Goal: Contribute content: Contribute content

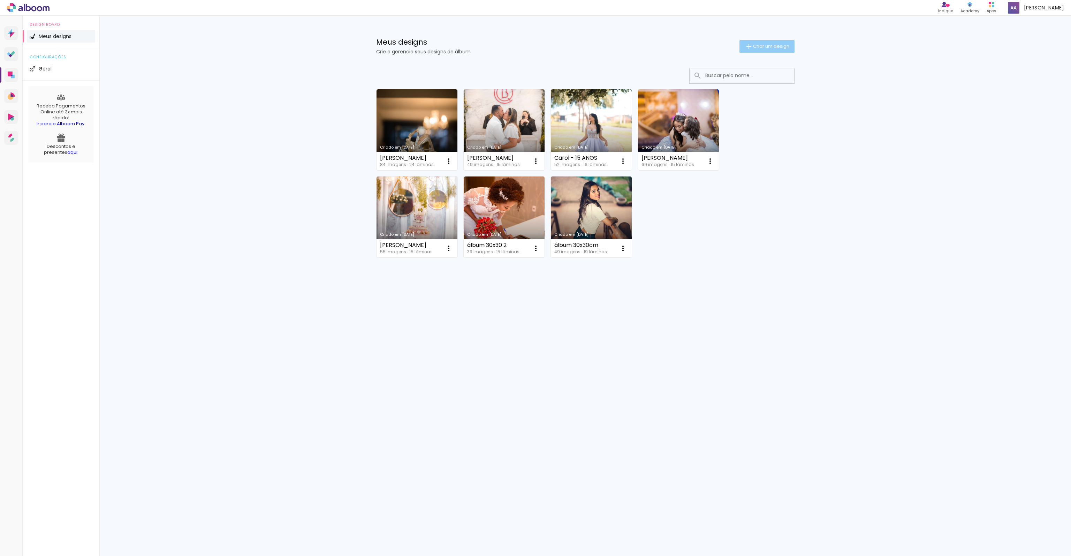
click at [757, 48] on span "Criar um design" at bounding box center [771, 46] width 36 height 5
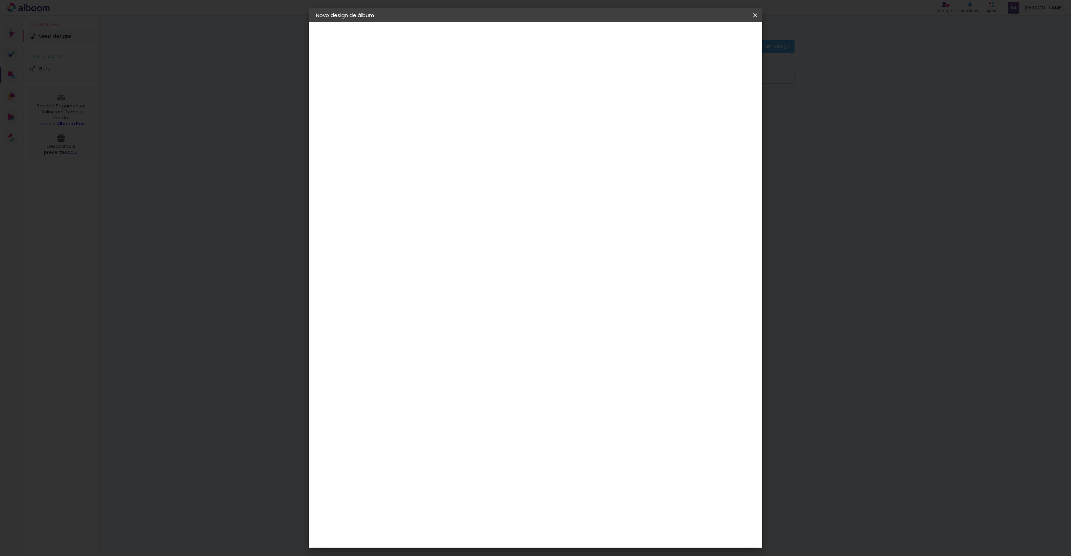
click at [430, 99] on div at bounding box center [430, 99] width 0 height 1
type input "k"
type input "Károli Álbum"
type paper-input "Károli Álbum"
click at [0, 0] on slot "Avançar" at bounding box center [0, 0] width 0 height 0
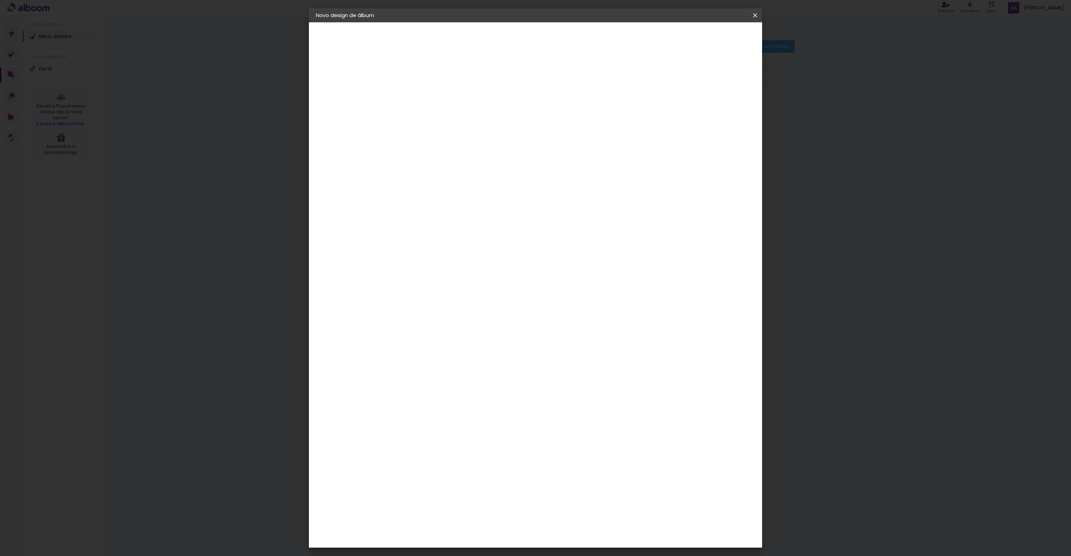
click at [483, 135] on input at bounding box center [448, 132] width 70 height 9
type input "mega"
type paper-input "mega"
click at [471, 150] on paper-item "Mega Album" at bounding box center [440, 159] width 61 height 18
click at [542, 41] on paper-button "Avançar" at bounding box center [525, 37] width 34 height 12
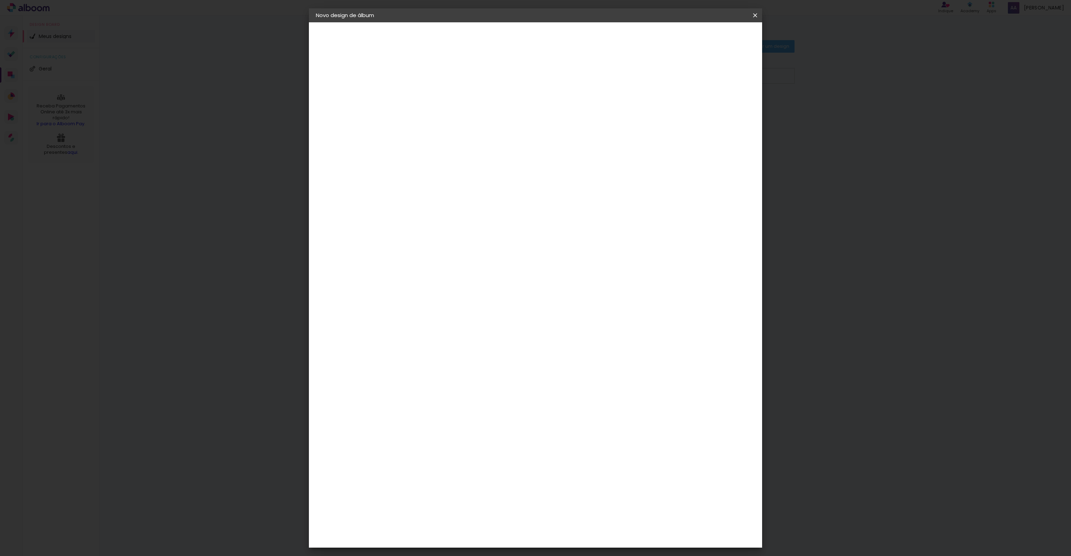
click at [477, 447] on span "30 × 30" at bounding box center [461, 454] width 32 height 14
click at [0, 0] on slot "Avançar" at bounding box center [0, 0] width 0 height 0
click at [711, 37] on span "Iniciar design" at bounding box center [696, 37] width 32 height 5
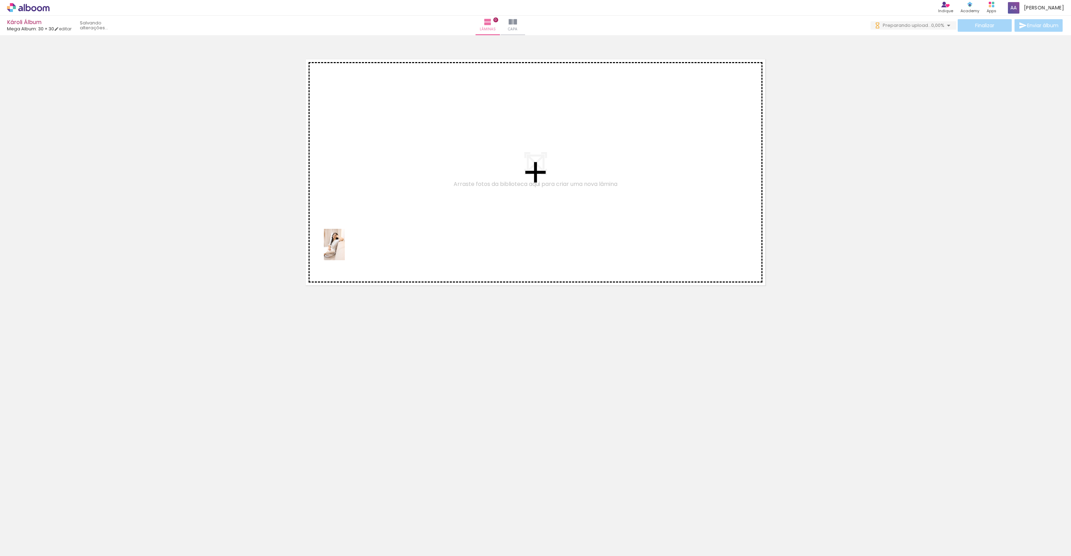
drag, startPoint x: 115, startPoint y: 509, endPoint x: 344, endPoint y: 242, distance: 351.2
click at [344, 242] on quentale-workspace at bounding box center [535, 278] width 1071 height 556
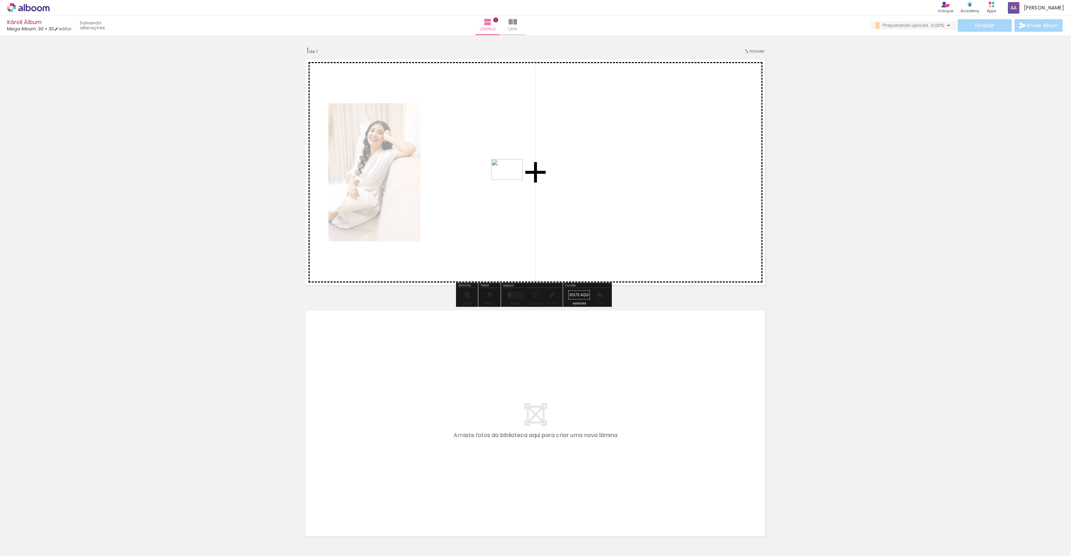
drag, startPoint x: 123, startPoint y: 532, endPoint x: 513, endPoint y: 180, distance: 525.4
click at [513, 180] on quentale-workspace at bounding box center [535, 278] width 1071 height 556
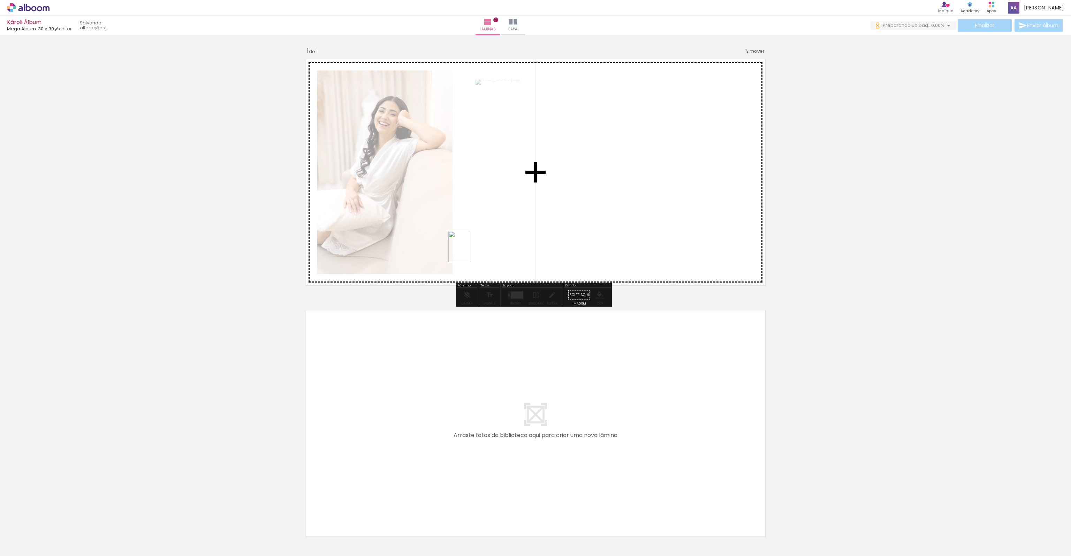
drag, startPoint x: 147, startPoint y: 537, endPoint x: 469, endPoint y: 252, distance: 430.6
click at [469, 252] on quentale-workspace at bounding box center [535, 278] width 1071 height 556
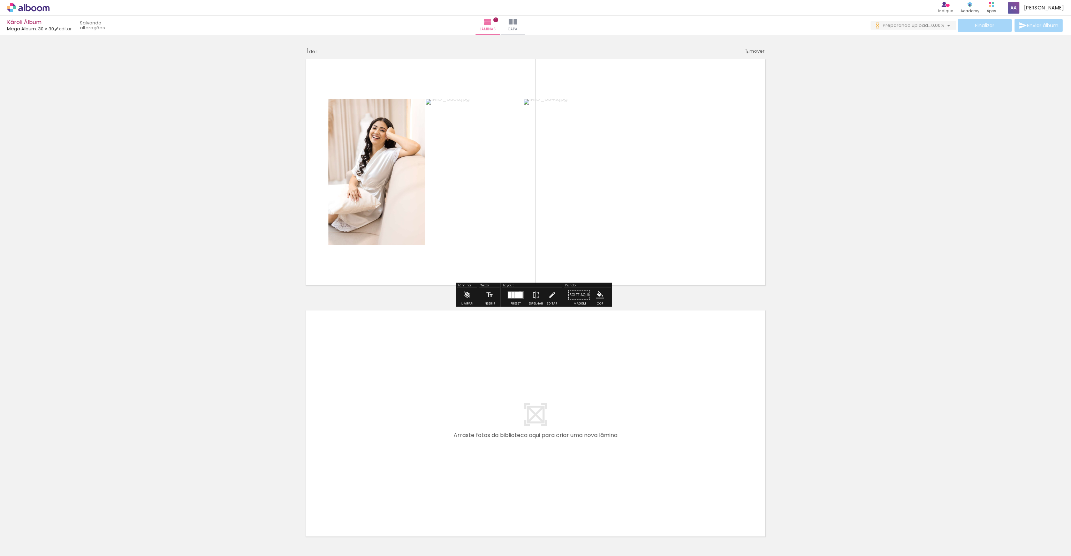
click at [519, 293] on div at bounding box center [518, 295] width 7 height 6
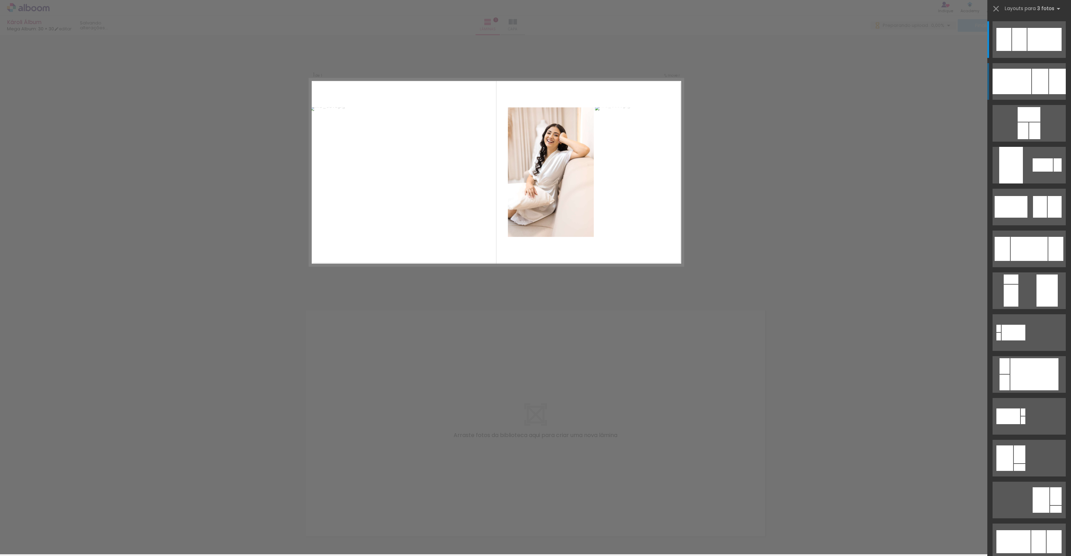
click at [1024, 85] on div at bounding box center [1012, 81] width 39 height 25
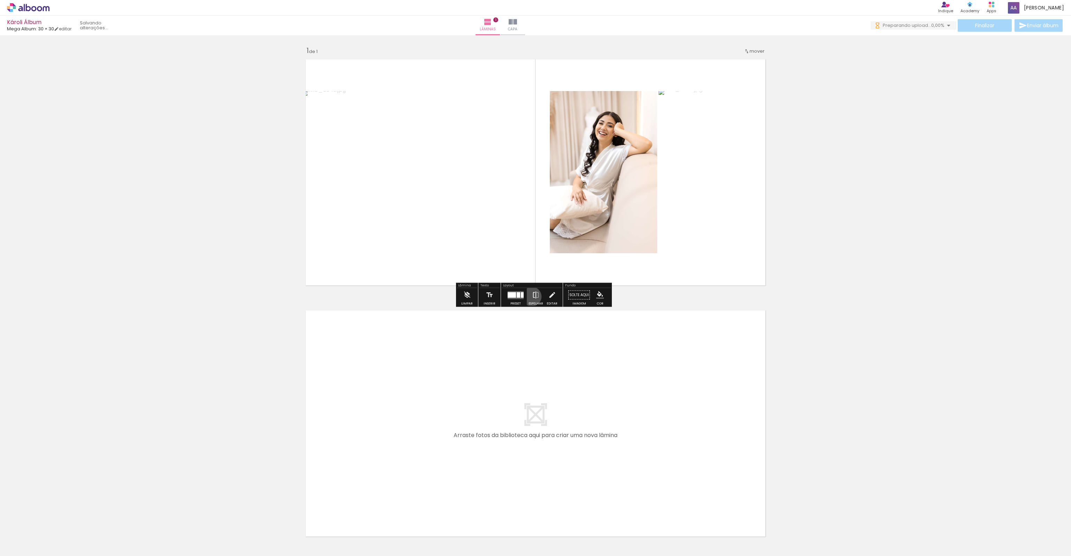
click at [532, 296] on iron-icon at bounding box center [536, 295] width 8 height 14
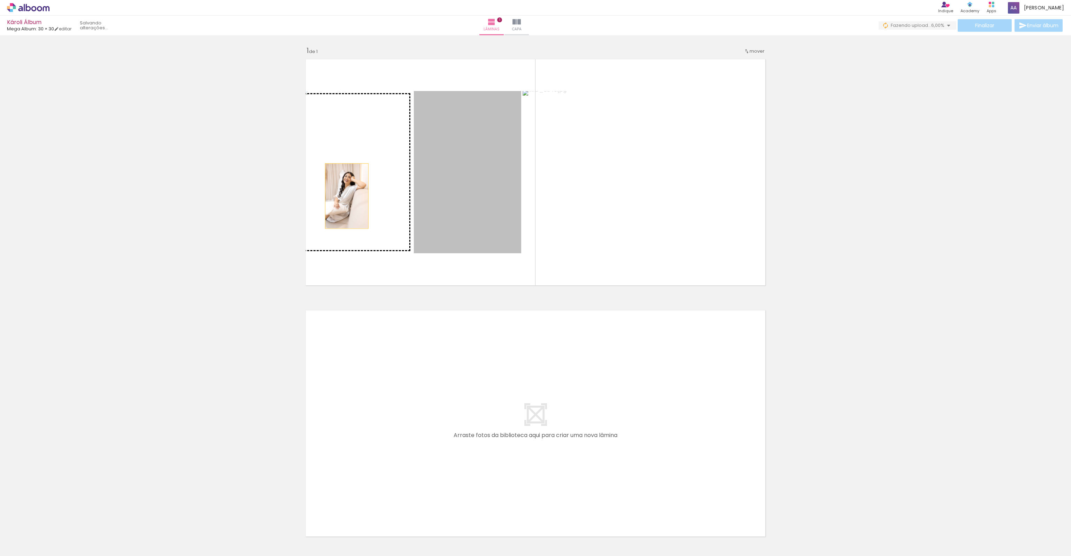
drag, startPoint x: 366, startPoint y: 194, endPoint x: 339, endPoint y: 196, distance: 27.3
click at [0, 0] on slot at bounding box center [0, 0] width 0 height 0
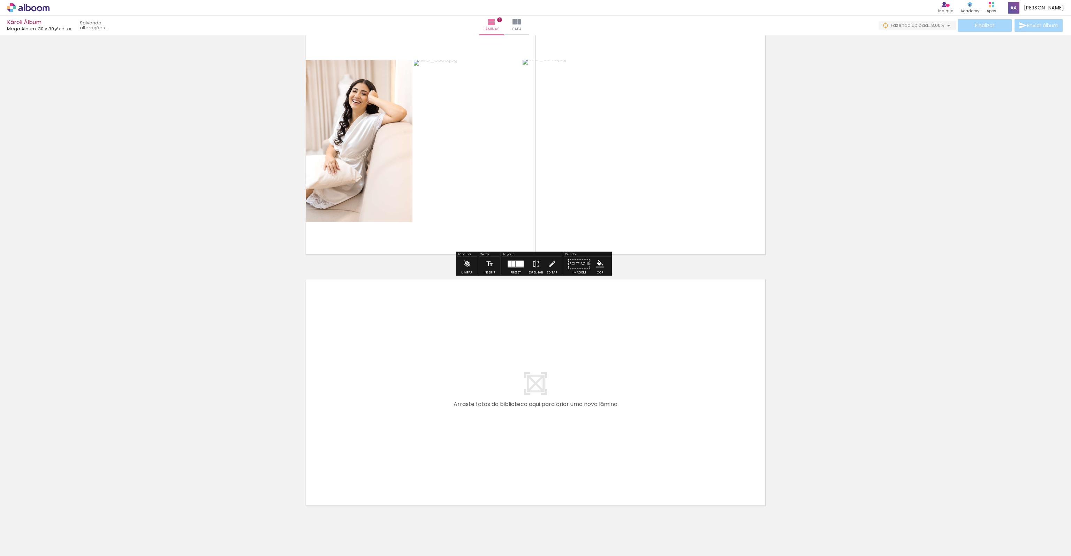
scroll to position [52, 0]
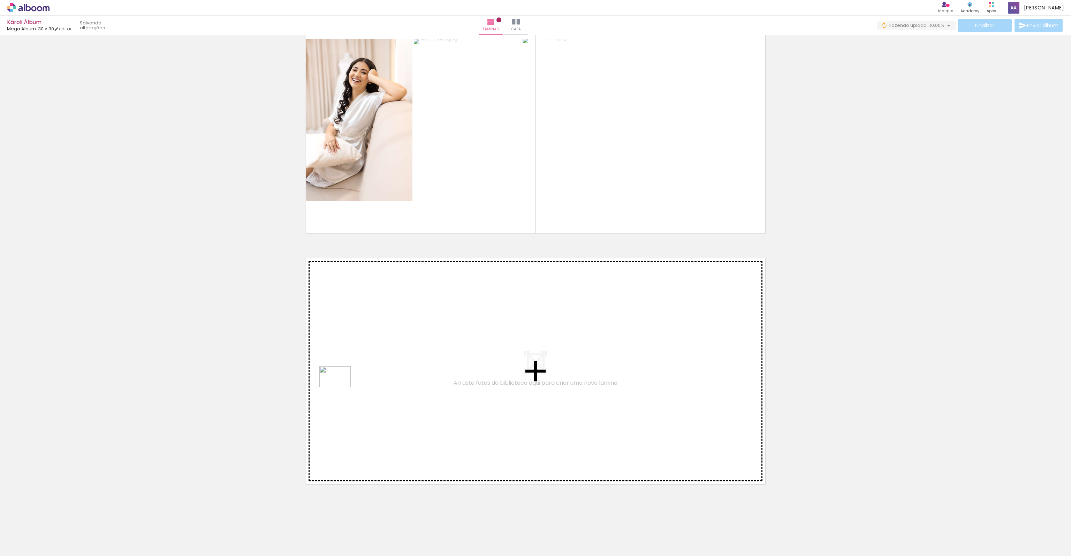
drag, startPoint x: 188, startPoint y: 539, endPoint x: 340, endPoint y: 387, distance: 215.5
click at [340, 387] on quentale-workspace at bounding box center [535, 278] width 1071 height 556
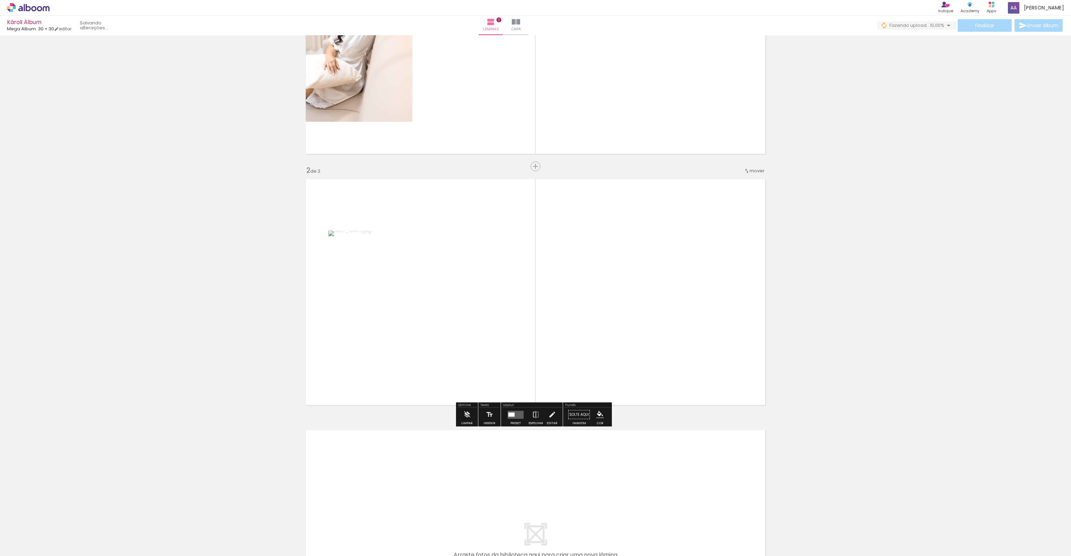
scroll to position [150, 0]
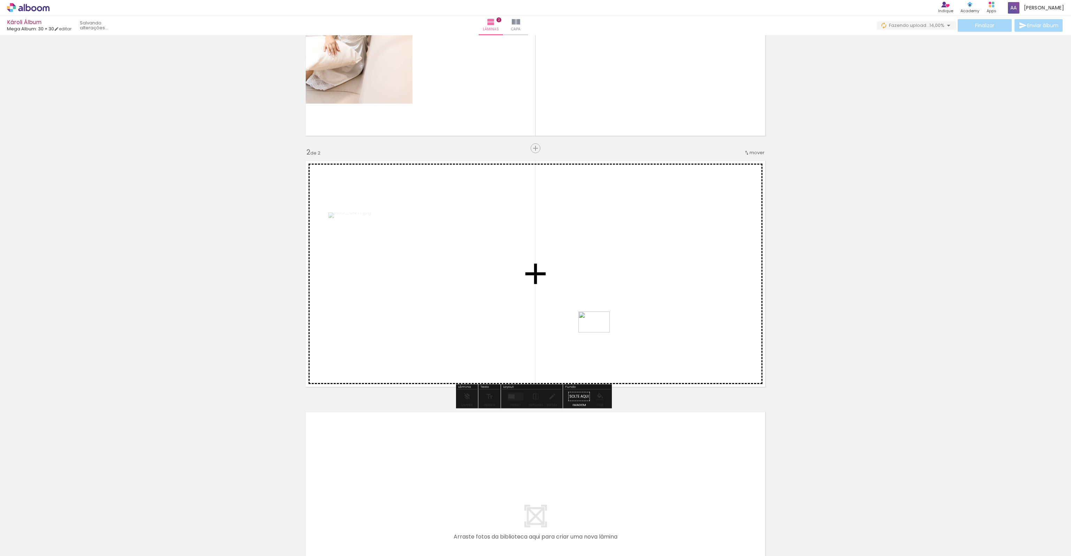
drag, startPoint x: 256, startPoint y: 521, endPoint x: 599, endPoint y: 332, distance: 392.3
click at [599, 332] on quentale-workspace at bounding box center [535, 278] width 1071 height 556
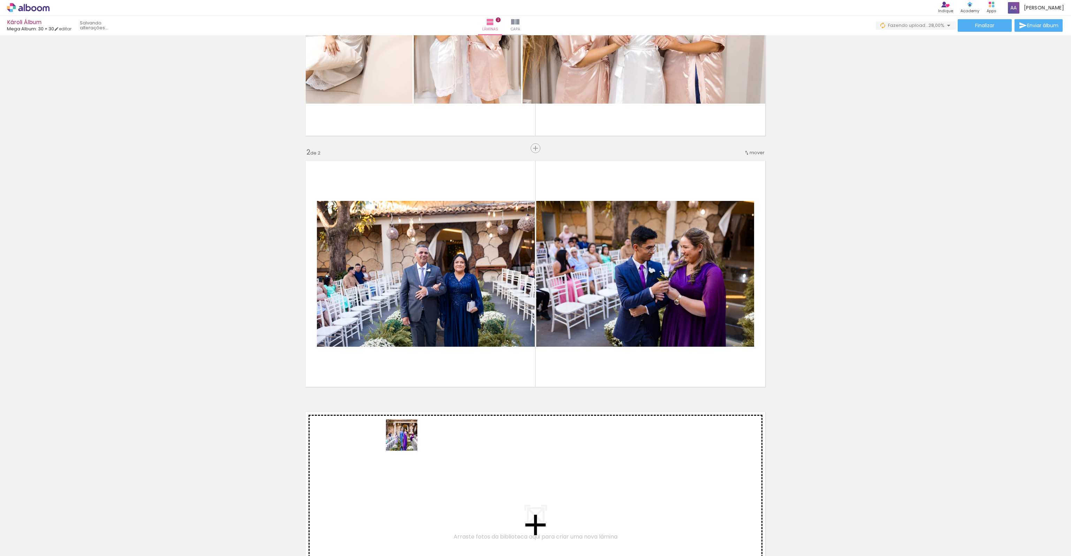
drag, startPoint x: 267, startPoint y: 536, endPoint x: 412, endPoint y: 436, distance: 175.9
click at [412, 436] on quentale-workspace at bounding box center [535, 278] width 1071 height 556
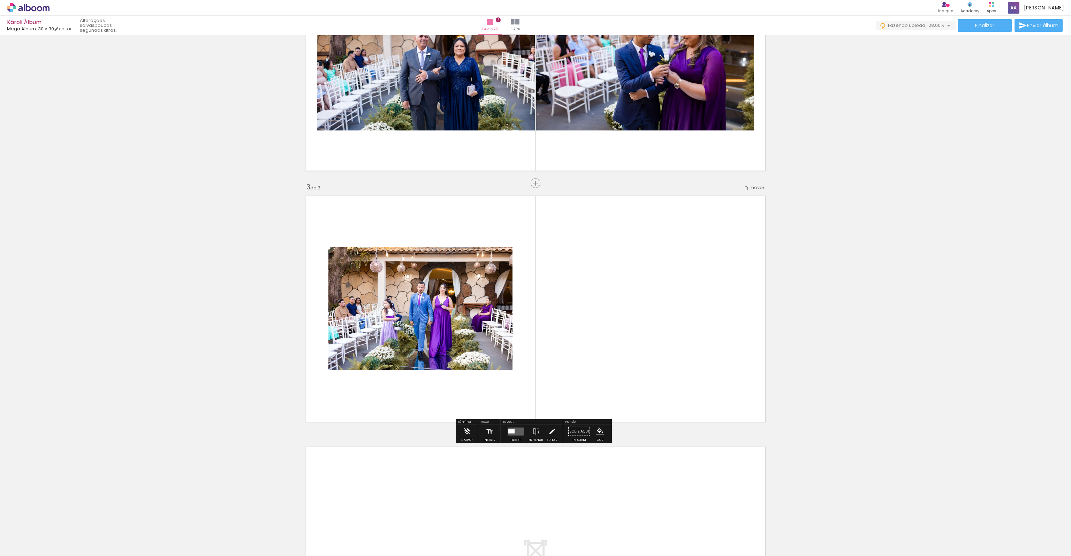
scroll to position [401, 0]
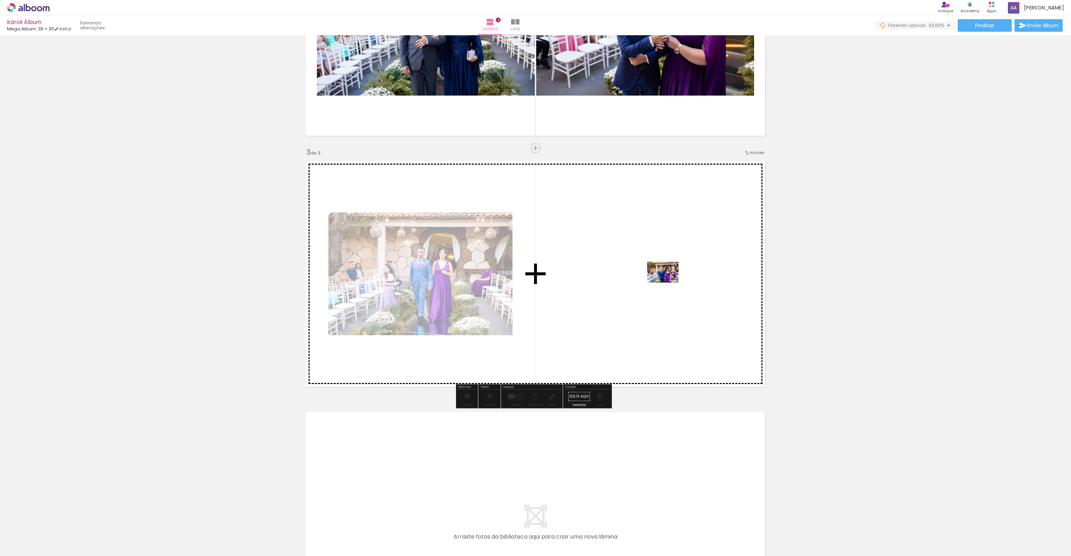
drag, startPoint x: 313, startPoint y: 532, endPoint x: 646, endPoint y: 288, distance: 412.1
click at [646, 288] on quentale-workspace at bounding box center [535, 278] width 1071 height 556
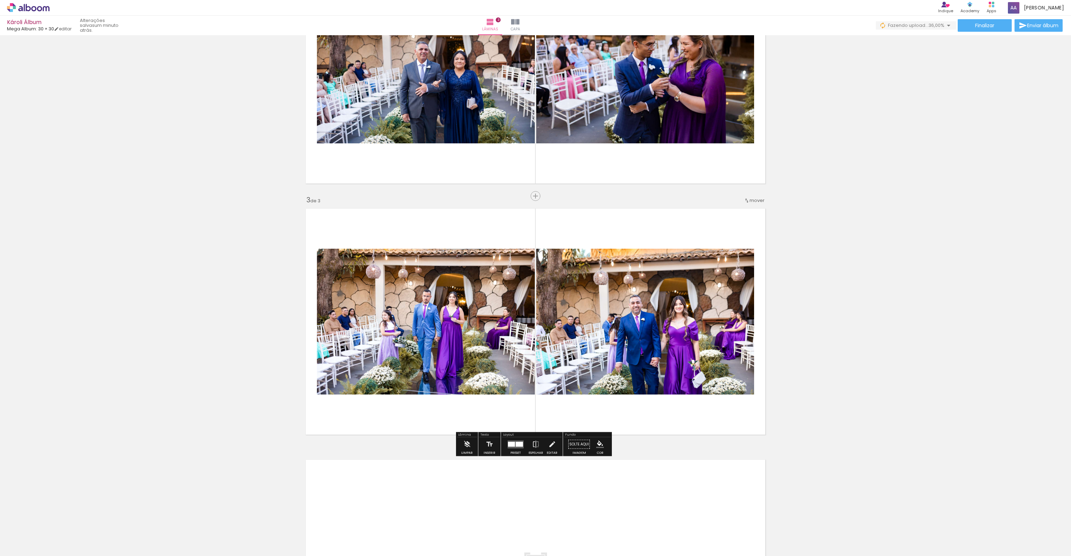
scroll to position [296, 0]
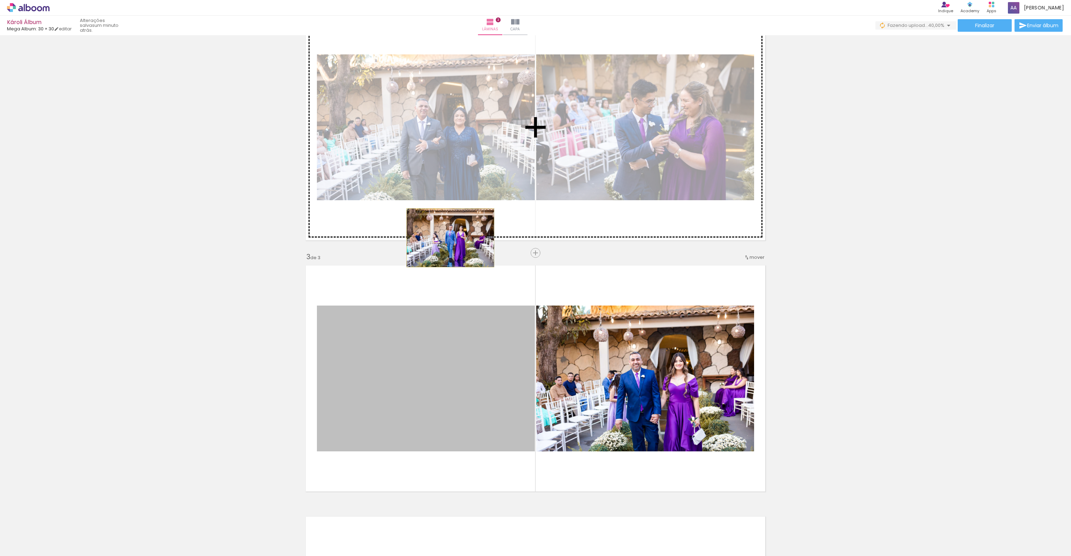
drag, startPoint x: 455, startPoint y: 378, endPoint x: 448, endPoint y: 237, distance: 140.7
click at [448, 237] on div "Inserir lâmina 1 de 3 Inserir lâmina 2 de 3 Inserir lâmina 3 de 3" at bounding box center [535, 244] width 1071 height 1005
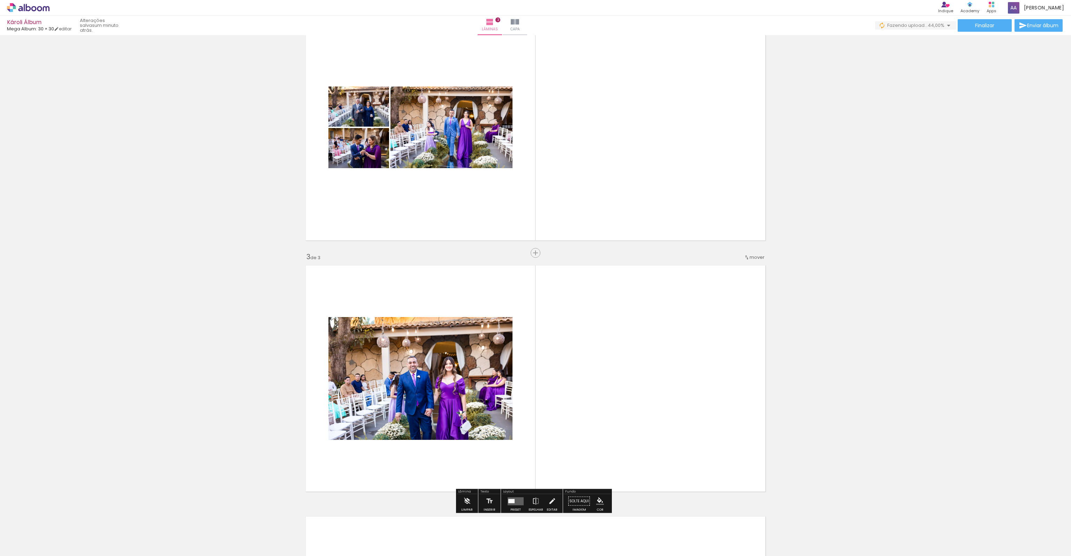
drag, startPoint x: 584, startPoint y: 369, endPoint x: 533, endPoint y: 283, distance: 99.9
click at [589, 251] on div "Inserir lâmina 1 de 3 Inserir lâmina 2 de 3 Inserir lâmina 3 de 3" at bounding box center [535, 244] width 1071 height 1005
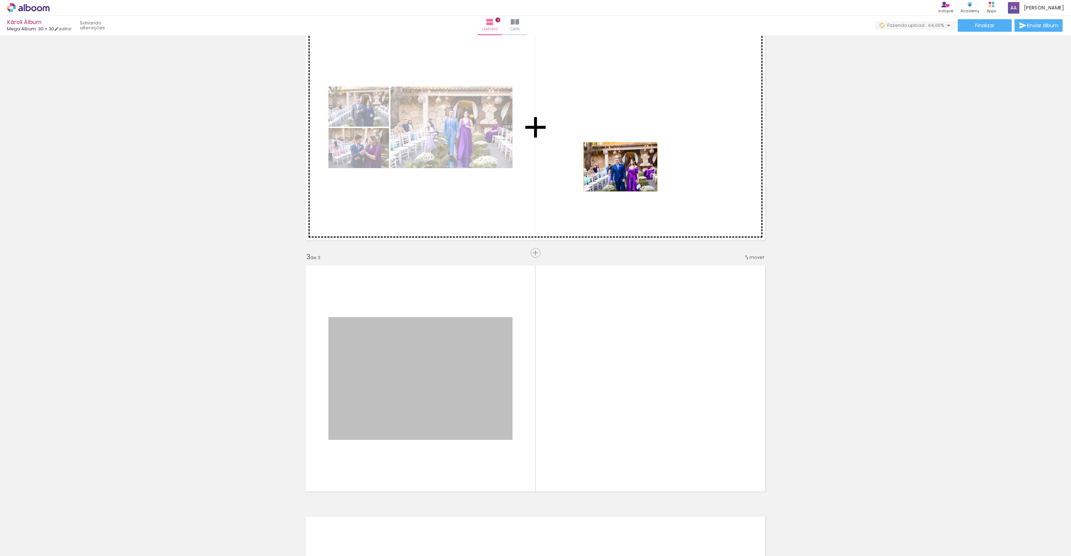
drag, startPoint x: 414, startPoint y: 383, endPoint x: 620, endPoint y: 165, distance: 300.2
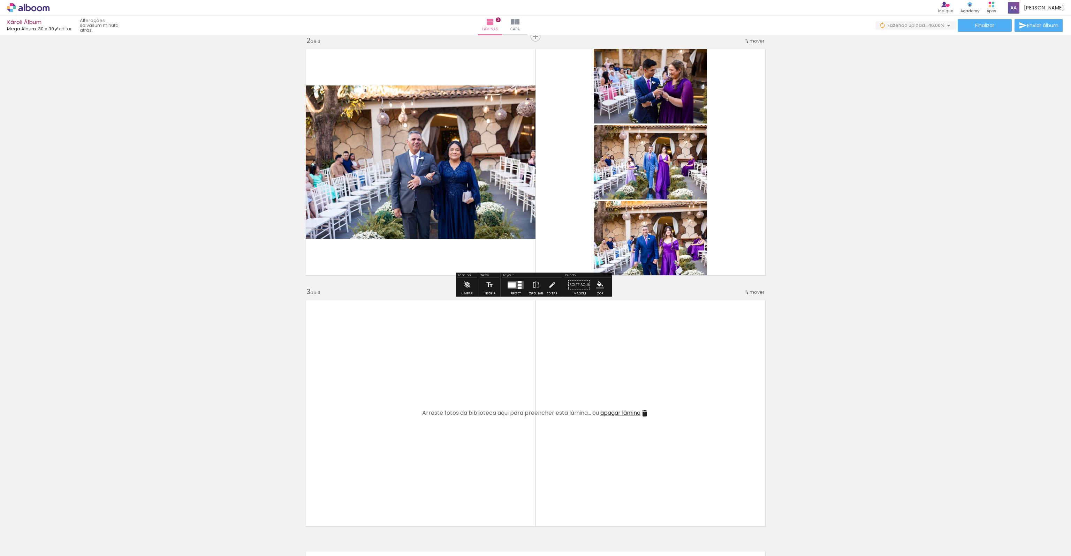
scroll to position [226, 0]
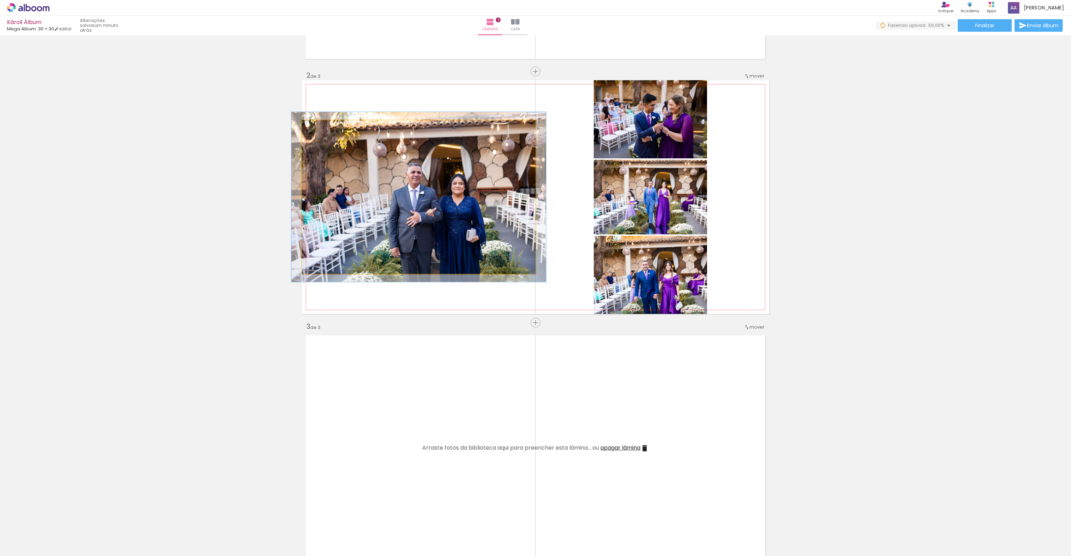
type paper-slider "109"
click at [317, 128] on div at bounding box center [320, 127] width 6 height 6
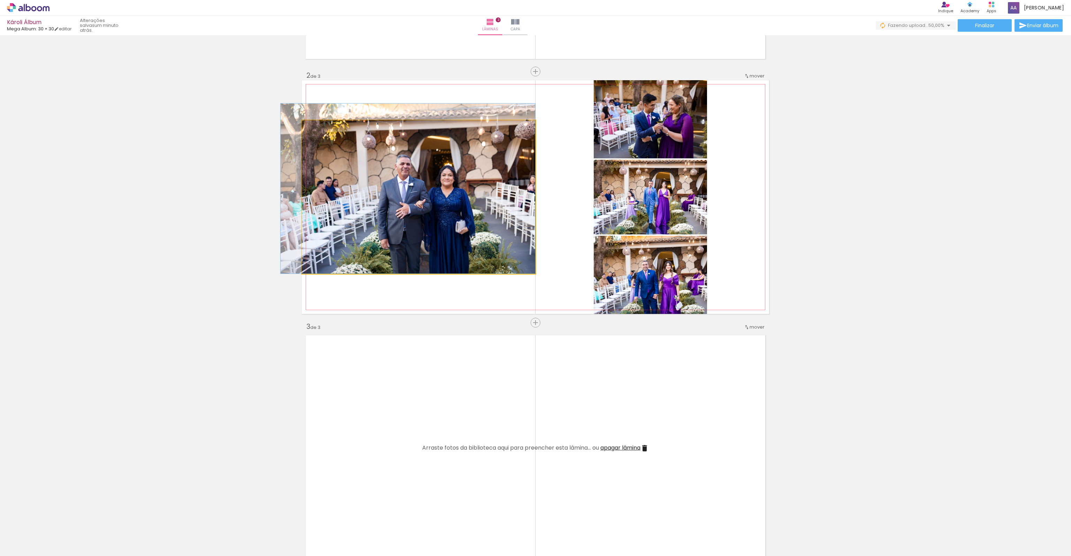
drag, startPoint x: 444, startPoint y: 196, endPoint x: 430, endPoint y: 171, distance: 28.2
drag, startPoint x: 455, startPoint y: 219, endPoint x: 451, endPoint y: 218, distance: 5.2
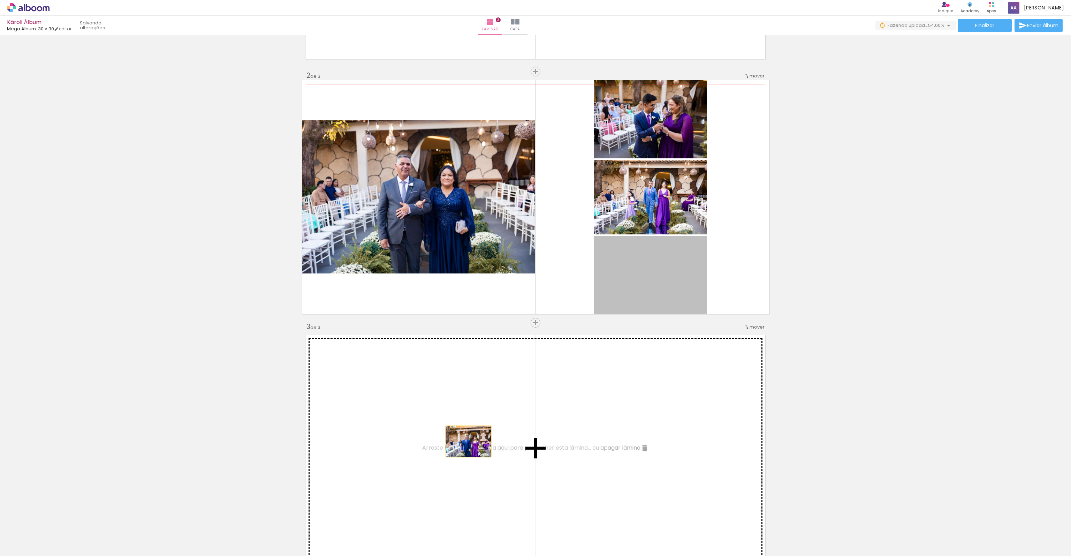
drag, startPoint x: 661, startPoint y: 279, endPoint x: 466, endPoint y: 440, distance: 253.6
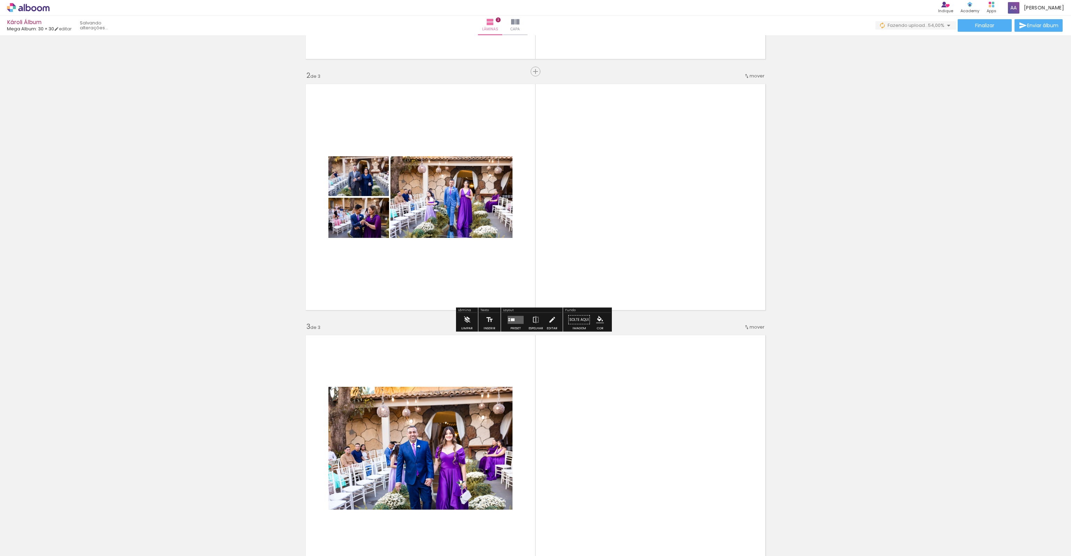
click at [511, 319] on div at bounding box center [513, 319] width 4 height 3
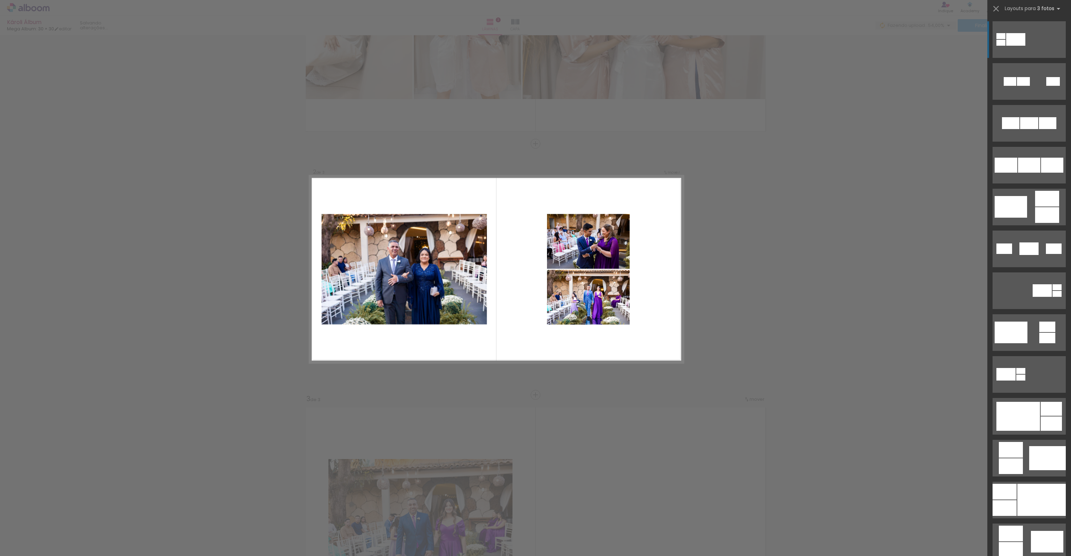
scroll to position [150, 0]
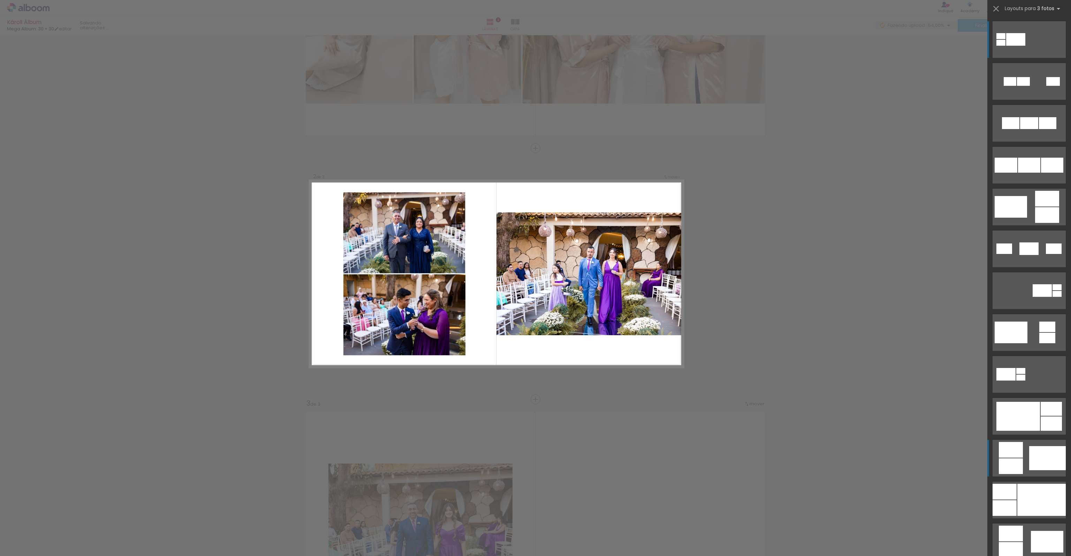
click at [1029, 463] on div at bounding box center [1047, 458] width 37 height 24
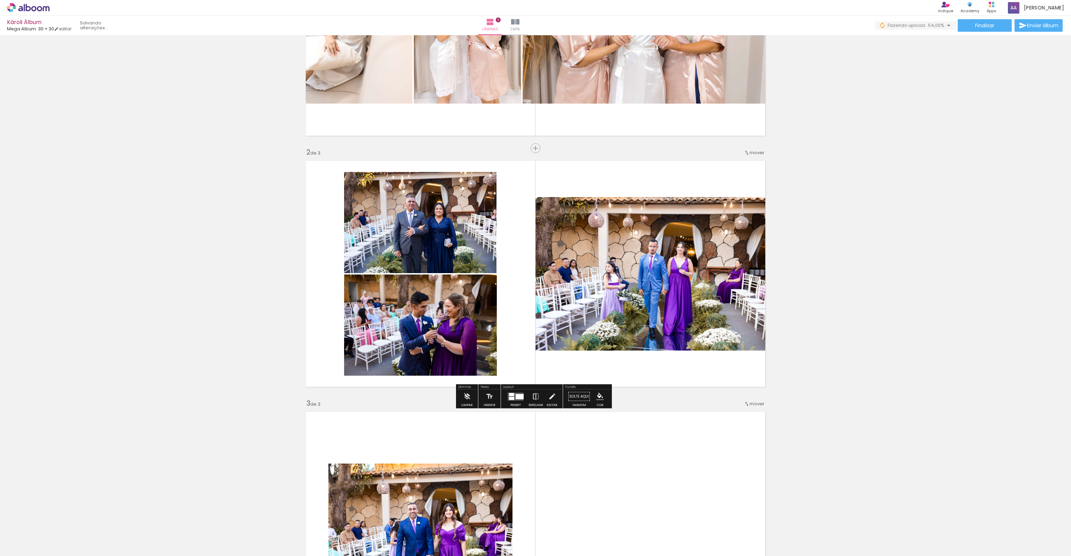
click at [538, 395] on iron-icon at bounding box center [536, 396] width 8 height 14
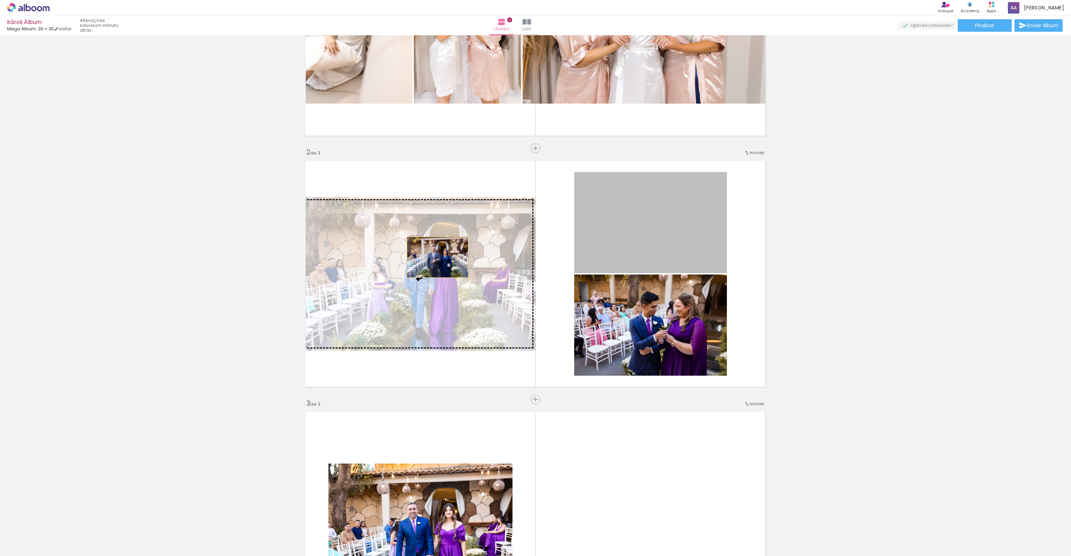
drag, startPoint x: 618, startPoint y: 231, endPoint x: 431, endPoint y: 258, distance: 189.6
click at [0, 0] on slot at bounding box center [0, 0] width 0 height 0
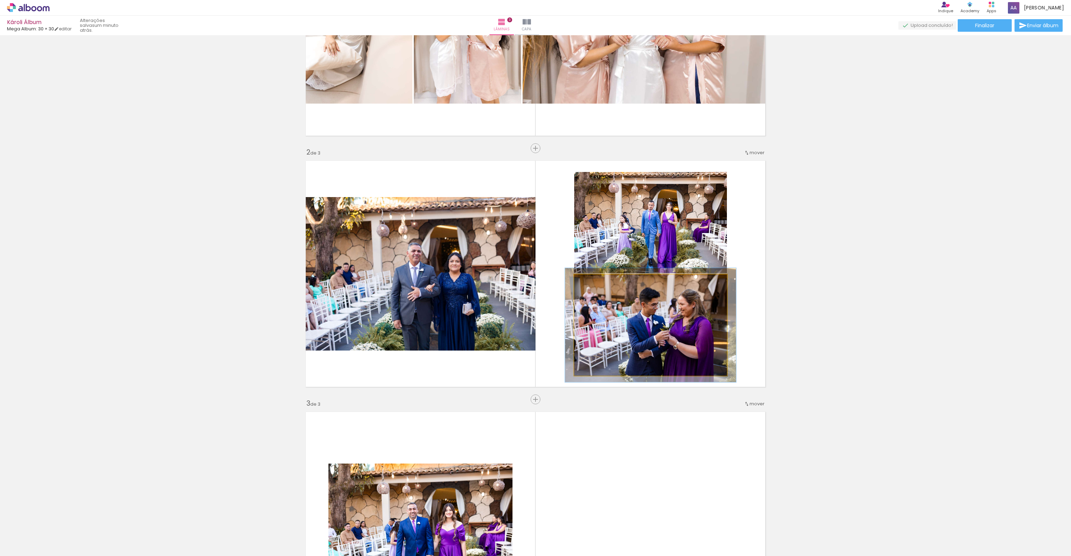
type paper-slider "112"
click at [592, 283] on div at bounding box center [593, 282] width 6 height 6
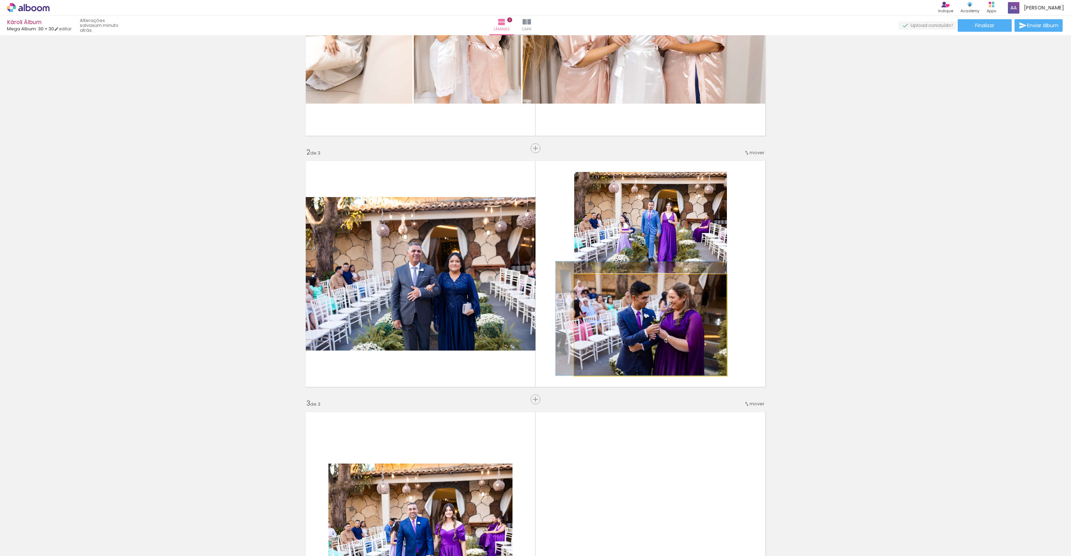
drag, startPoint x: 693, startPoint y: 341, endPoint x: 661, endPoint y: 325, distance: 35.6
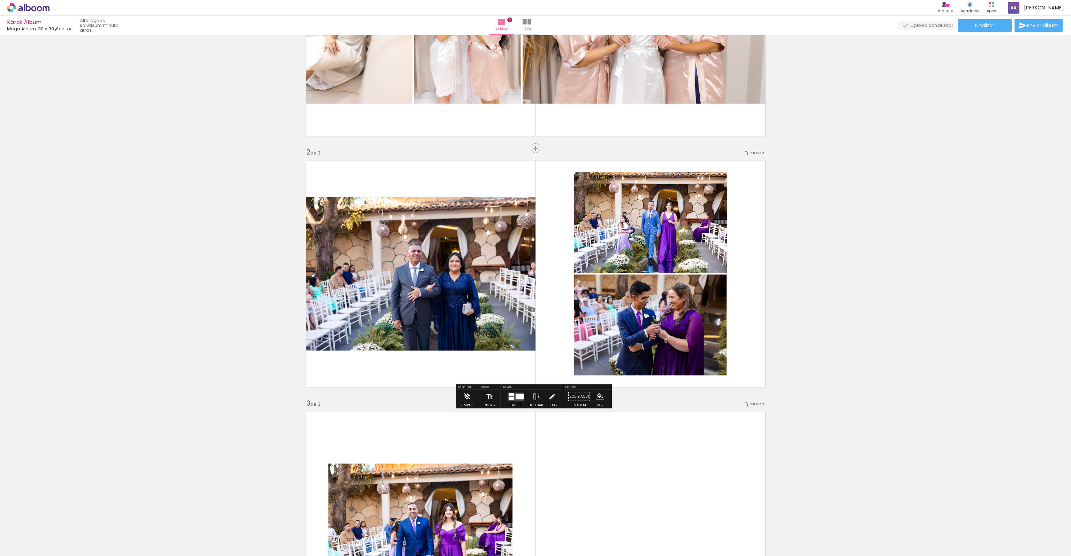
click at [852, 351] on div "Inserir lâmina 1 de 3 Inserir lâmina 2 de 3 Inserir lâmina 3 de 3" at bounding box center [535, 390] width 1071 height 1005
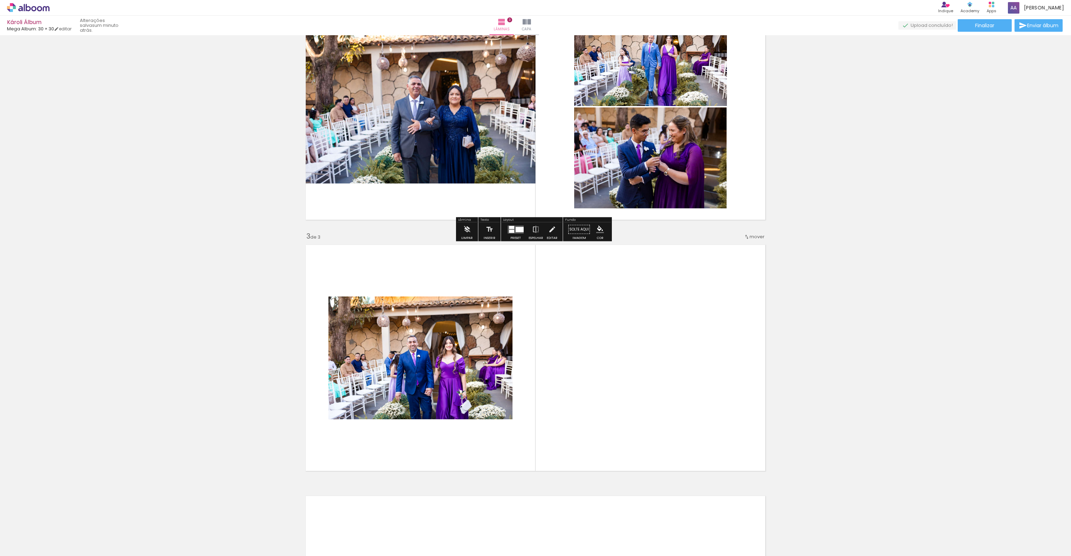
scroll to position [359, 0]
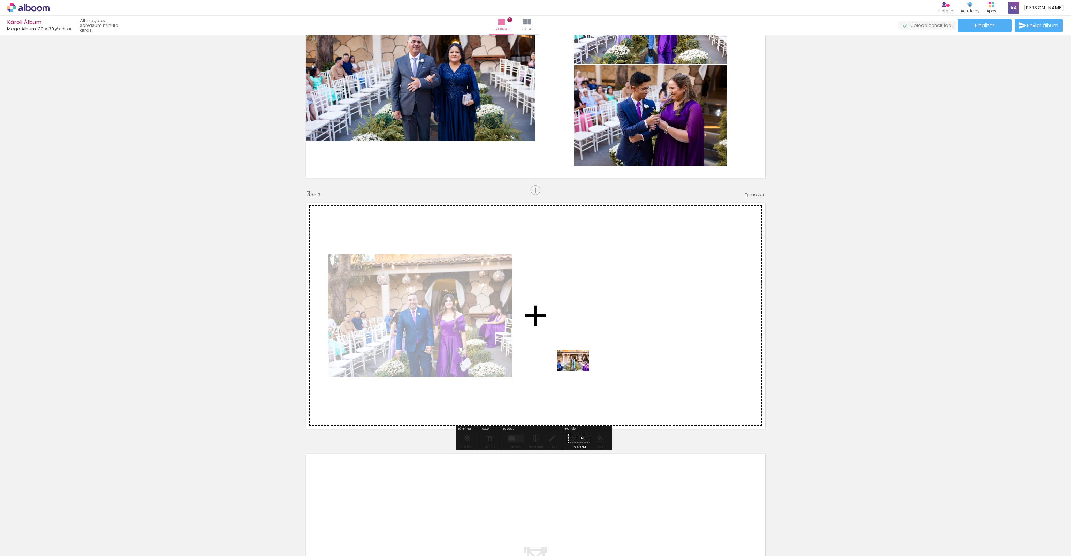
drag, startPoint x: 347, startPoint y: 540, endPoint x: 578, endPoint y: 371, distance: 286.7
click at [578, 371] on quentale-workspace at bounding box center [535, 278] width 1071 height 556
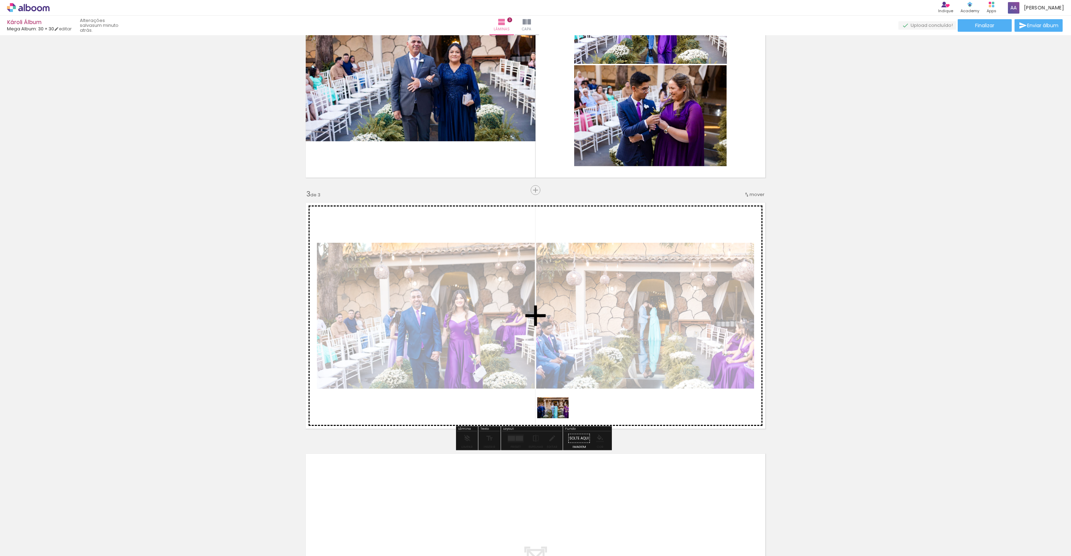
drag, startPoint x: 384, startPoint y: 541, endPoint x: 558, endPoint y: 418, distance: 213.1
click at [558, 418] on quentale-workspace at bounding box center [535, 278] width 1071 height 556
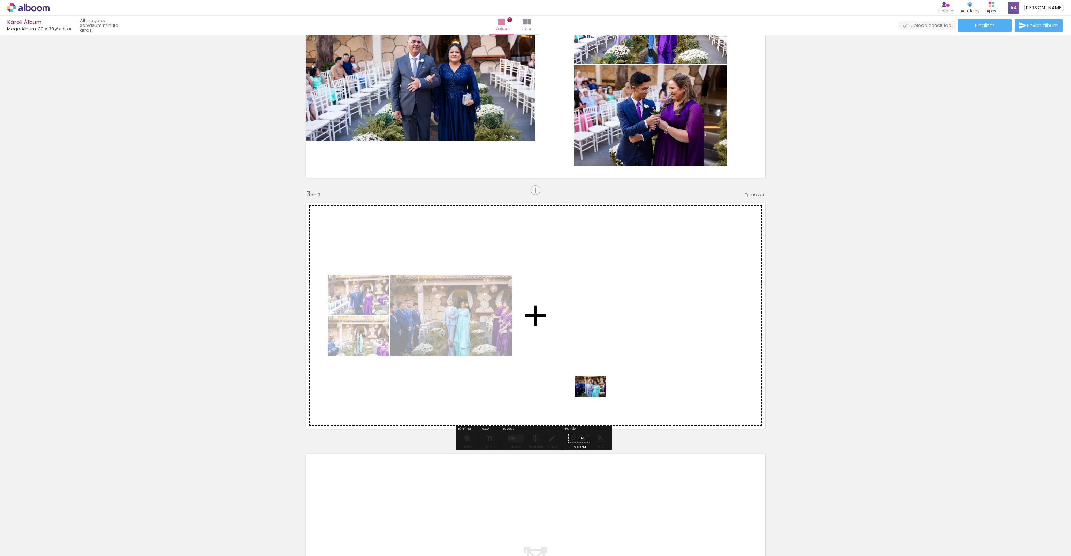
drag, startPoint x: 429, startPoint y: 530, endPoint x: 596, endPoint y: 396, distance: 213.6
click at [596, 396] on quentale-workspace at bounding box center [535, 278] width 1071 height 556
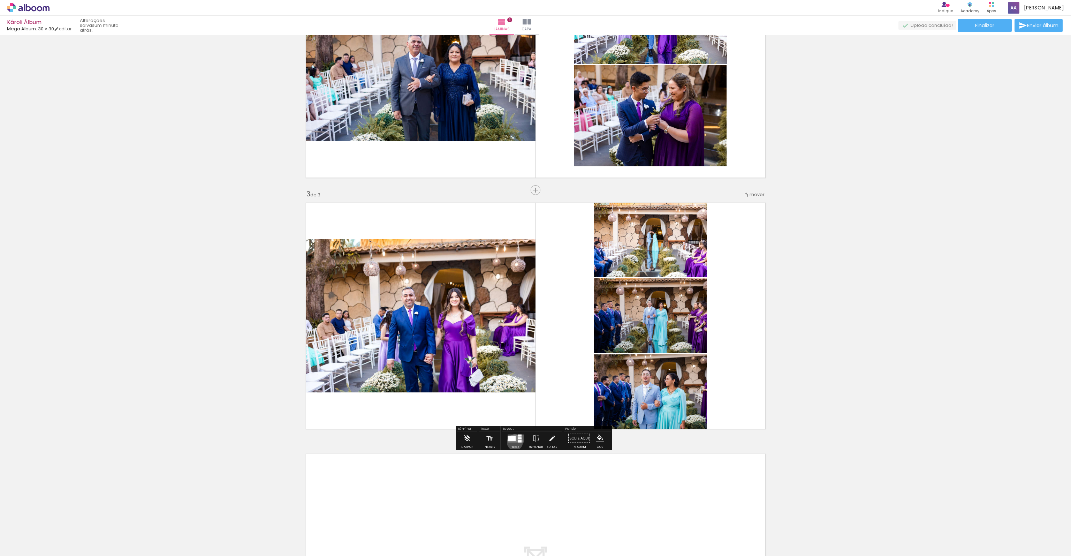
click at [513, 442] on div at bounding box center [515, 438] width 19 height 14
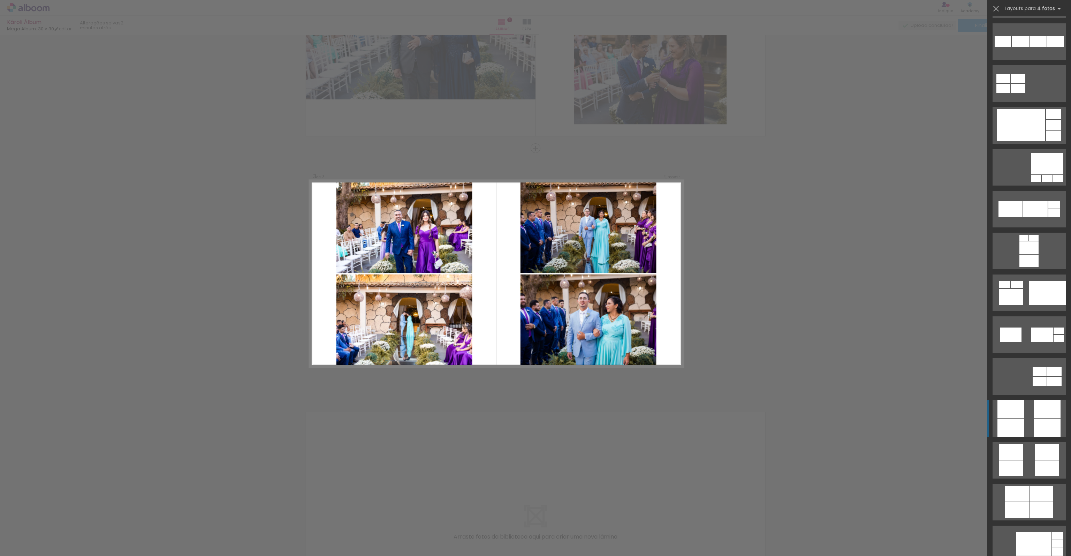
scroll to position [1604, 0]
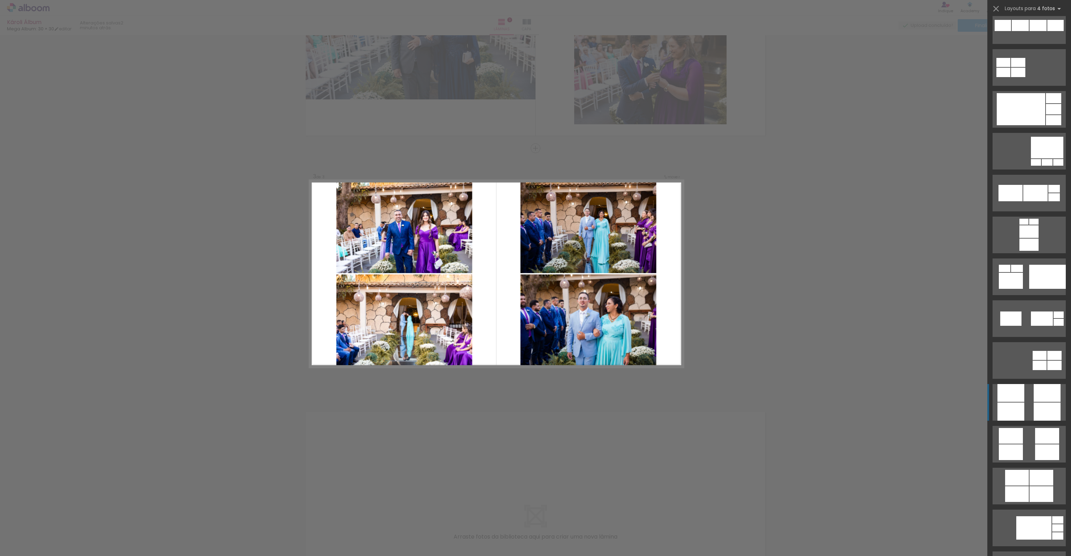
click at [1038, 393] on div at bounding box center [1047, 393] width 27 height 18
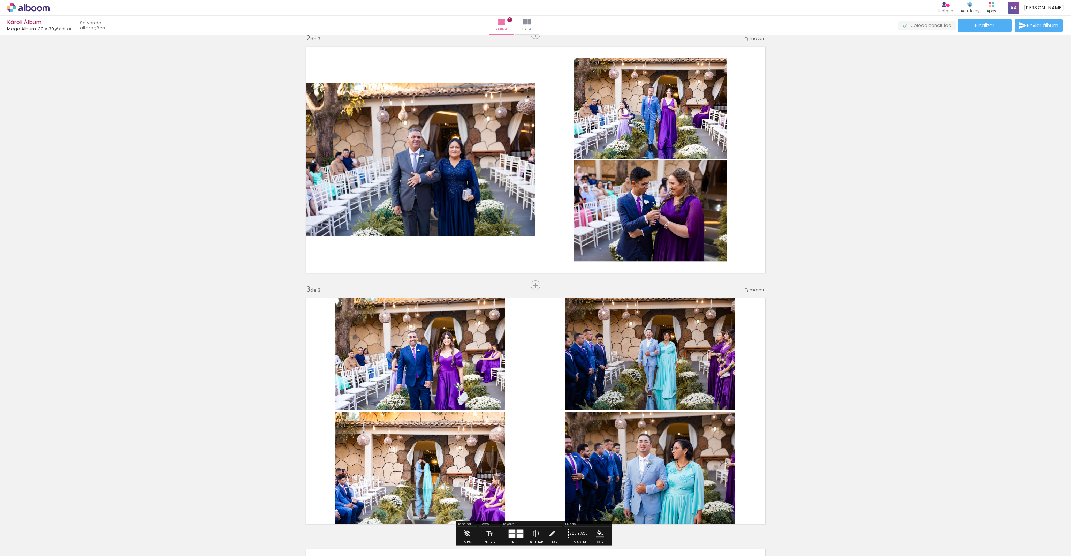
scroll to position [261, 0]
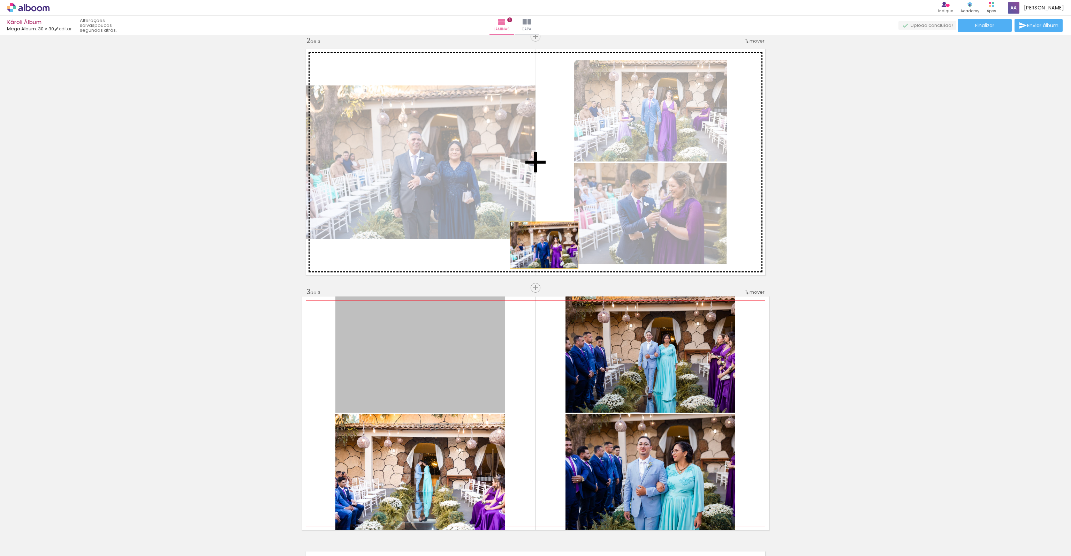
drag, startPoint x: 399, startPoint y: 355, endPoint x: 542, endPoint y: 245, distance: 180.3
click at [542, 245] on div "Inserir lâmina 1 de 3 Inserir lâmina 2 de 3 Inserir lâmina 3 de 3" at bounding box center [535, 278] width 1071 height 1005
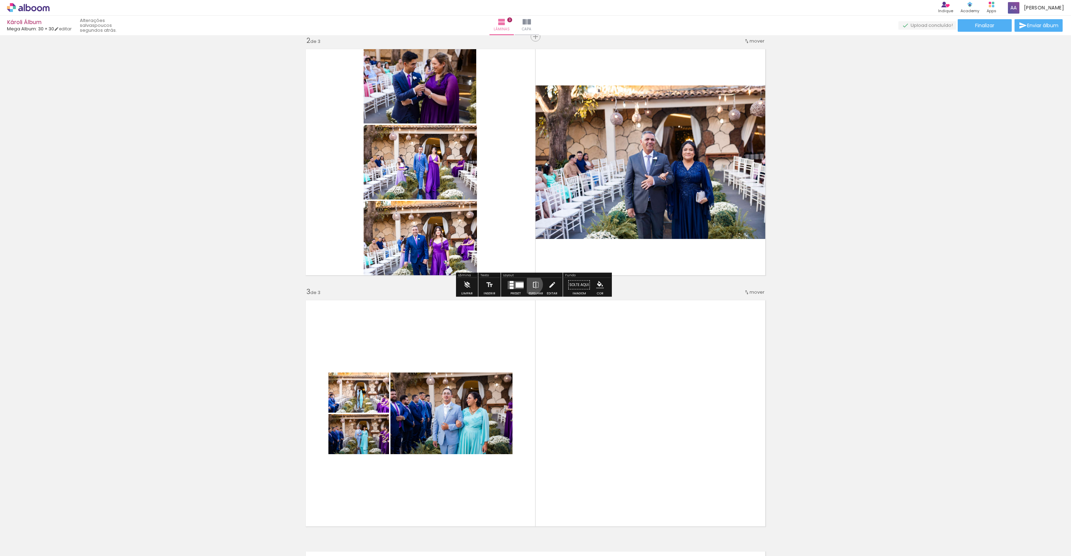
click at [532, 284] on iron-icon at bounding box center [536, 285] width 8 height 14
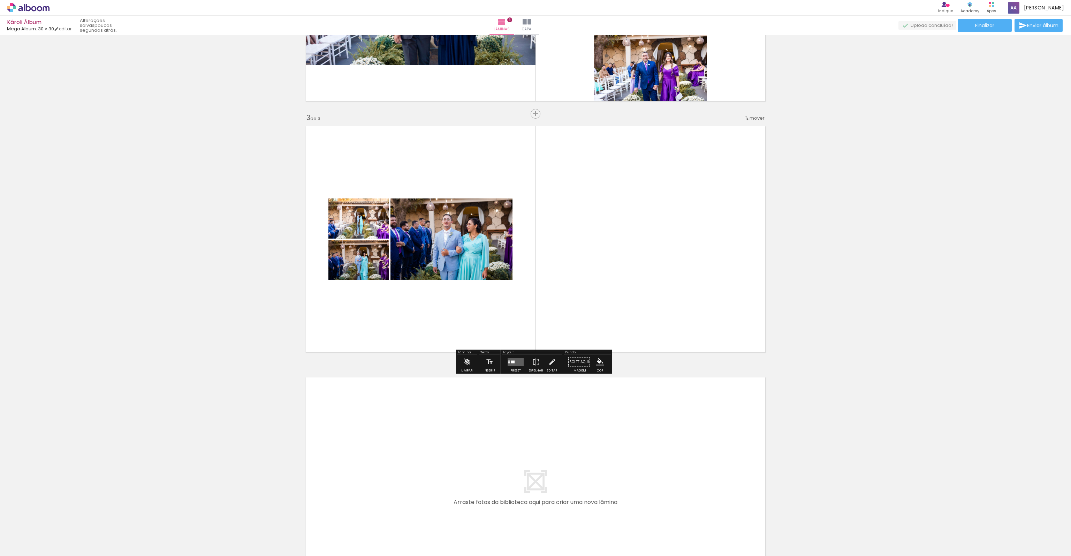
scroll to position [436, 0]
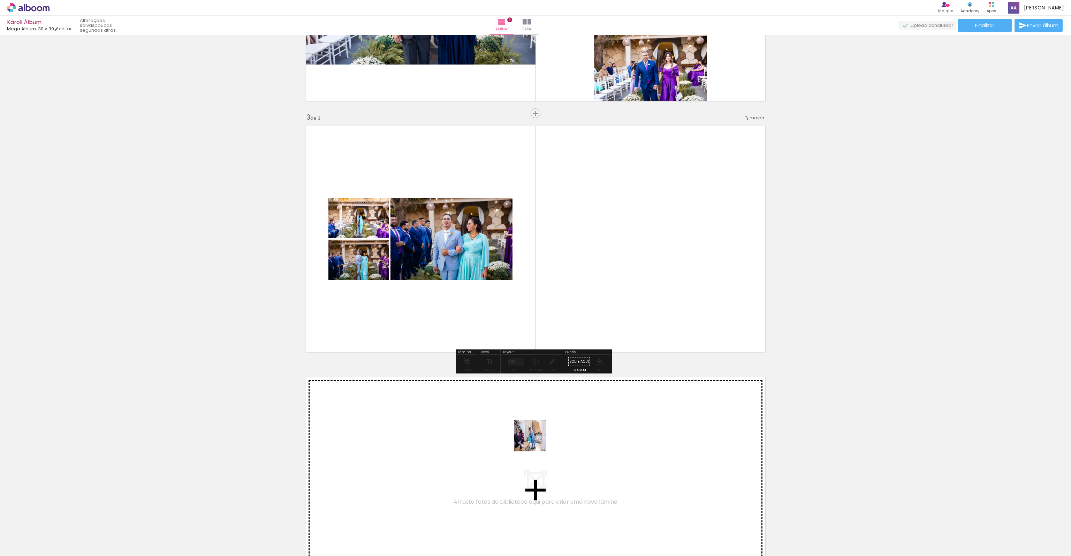
drag, startPoint x: 470, startPoint y: 533, endPoint x: 604, endPoint y: 311, distance: 259.1
click at [604, 311] on quentale-workspace at bounding box center [535, 278] width 1071 height 556
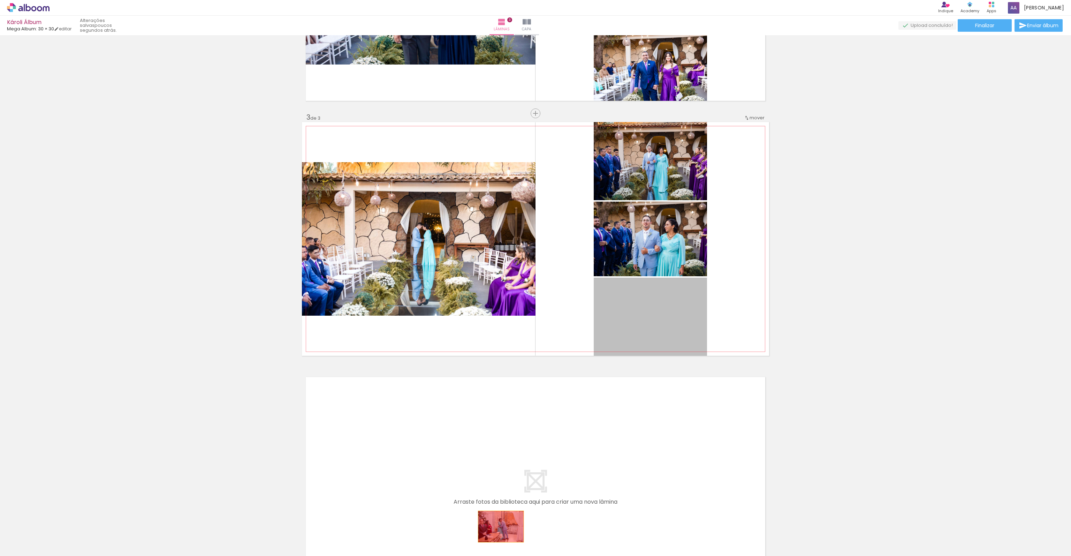
drag, startPoint x: 629, startPoint y: 313, endPoint x: 498, endPoint y: 526, distance: 249.9
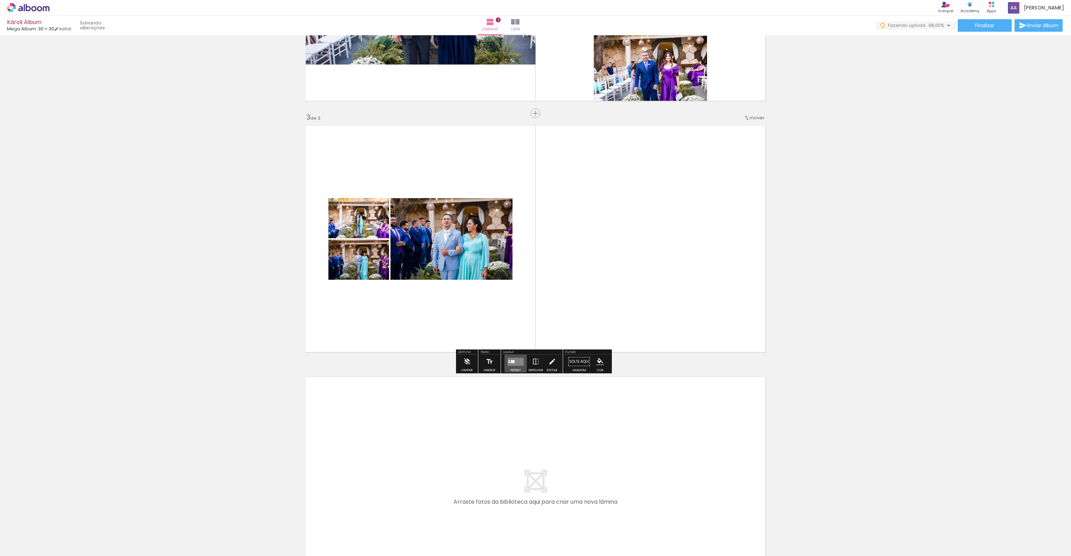
click at [510, 363] on quentale-layouter at bounding box center [516, 361] width 16 height 8
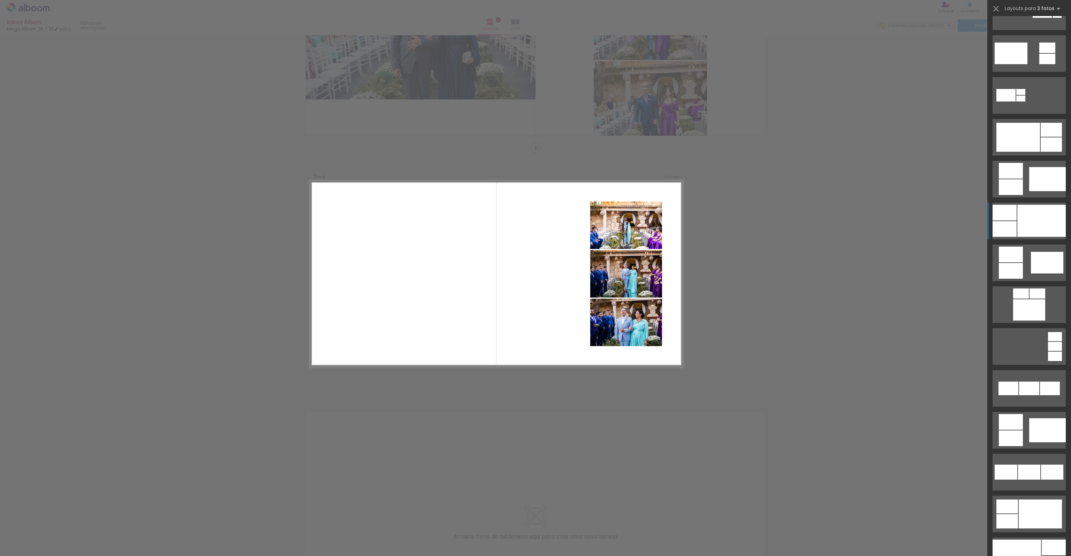
scroll to position [349, 0]
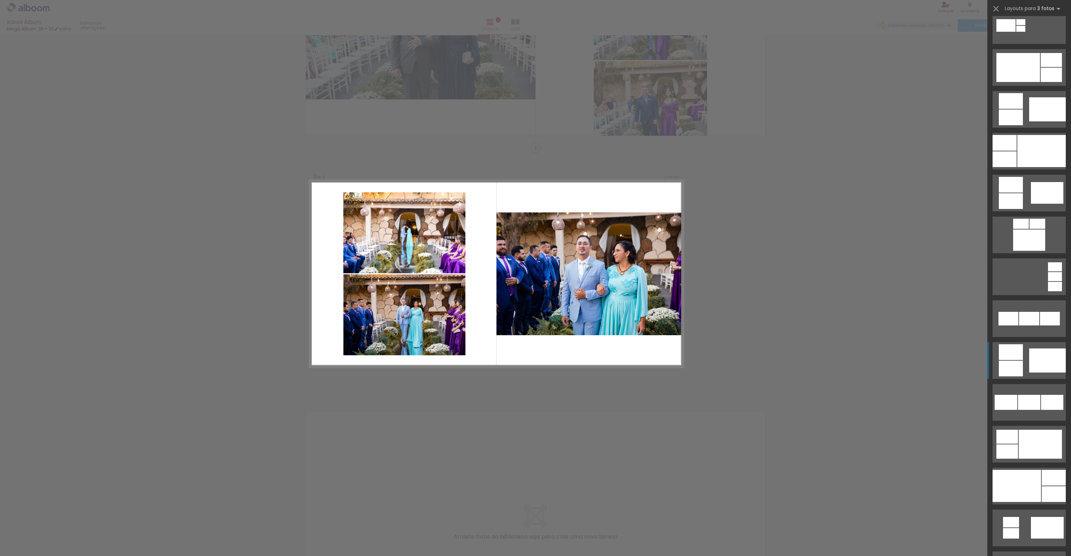
click at [1023, 360] on quentale-layouter at bounding box center [1029, 360] width 73 height 37
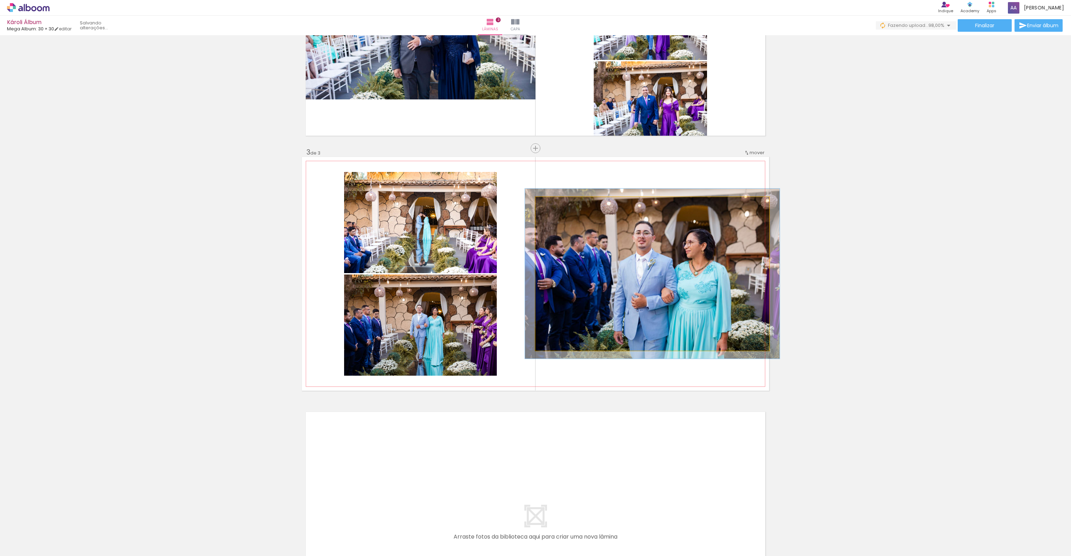
type paper-slider "109"
click at [552, 204] on div at bounding box center [554, 204] width 6 height 6
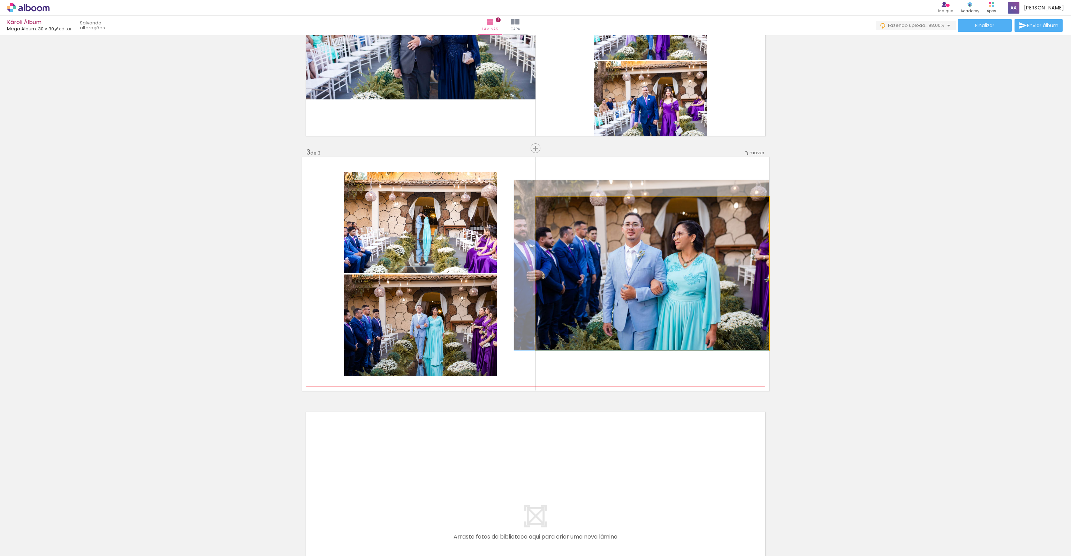
drag, startPoint x: 635, startPoint y: 260, endPoint x: 614, endPoint y: 247, distance: 25.0
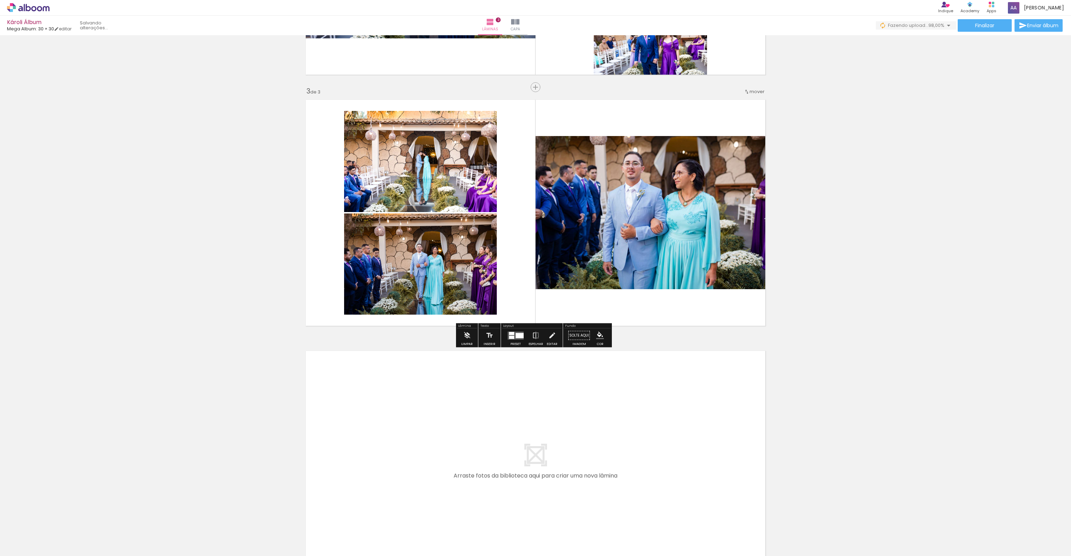
scroll to position [505, 0]
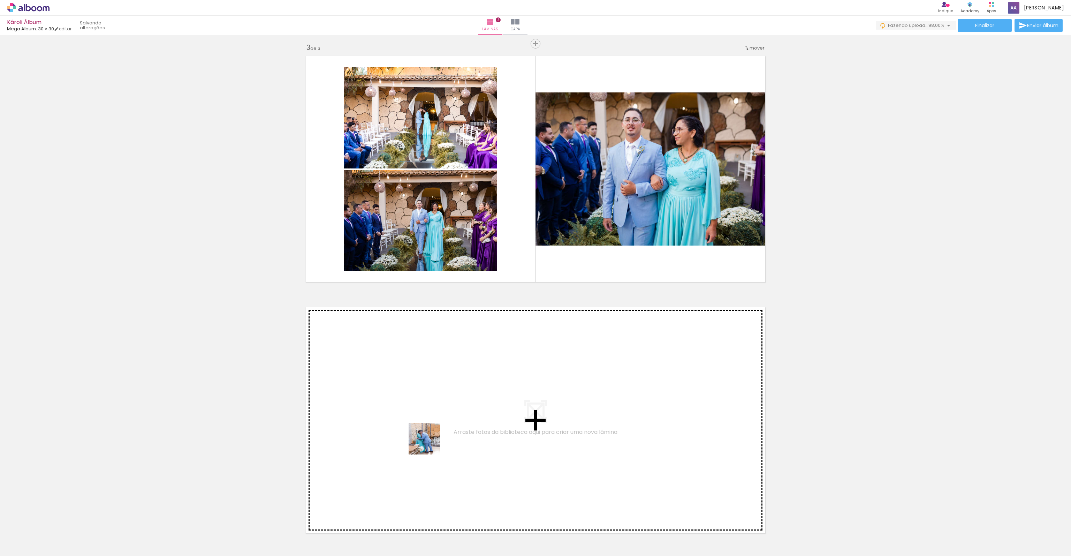
drag, startPoint x: 457, startPoint y: 545, endPoint x: 429, endPoint y: 444, distance: 105.0
click at [429, 444] on quentale-workspace at bounding box center [535, 278] width 1071 height 556
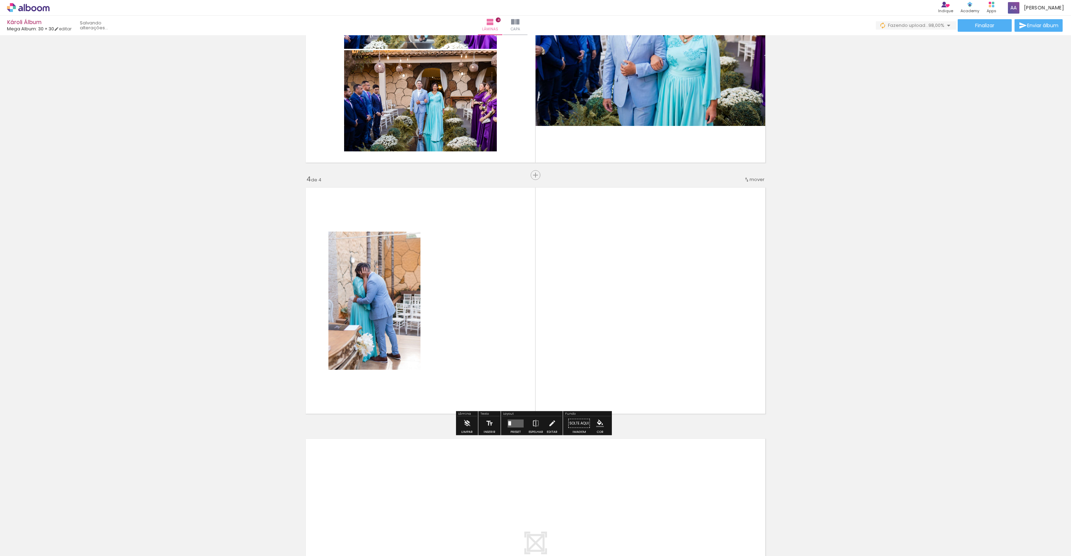
scroll to position [652, 0]
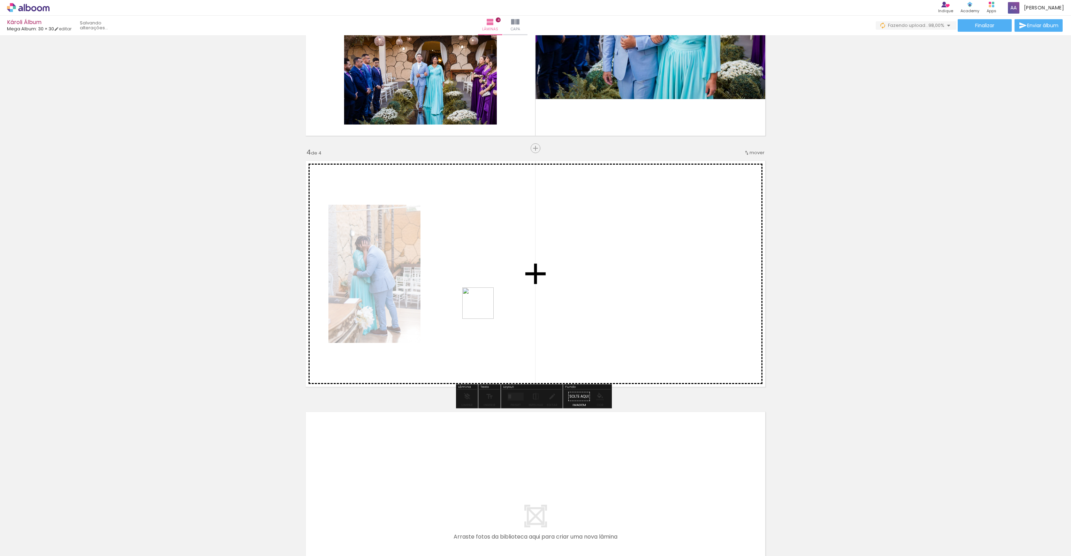
drag, startPoint x: 498, startPoint y: 526, endPoint x: 483, endPoint y: 306, distance: 220.5
click at [483, 306] on quentale-workspace at bounding box center [535, 278] width 1071 height 556
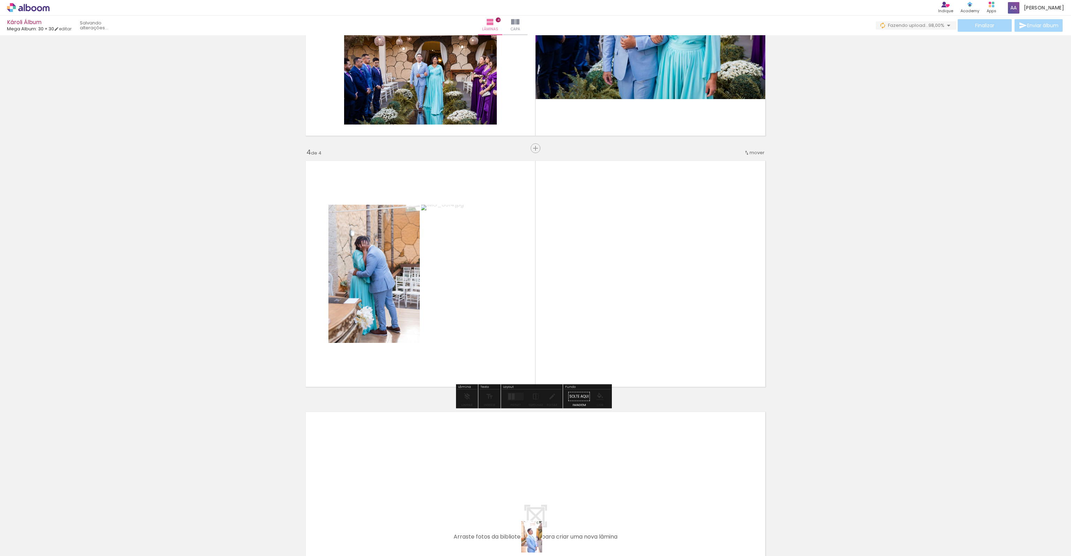
drag, startPoint x: 533, startPoint y: 542, endPoint x: 542, endPoint y: 542, distance: 8.7
click at [542, 542] on div at bounding box center [538, 532] width 23 height 35
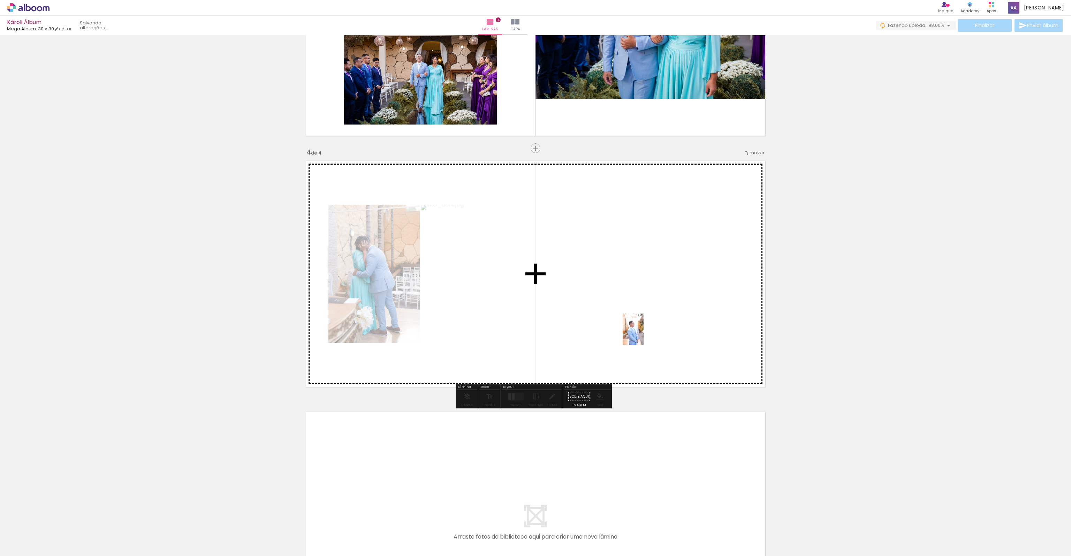
drag, startPoint x: 550, startPoint y: 531, endPoint x: 643, endPoint y: 335, distance: 217.1
click at [643, 334] on quentale-workspace at bounding box center [535, 278] width 1071 height 556
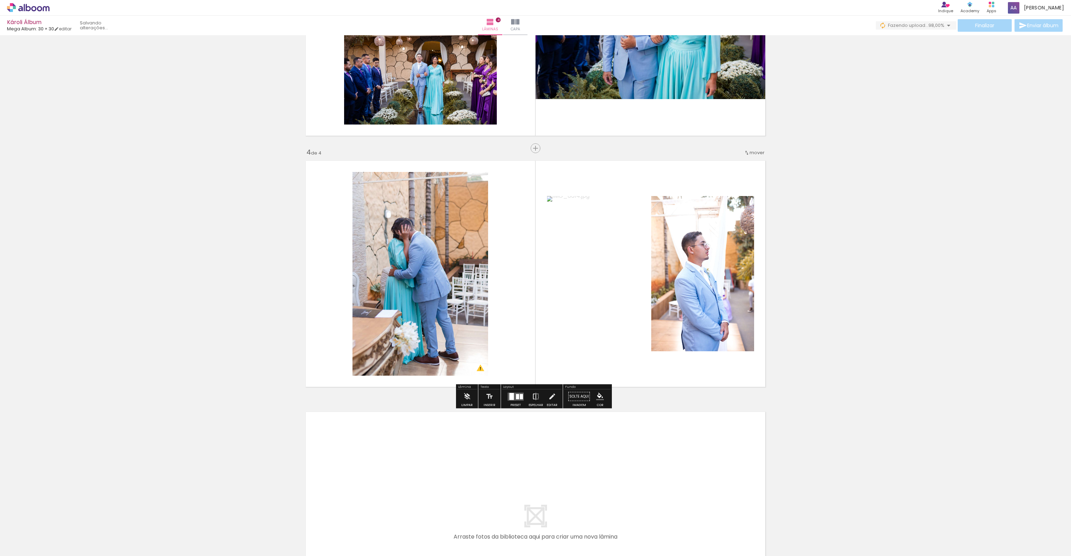
click at [530, 399] on paper-button "Espelhar" at bounding box center [536, 398] width 18 height 18
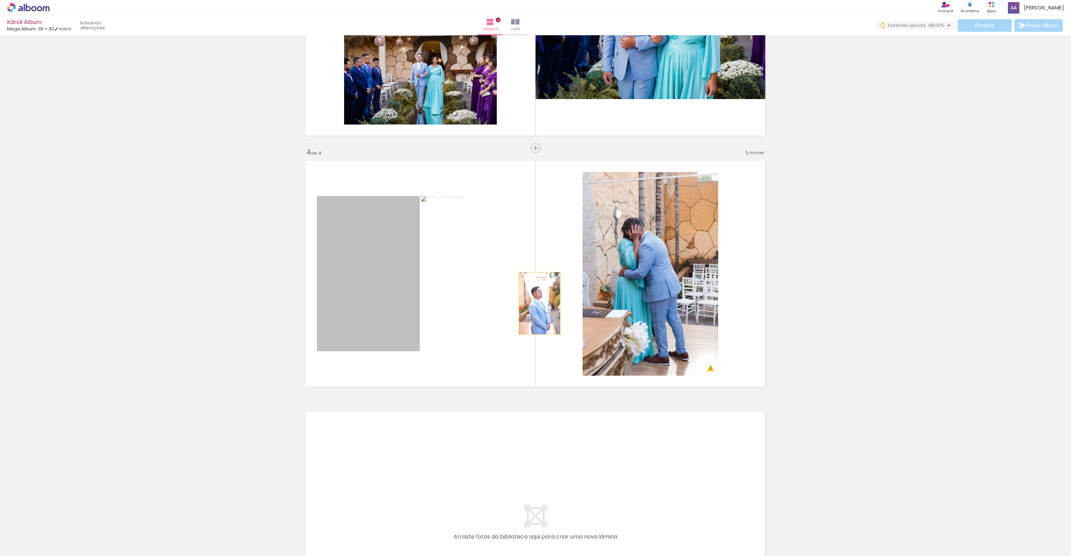
drag, startPoint x: 380, startPoint y: 309, endPoint x: 689, endPoint y: 274, distance: 310.6
click at [0, 0] on slot at bounding box center [0, 0] width 0 height 0
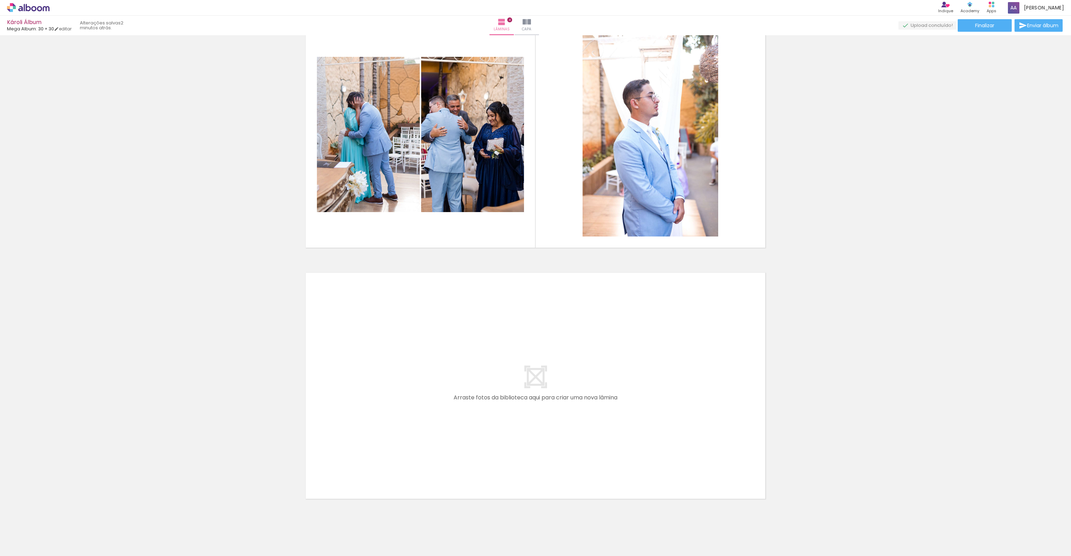
scroll to position [805, 0]
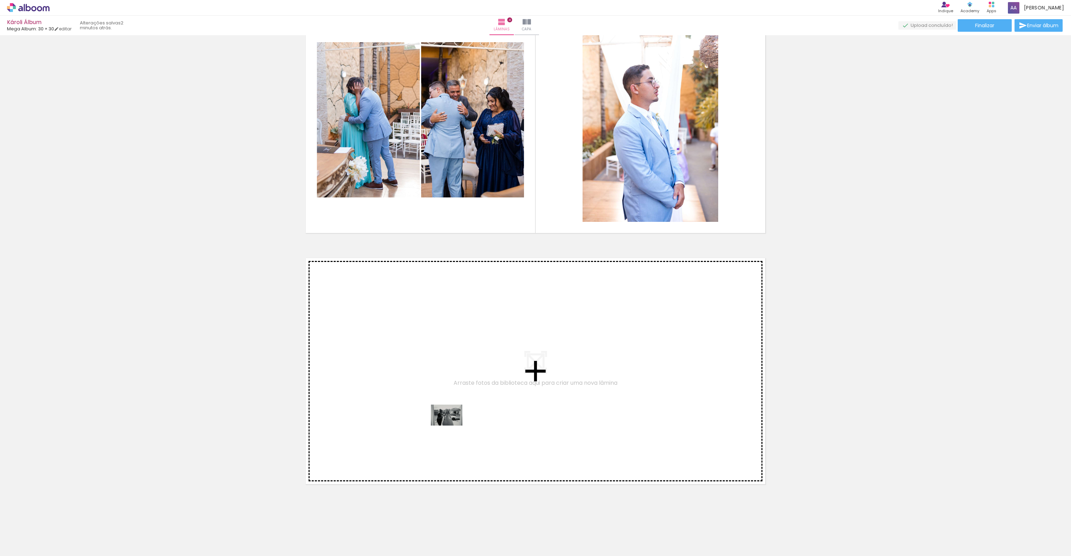
drag, startPoint x: 573, startPoint y: 539, endPoint x: 451, endPoint y: 425, distance: 166.8
click at [451, 425] on quentale-workspace at bounding box center [535, 278] width 1071 height 556
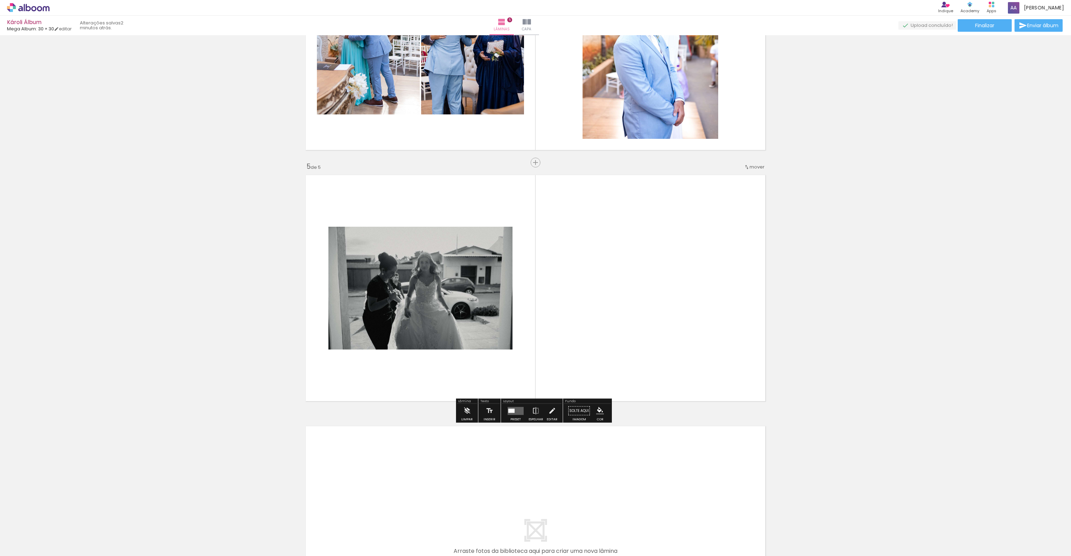
scroll to position [903, 0]
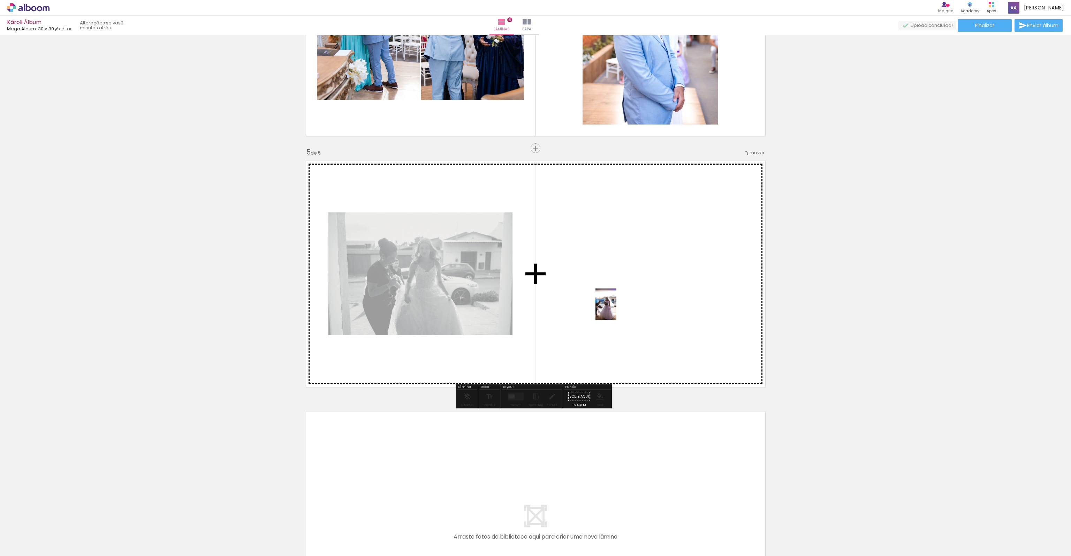
drag, startPoint x: 622, startPoint y: 533, endPoint x: 616, endPoint y: 309, distance: 223.9
click at [616, 309] on quentale-workspace at bounding box center [535, 278] width 1071 height 556
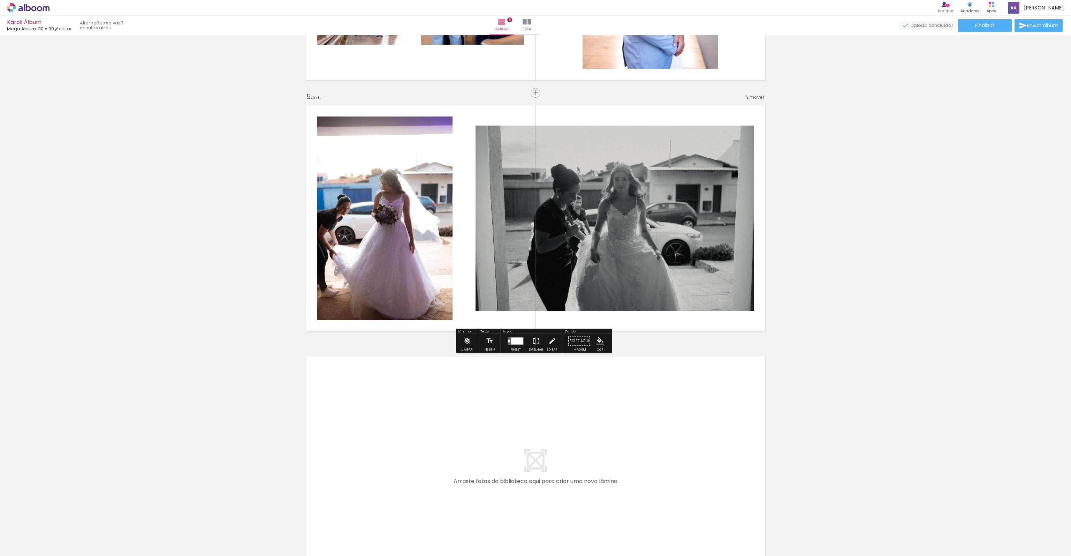
scroll to position [1042, 0]
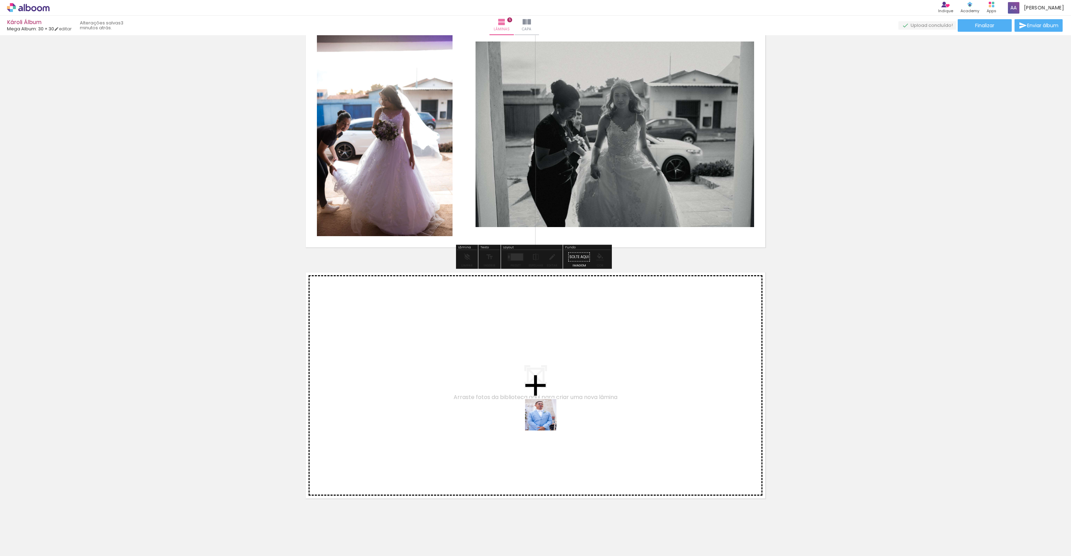
drag, startPoint x: 546, startPoint y: 420, endPoint x: 438, endPoint y: 378, distance: 115.7
click at [438, 378] on quentale-workspace at bounding box center [535, 278] width 1071 height 556
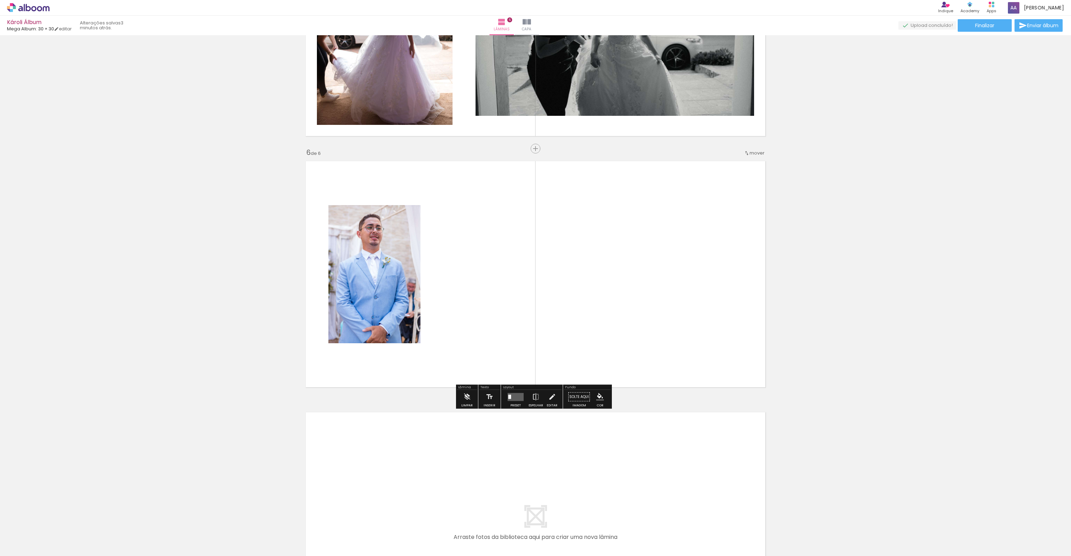
scroll to position [1154, 0]
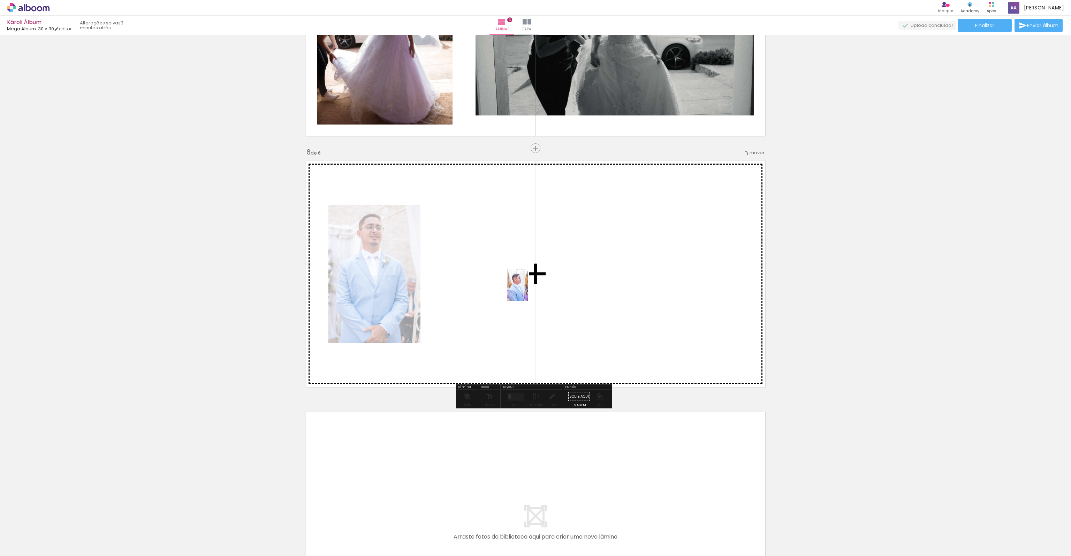
drag, startPoint x: 683, startPoint y: 512, endPoint x: 528, endPoint y: 290, distance: 270.9
click at [528, 290] on quentale-workspace at bounding box center [535, 278] width 1071 height 556
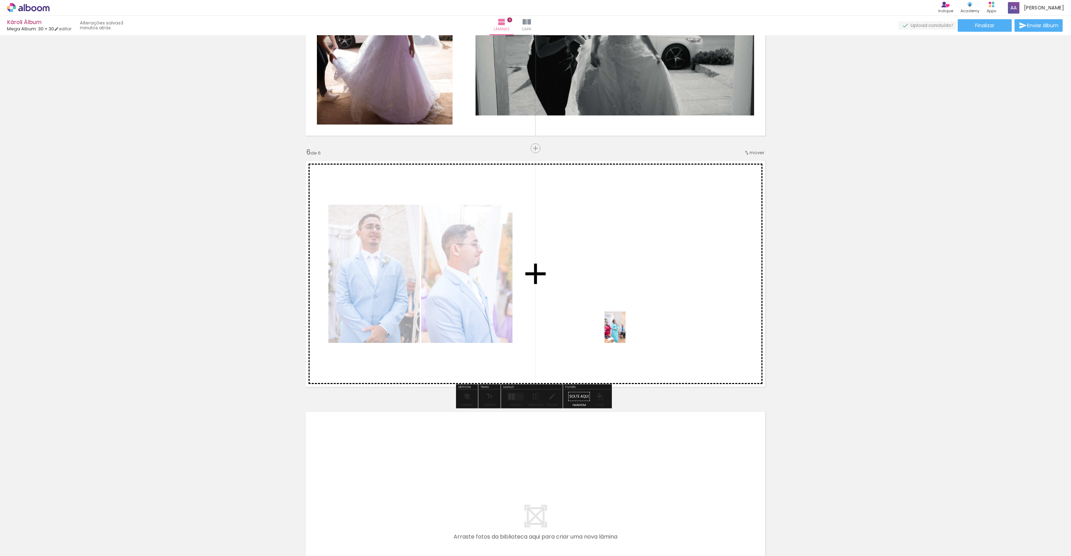
drag, startPoint x: 737, startPoint y: 539, endPoint x: 626, endPoint y: 332, distance: 235.1
click at [626, 332] on quentale-workspace at bounding box center [535, 278] width 1071 height 556
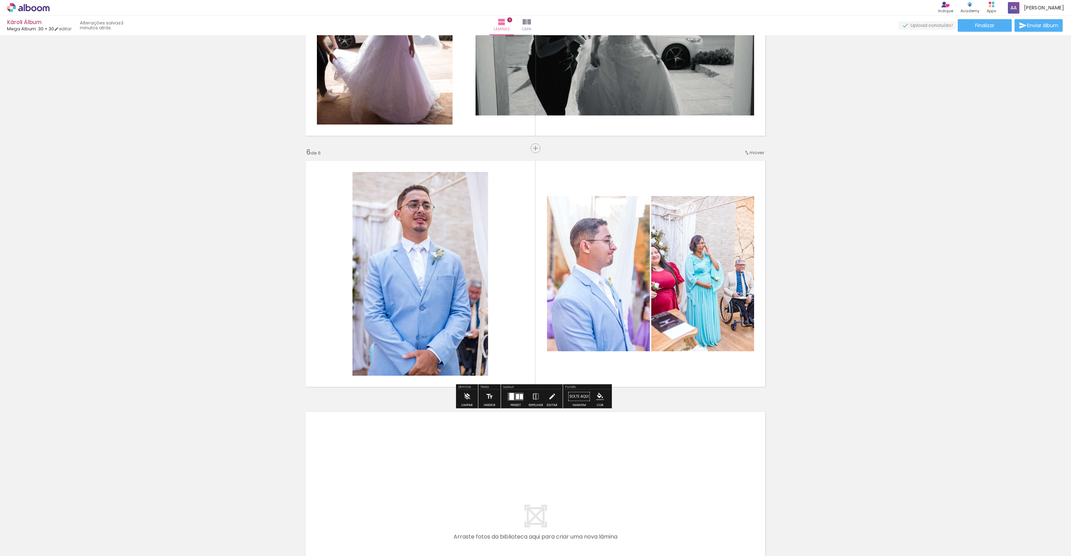
scroll to position [1308, 0]
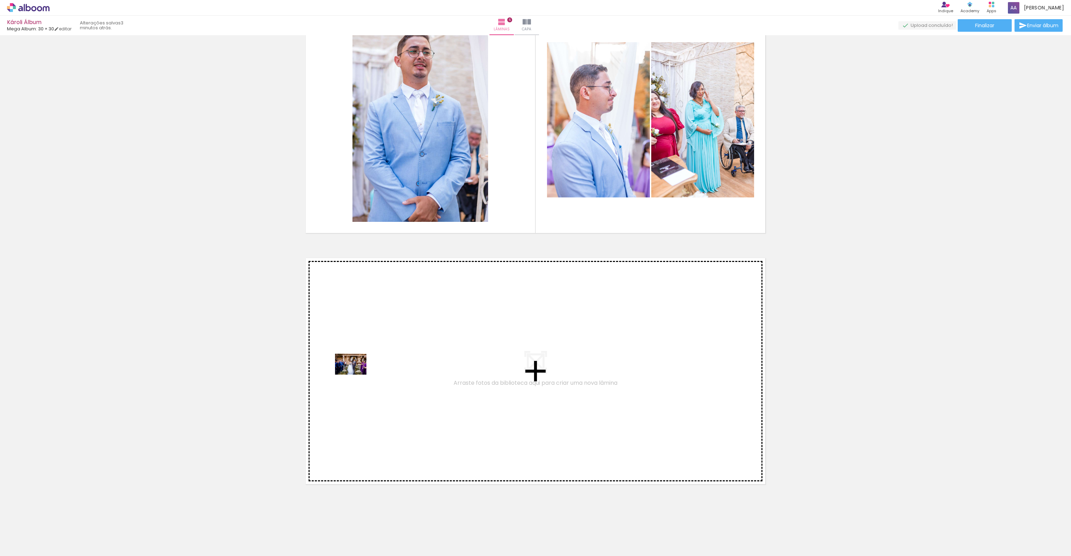
drag, startPoint x: 775, startPoint y: 540, endPoint x: 356, endPoint y: 374, distance: 450.7
click at [356, 374] on quentale-workspace at bounding box center [535, 278] width 1071 height 556
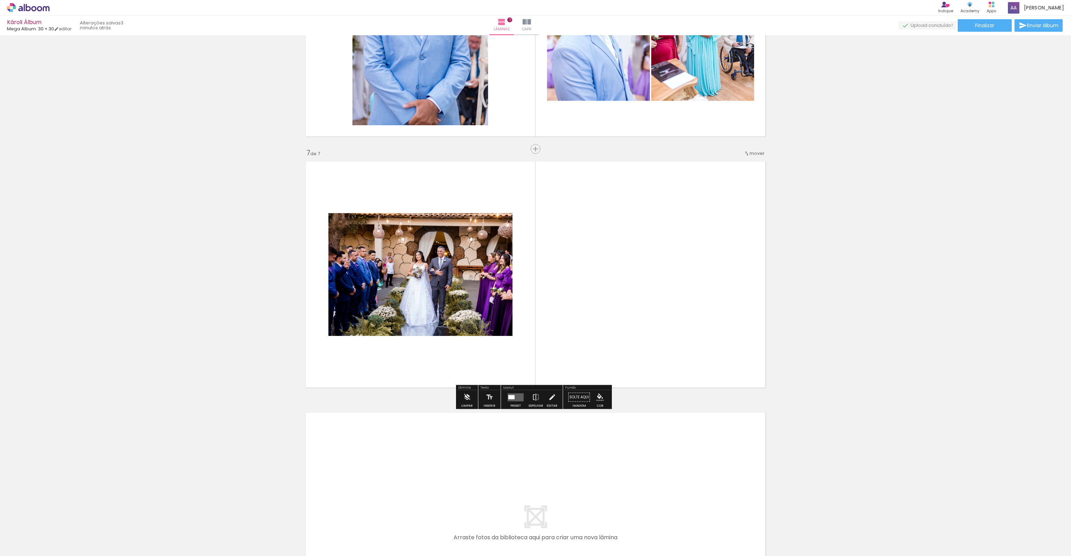
scroll to position [1405, 0]
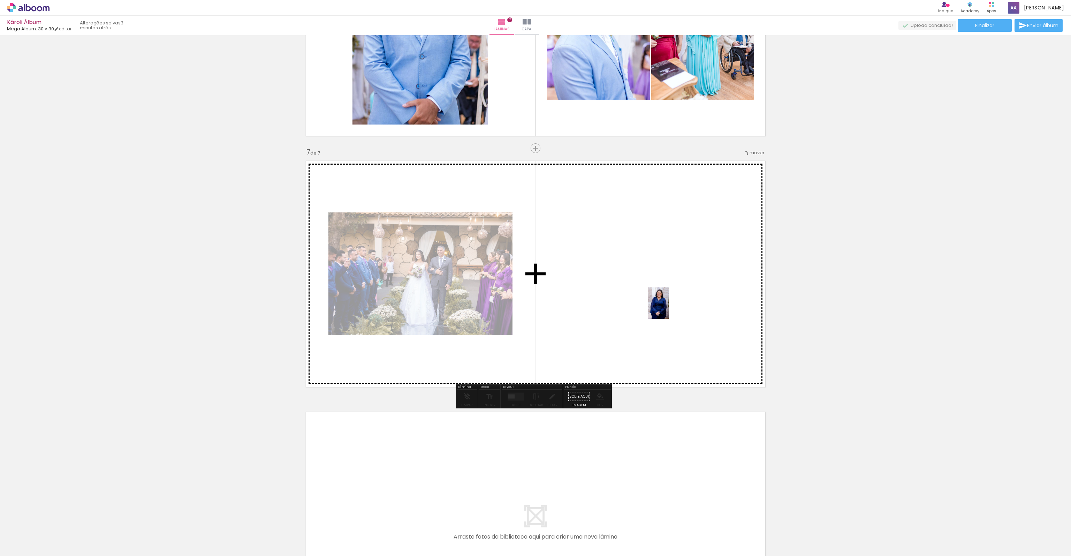
drag, startPoint x: 821, startPoint y: 540, endPoint x: 668, endPoint y: 307, distance: 279.3
click at [668, 307] on quentale-workspace at bounding box center [535, 278] width 1071 height 556
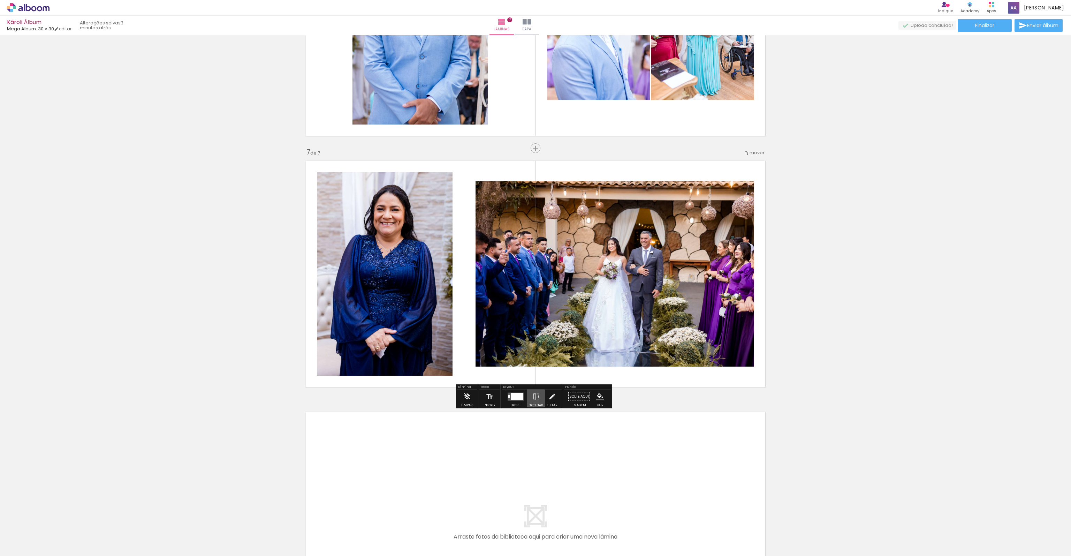
click at [536, 399] on iron-icon at bounding box center [536, 396] width 8 height 14
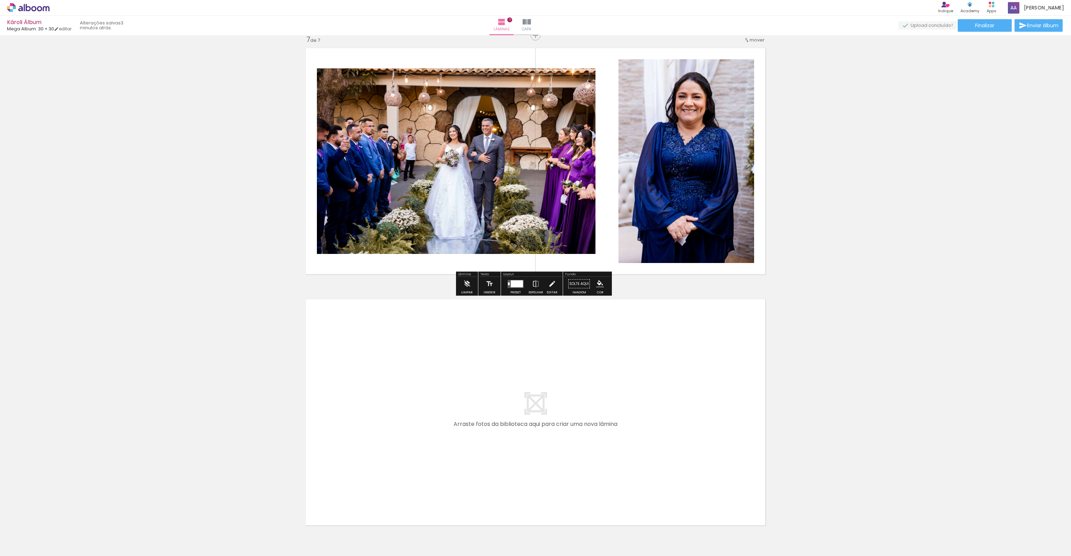
scroll to position [1559, 0]
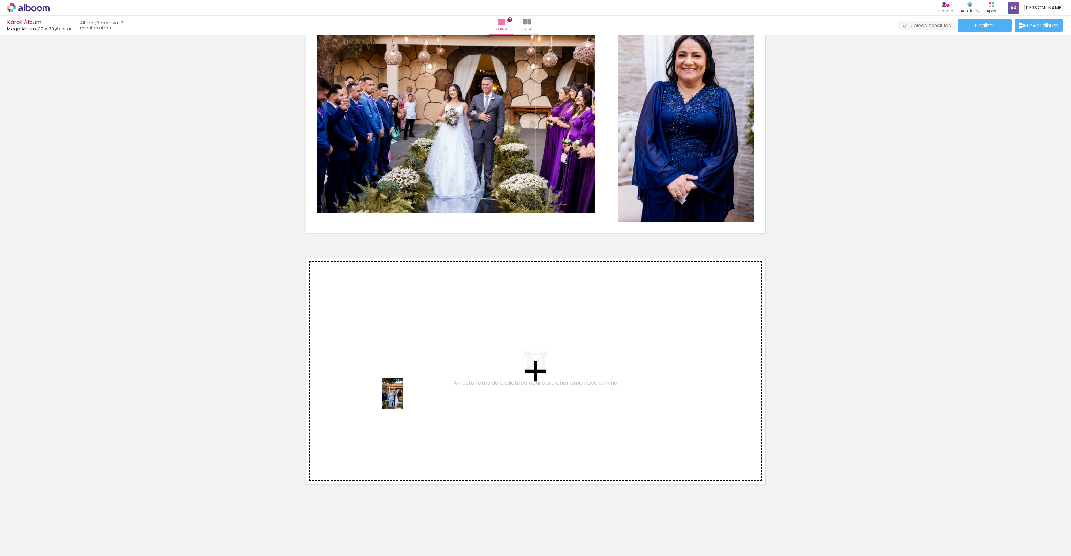
drag, startPoint x: 853, startPoint y: 538, endPoint x: 398, endPoint y: 397, distance: 475.8
click at [398, 397] on quentale-workspace at bounding box center [535, 278] width 1071 height 556
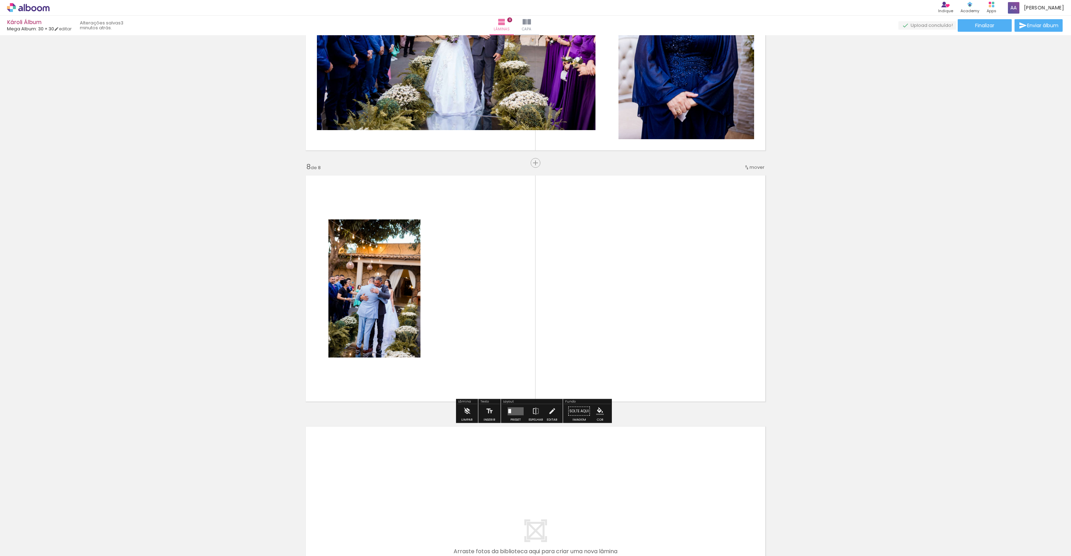
scroll to position [1656, 0]
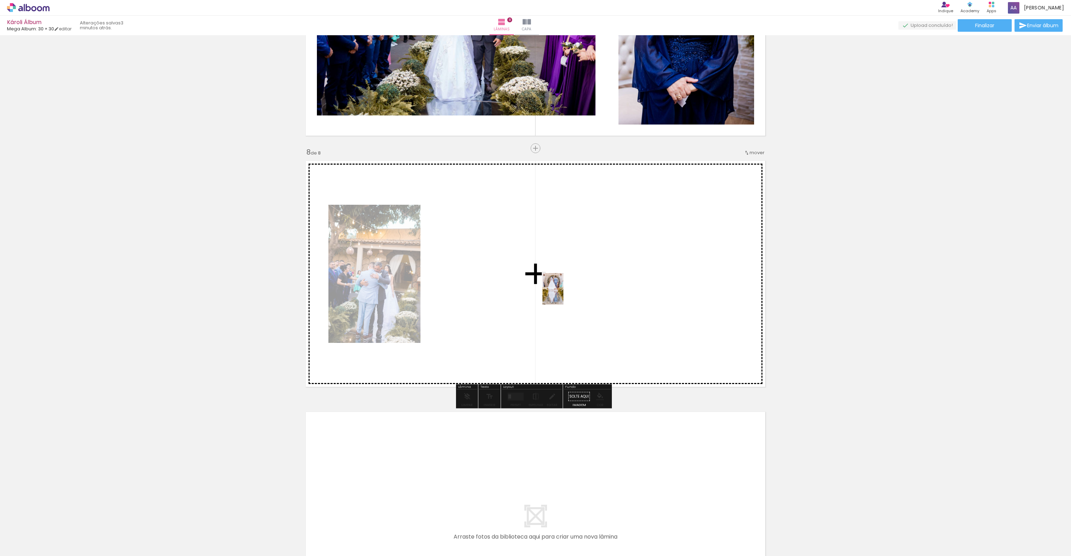
drag, startPoint x: 892, startPoint y: 536, endPoint x: 563, endPoint y: 294, distance: 407.9
click at [563, 294] on quentale-workspace at bounding box center [535, 278] width 1071 height 556
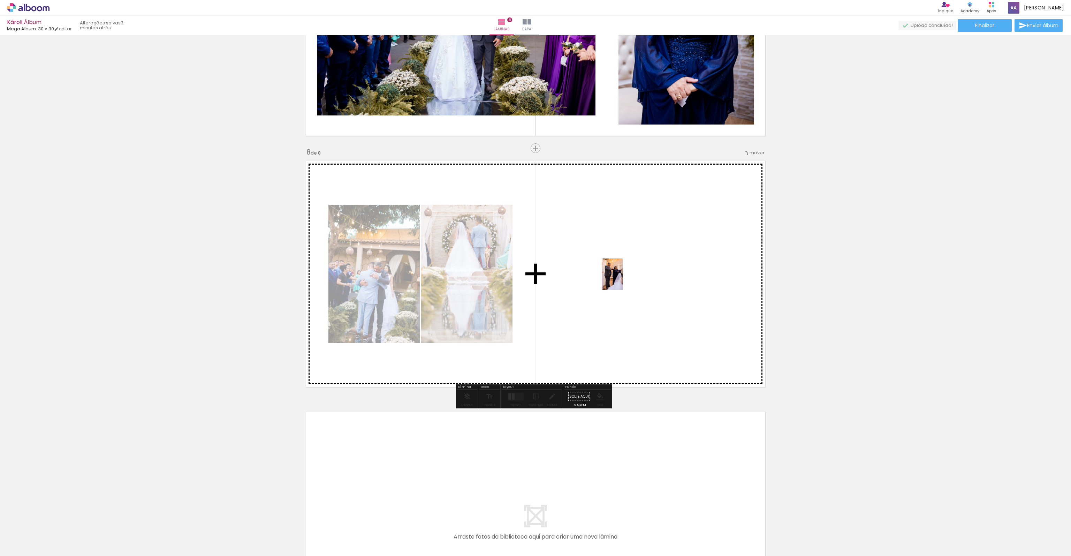
drag, startPoint x: 929, startPoint y: 535, endPoint x: 623, endPoint y: 279, distance: 398.8
click at [623, 279] on quentale-workspace at bounding box center [535, 278] width 1071 height 556
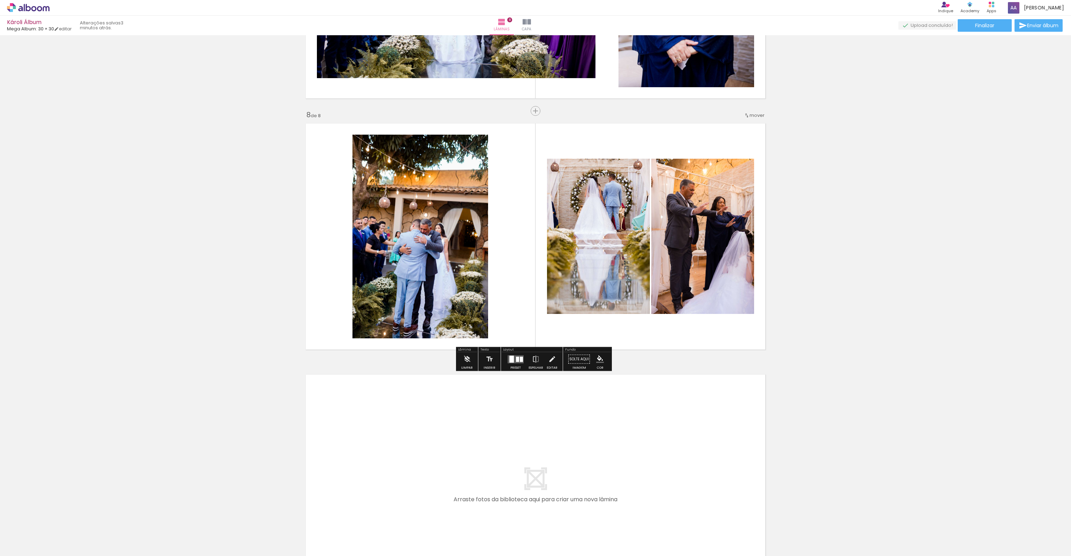
scroll to position [1761, 0]
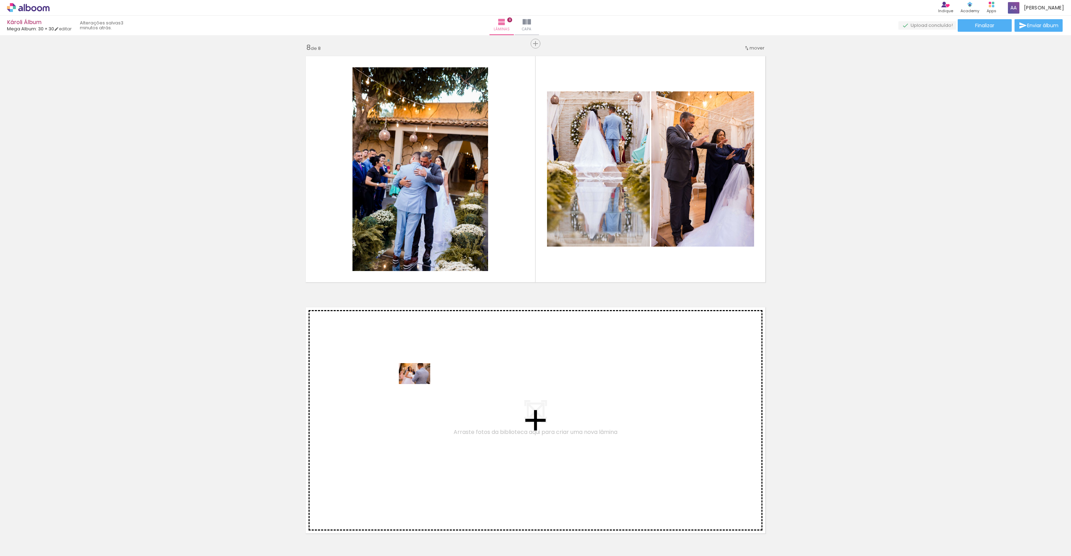
drag, startPoint x: 968, startPoint y: 534, endPoint x: 420, endPoint y: 384, distance: 568.4
click at [420, 384] on quentale-workspace at bounding box center [535, 278] width 1071 height 556
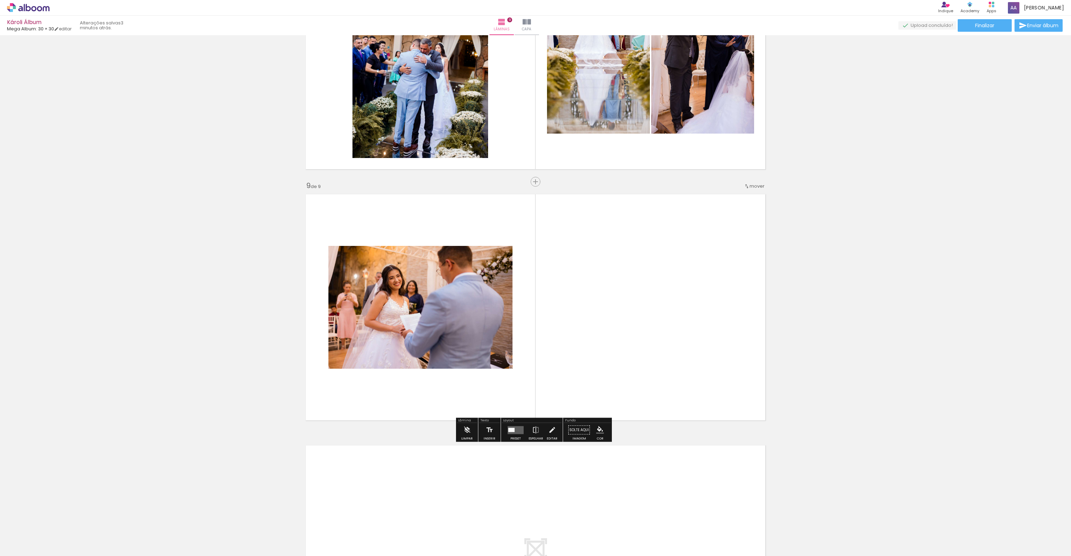
scroll to position [1907, 0]
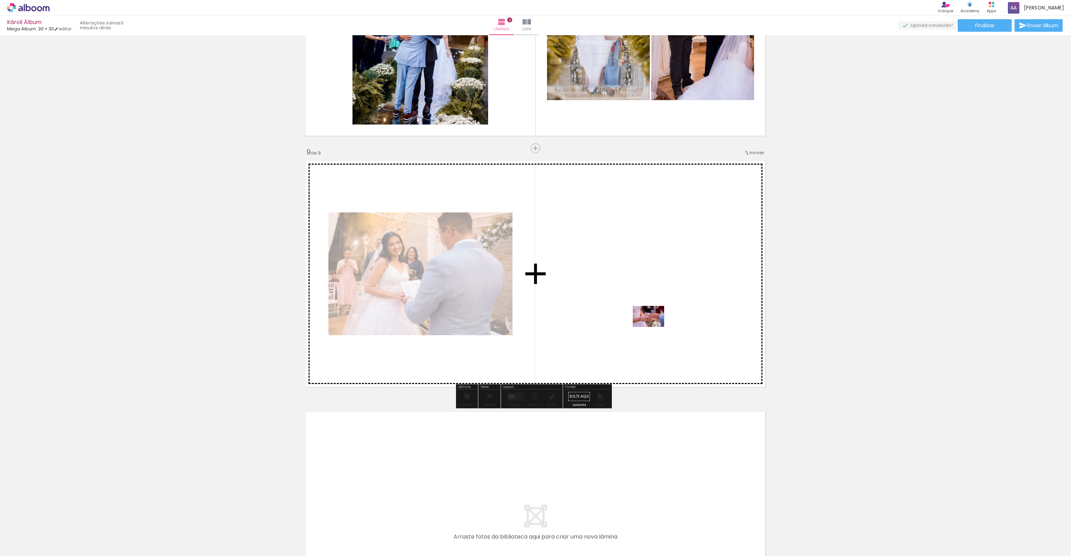
drag, startPoint x: 1014, startPoint y: 535, endPoint x: 654, endPoint y: 327, distance: 416.0
click at [654, 327] on quentale-workspace at bounding box center [535, 278] width 1071 height 556
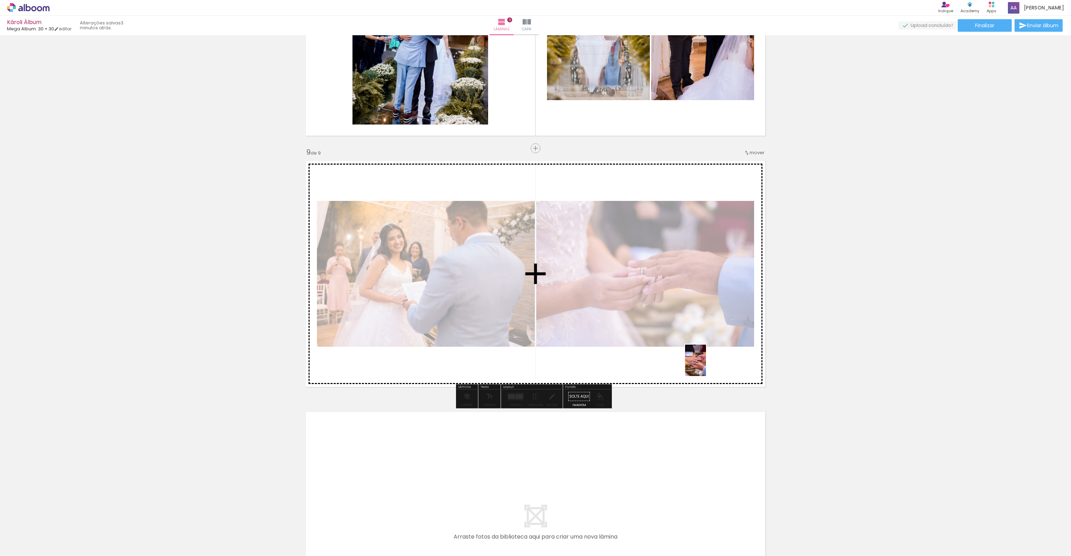
drag, startPoint x: 1044, startPoint y: 539, endPoint x: 706, endPoint y: 365, distance: 380.1
click at [706, 365] on quentale-workspace at bounding box center [535, 278] width 1071 height 556
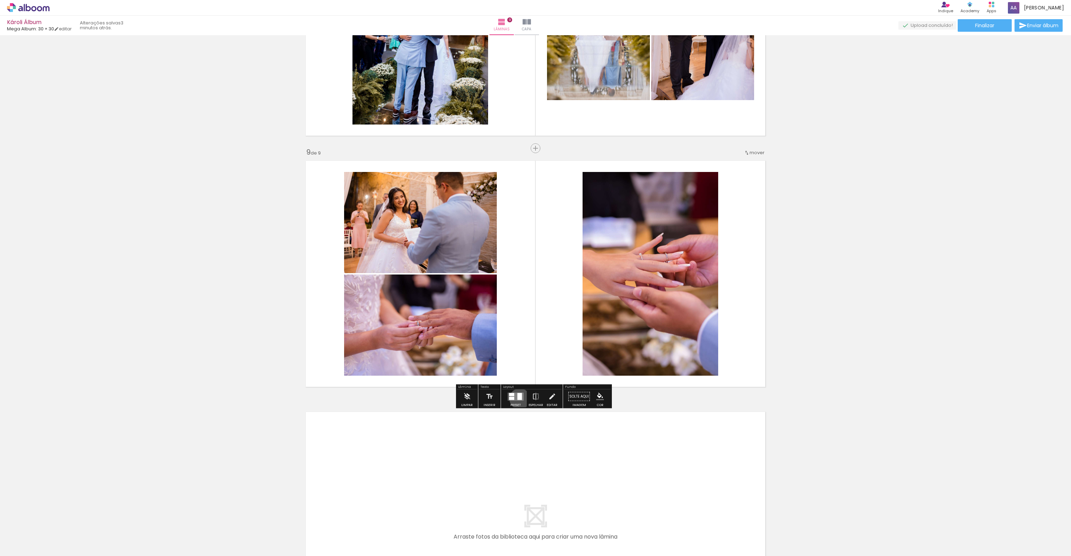
click at [518, 398] on div at bounding box center [519, 396] width 5 height 7
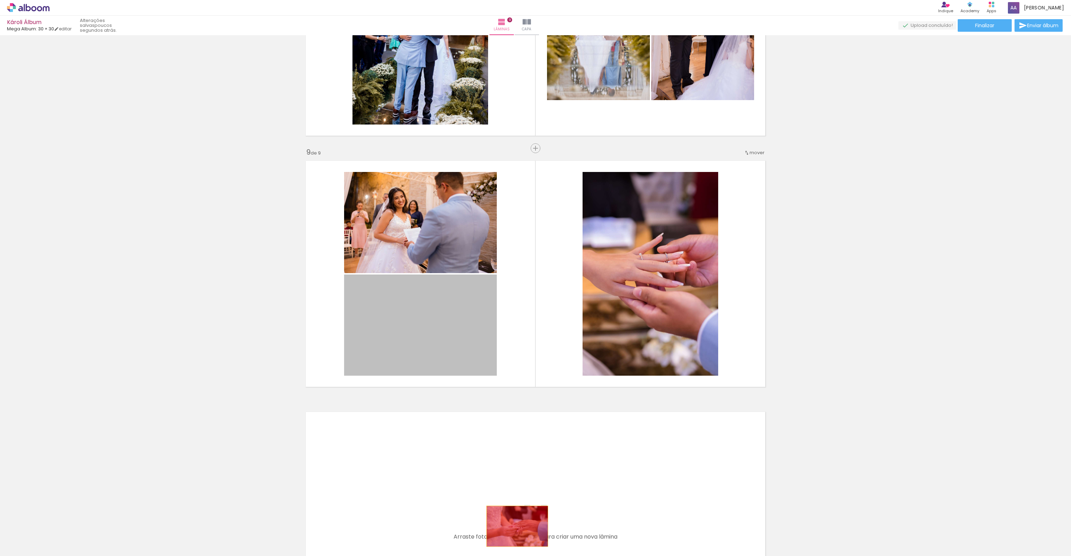
drag, startPoint x: 440, startPoint y: 325, endPoint x: 514, endPoint y: 526, distance: 214.5
click at [514, 526] on quentale-workspace at bounding box center [535, 278] width 1071 height 556
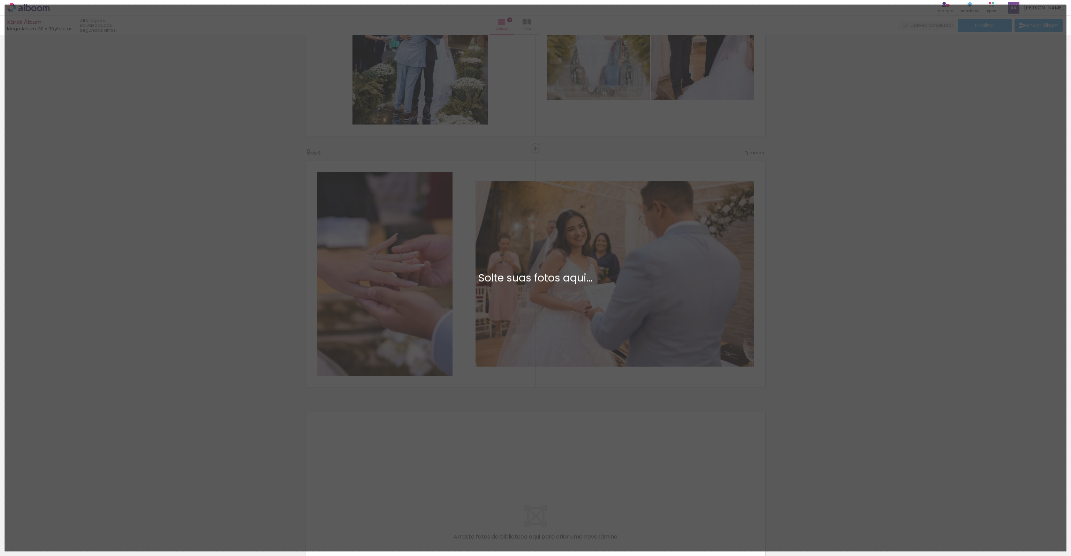
click at [563, 536] on div "Adicionar Fotos Solte suas fotos aqui..." at bounding box center [535, 278] width 1061 height 546
click at [571, 211] on div "Adicionar Fotos Solte suas fotos aqui..." at bounding box center [535, 278] width 1061 height 546
click at [280, 315] on div "Adicionar Fotos Solte suas fotos aqui..." at bounding box center [535, 278] width 1061 height 546
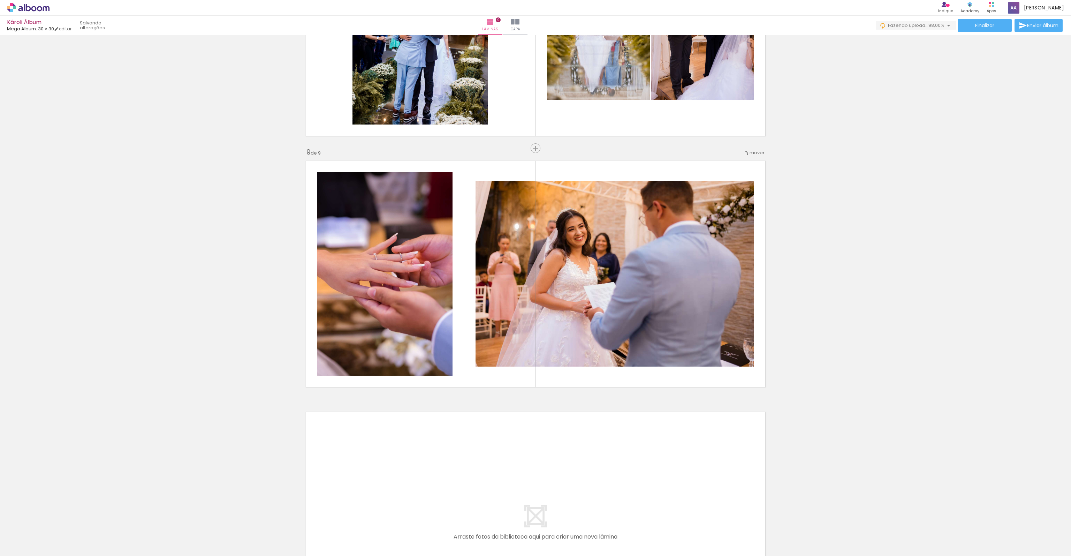
scroll to position [0, 96]
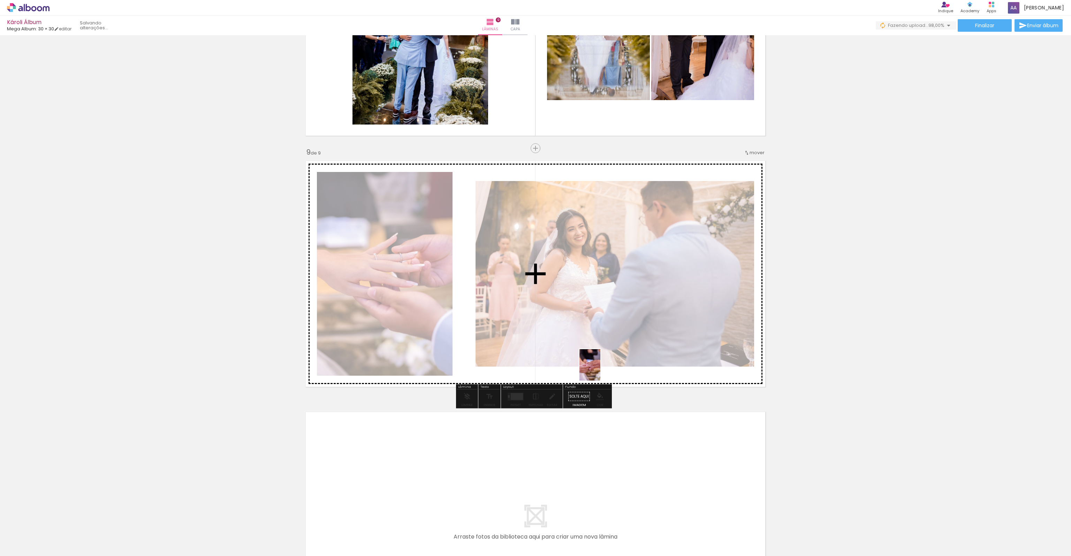
drag, startPoint x: 913, startPoint y: 539, endPoint x: 599, endPoint y: 377, distance: 353.1
click at [600, 370] on quentale-workspace at bounding box center [535, 278] width 1071 height 556
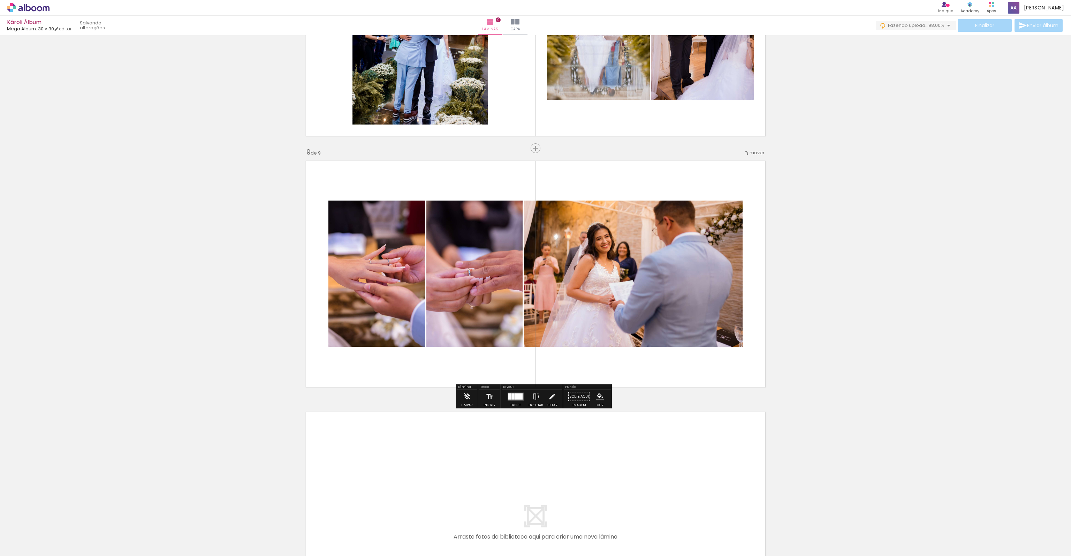
click at [533, 396] on iron-icon at bounding box center [536, 396] width 8 height 14
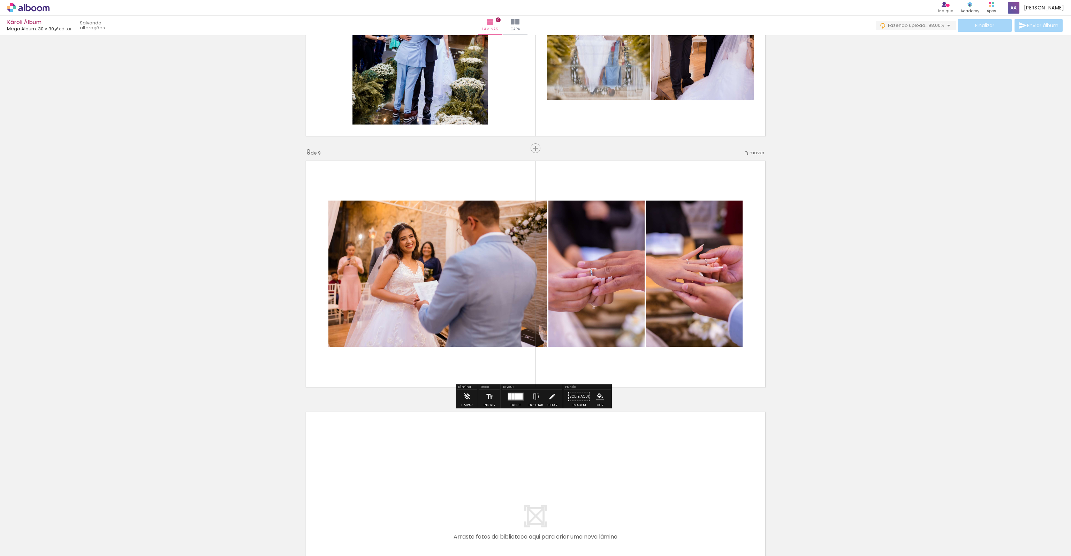
click at [512, 394] on div at bounding box center [513, 396] width 3 height 6
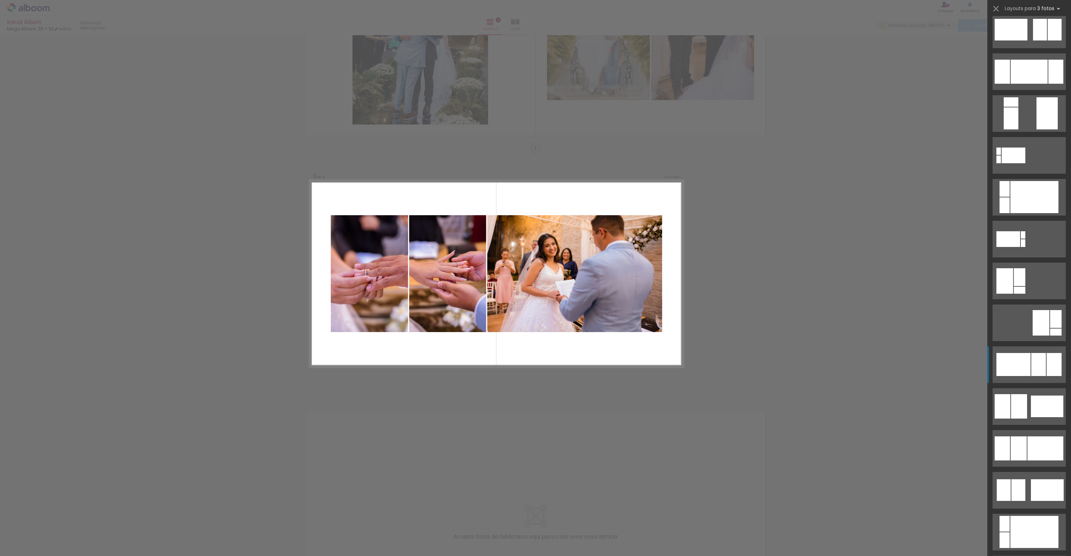
scroll to position [209, 0]
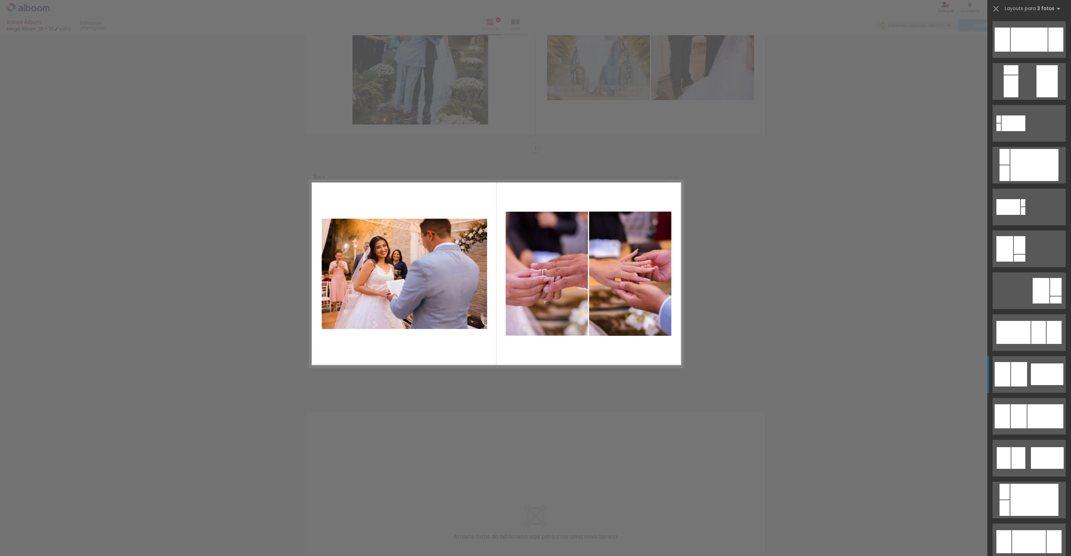
drag, startPoint x: 1030, startPoint y: 78, endPoint x: 1032, endPoint y: 379, distance: 300.6
click at [0, 0] on slot at bounding box center [0, 0] width 0 height 0
click at [1032, 379] on div at bounding box center [1047, 374] width 32 height 22
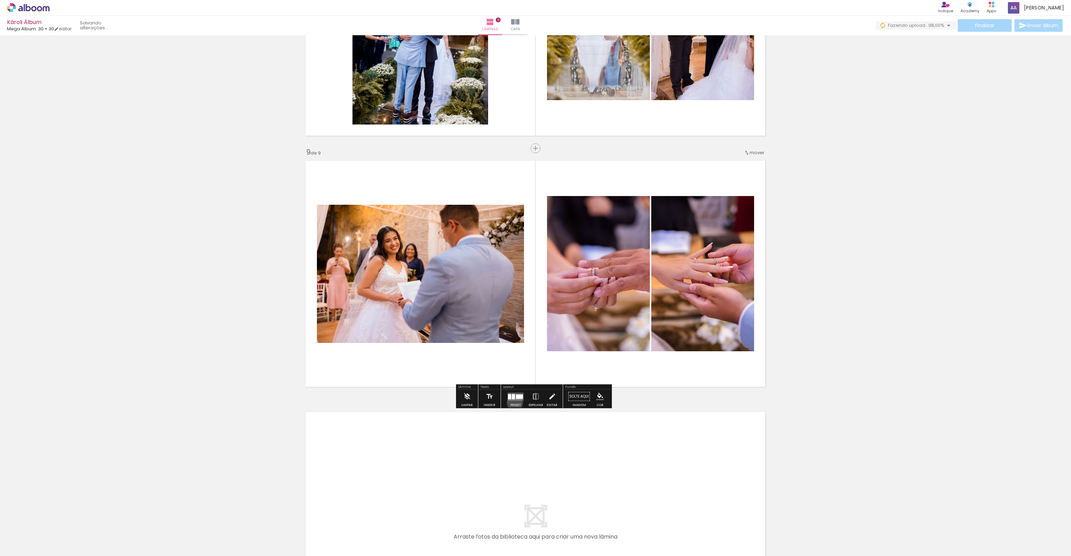
click at [513, 402] on div at bounding box center [515, 396] width 19 height 14
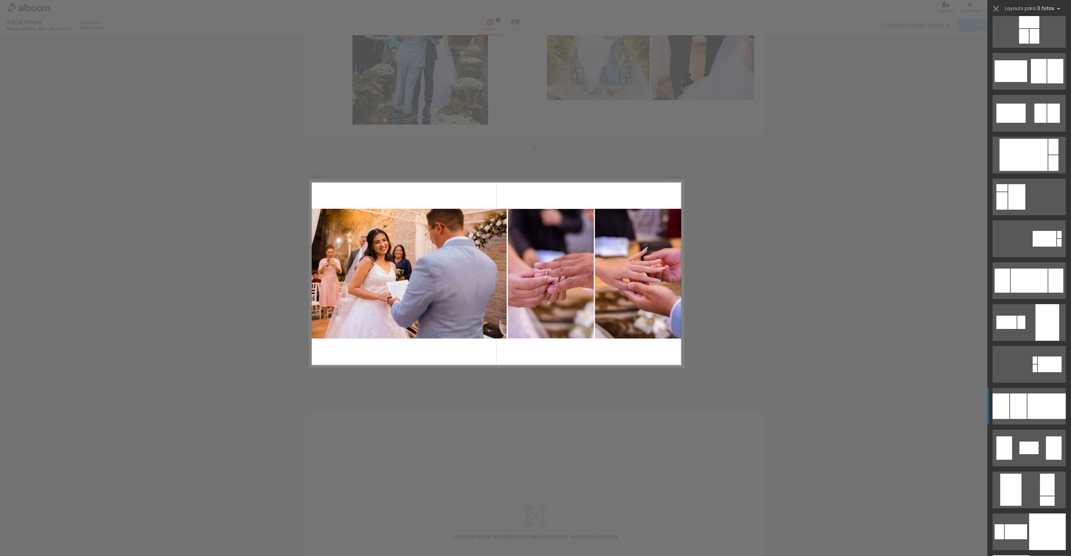
scroll to position [1067, 0]
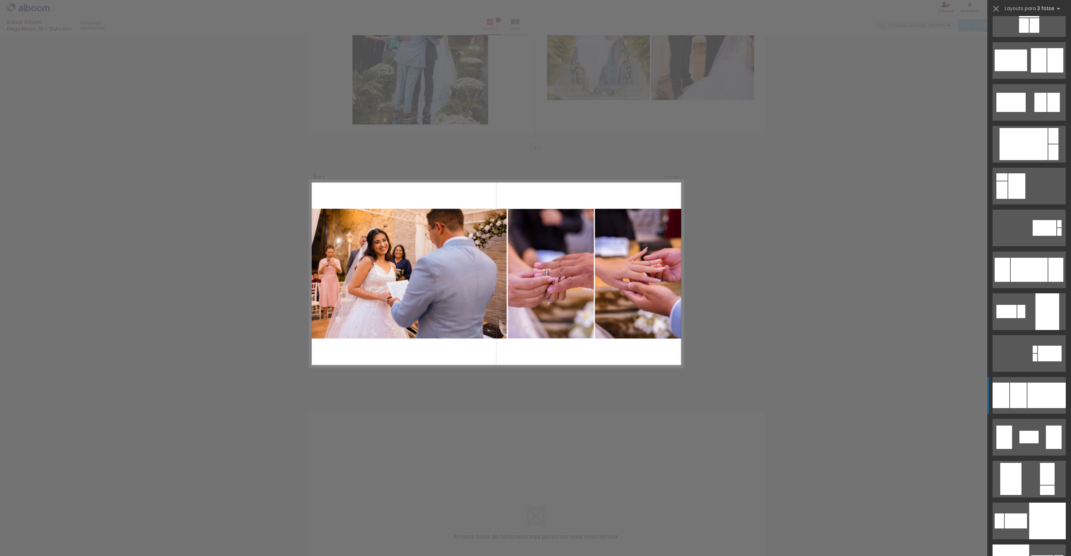
click at [1028, 396] on div at bounding box center [1047, 395] width 38 height 25
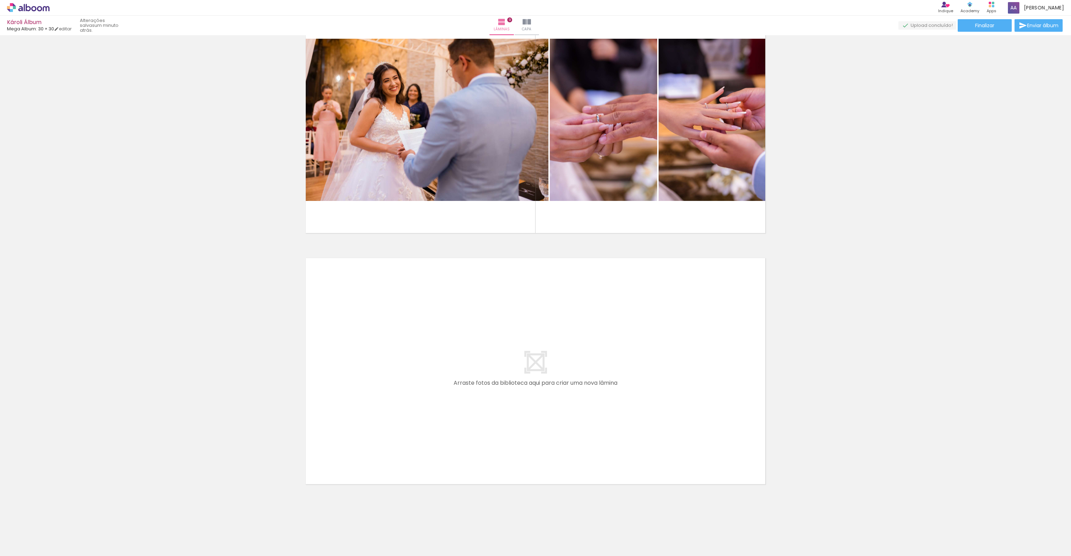
scroll to position [0, 464]
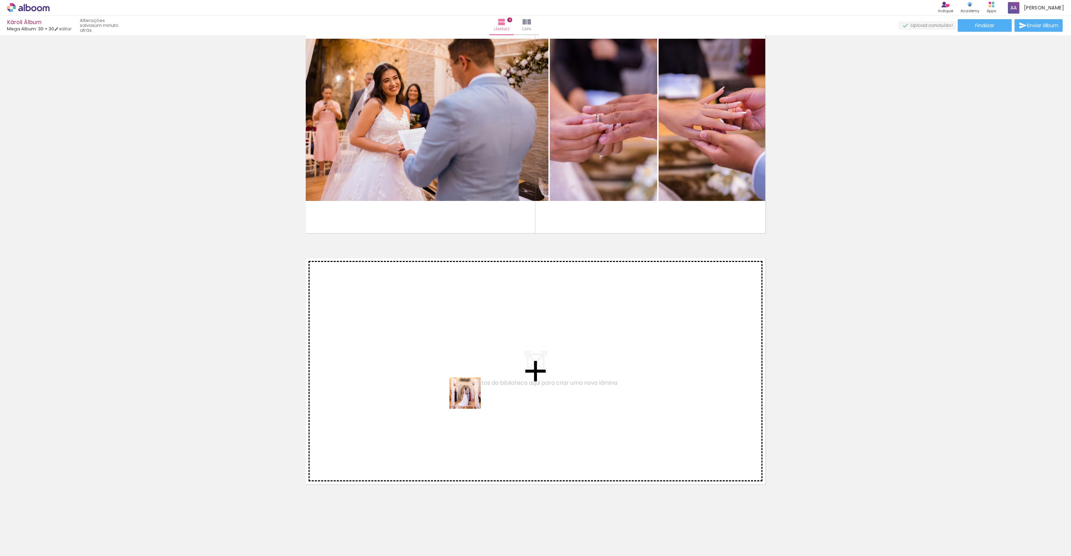
drag, startPoint x: 621, startPoint y: 536, endPoint x: 439, endPoint y: 376, distance: 242.6
click at [439, 376] on quentale-workspace at bounding box center [535, 278] width 1071 height 556
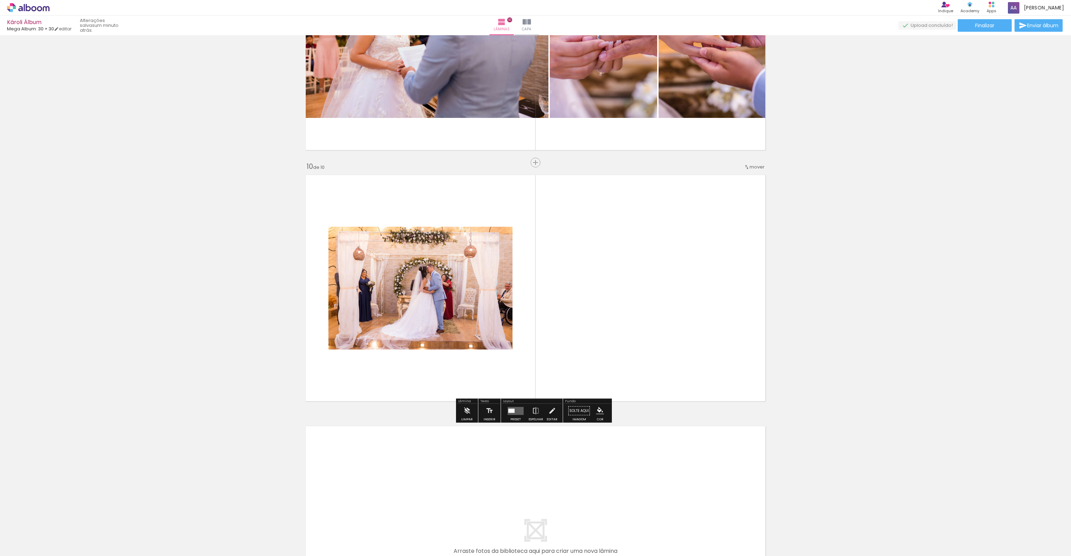
scroll to position [2158, 0]
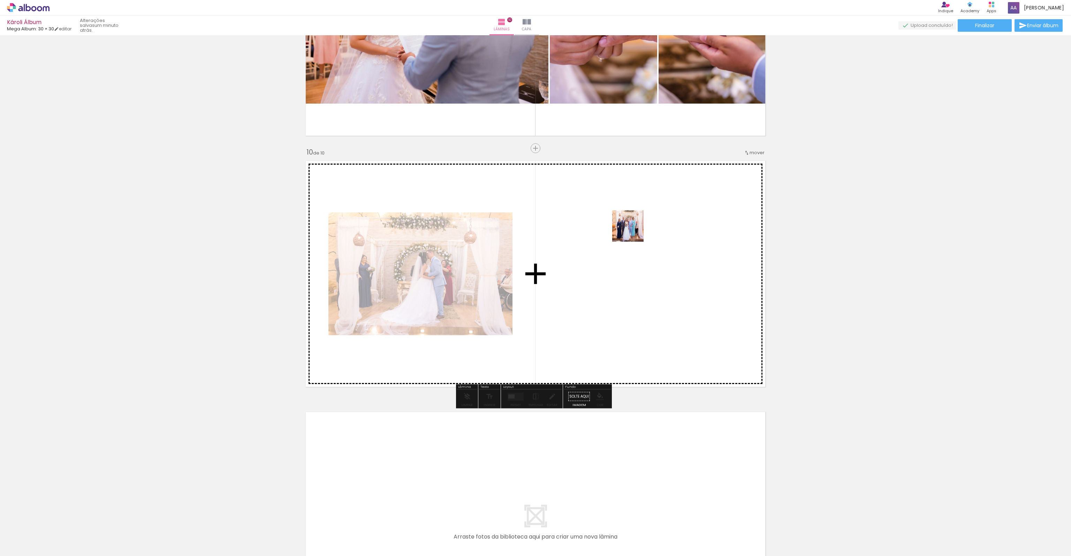
drag, startPoint x: 660, startPoint y: 532, endPoint x: 633, endPoint y: 230, distance: 303.2
click at [633, 230] on quentale-workspace at bounding box center [535, 278] width 1071 height 556
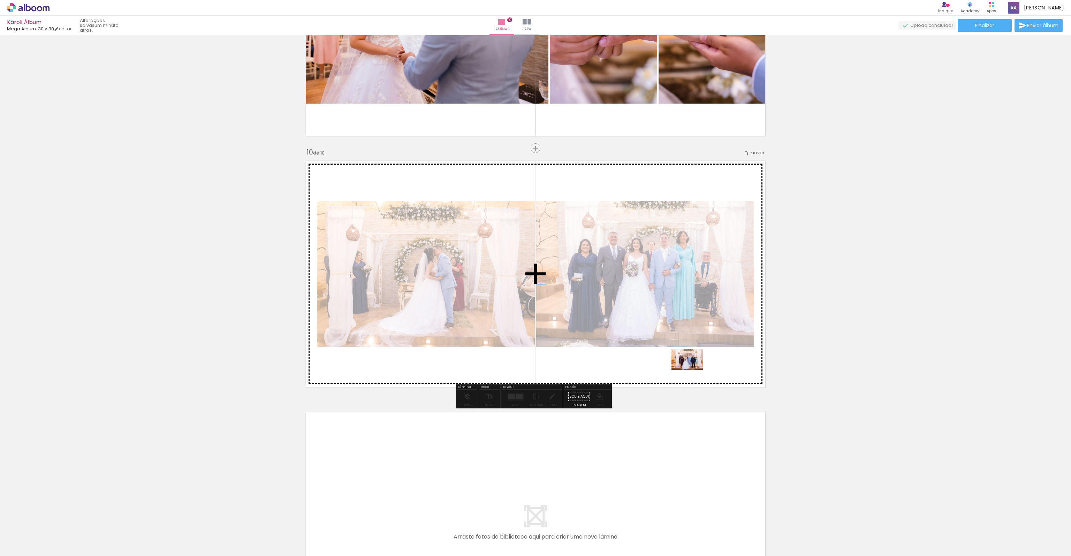
drag, startPoint x: 700, startPoint y: 523, endPoint x: 693, endPoint y: 370, distance: 153.9
click at [693, 370] on quentale-workspace at bounding box center [535, 278] width 1071 height 556
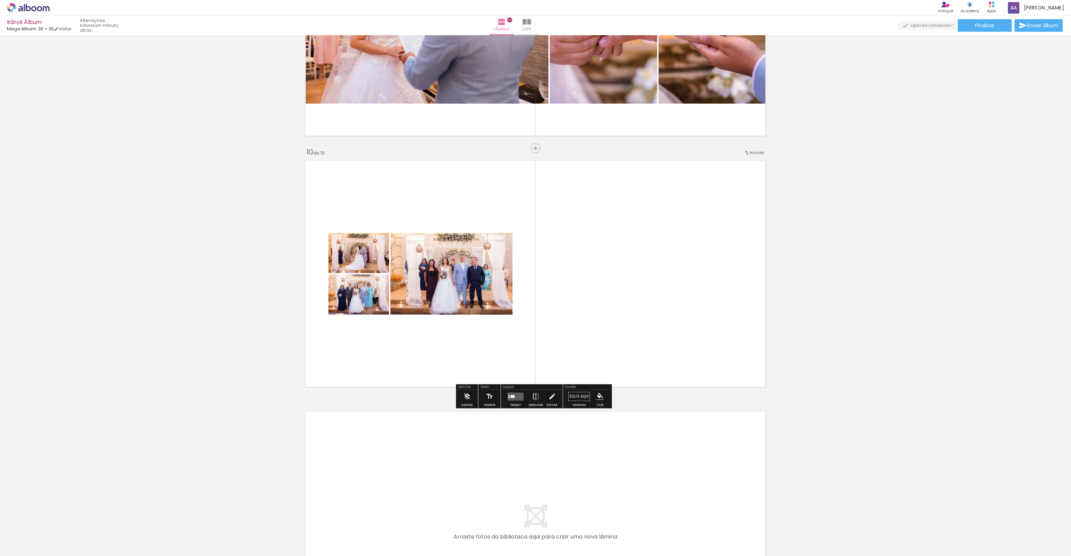
click at [515, 399] on quentale-layouter at bounding box center [516, 396] width 16 height 8
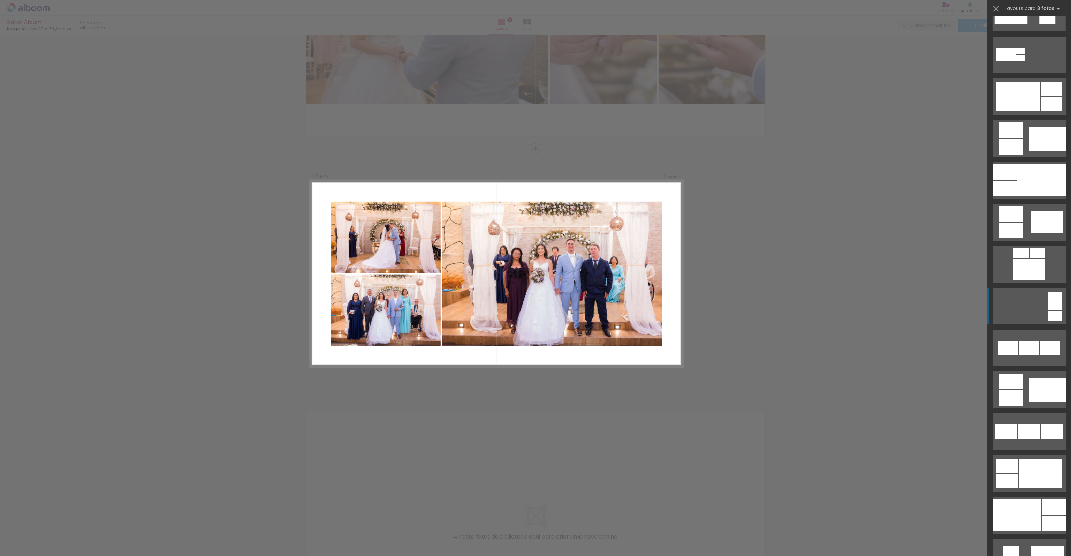
scroll to position [384, 0]
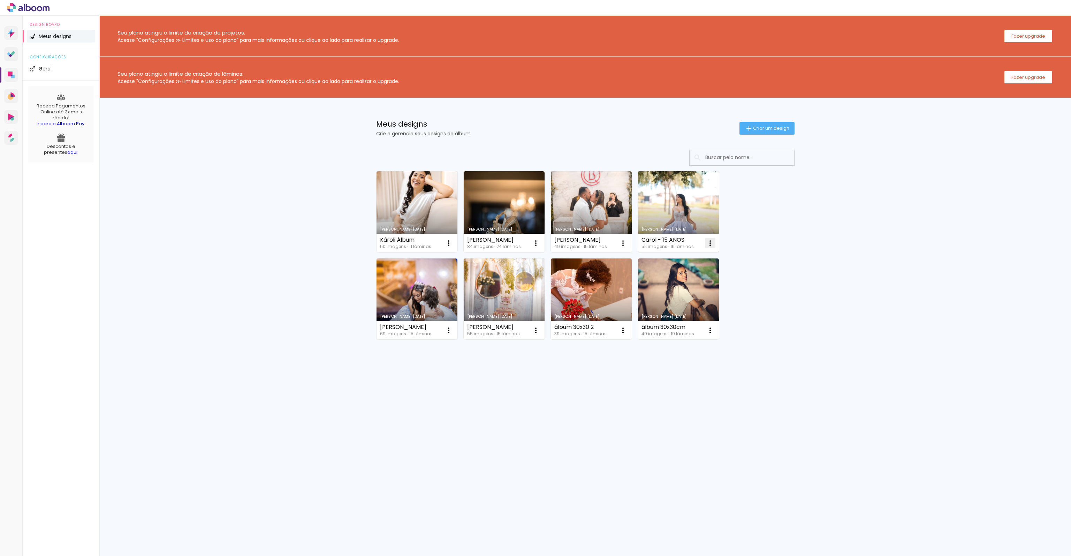
click at [711, 246] on iron-icon at bounding box center [710, 243] width 8 height 8
click at [680, 289] on paper-item "Excluir" at bounding box center [682, 289] width 69 height 14
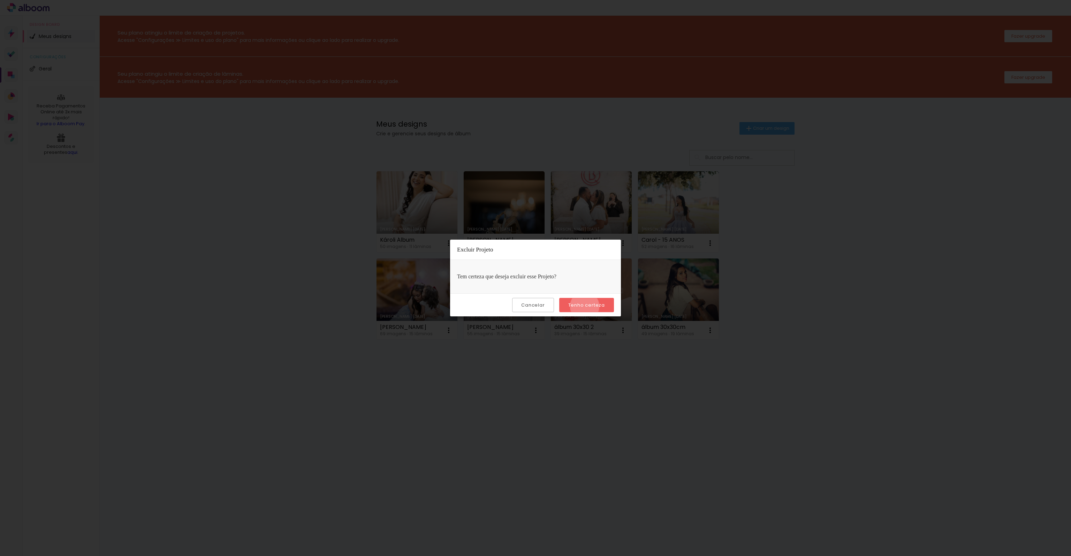
click at [0, 0] on slot "Tenho certeza" at bounding box center [0, 0] width 0 height 0
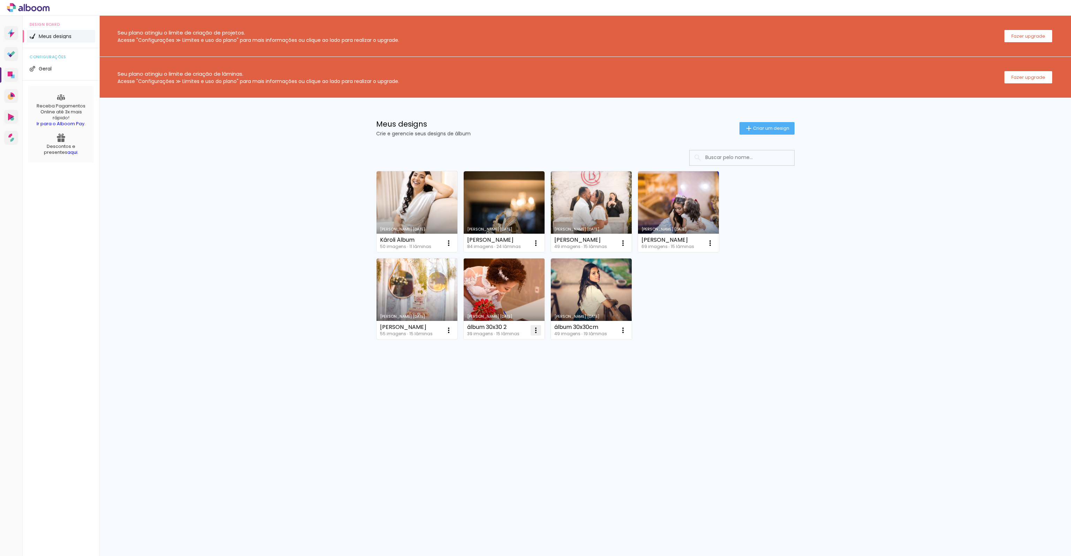
click at [532, 331] on iron-icon at bounding box center [536, 330] width 8 height 8
click at [499, 377] on span "Excluir" at bounding box center [496, 375] width 15 height 5
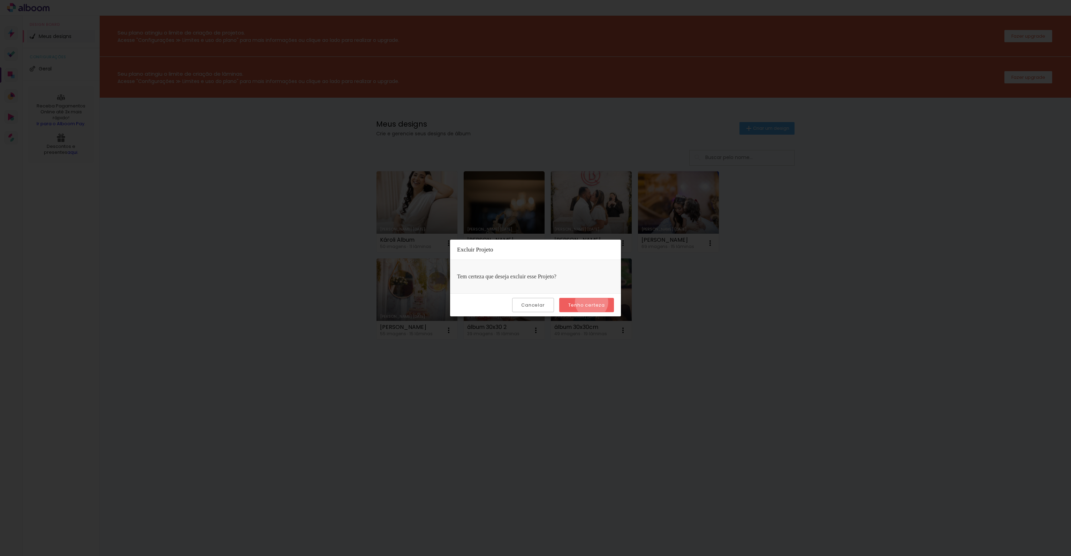
click at [0, 0] on slot "Tenho certeza" at bounding box center [0, 0] width 0 height 0
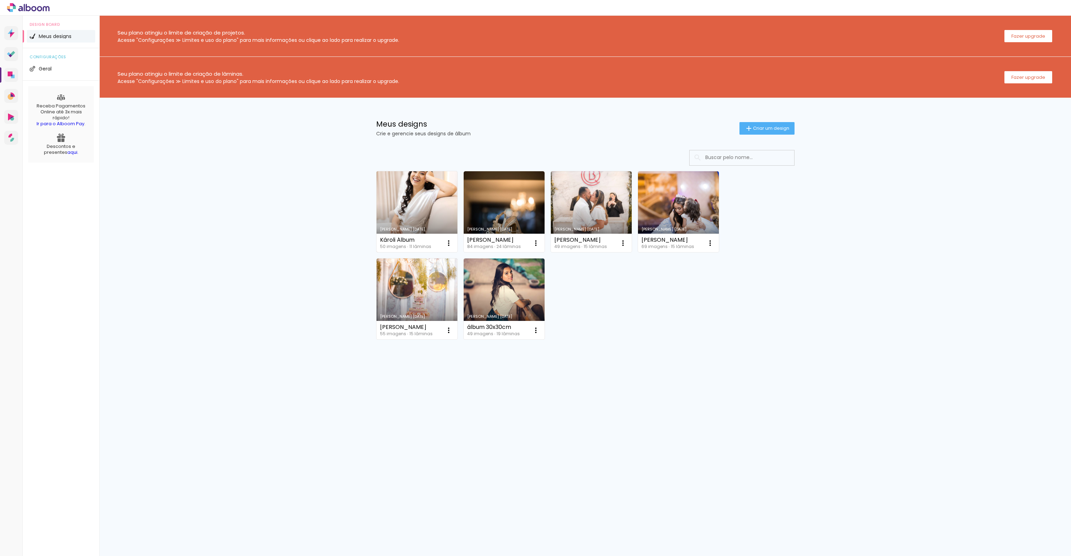
click at [423, 205] on link "[PERSON_NAME] [DATE]" at bounding box center [417, 211] width 81 height 81
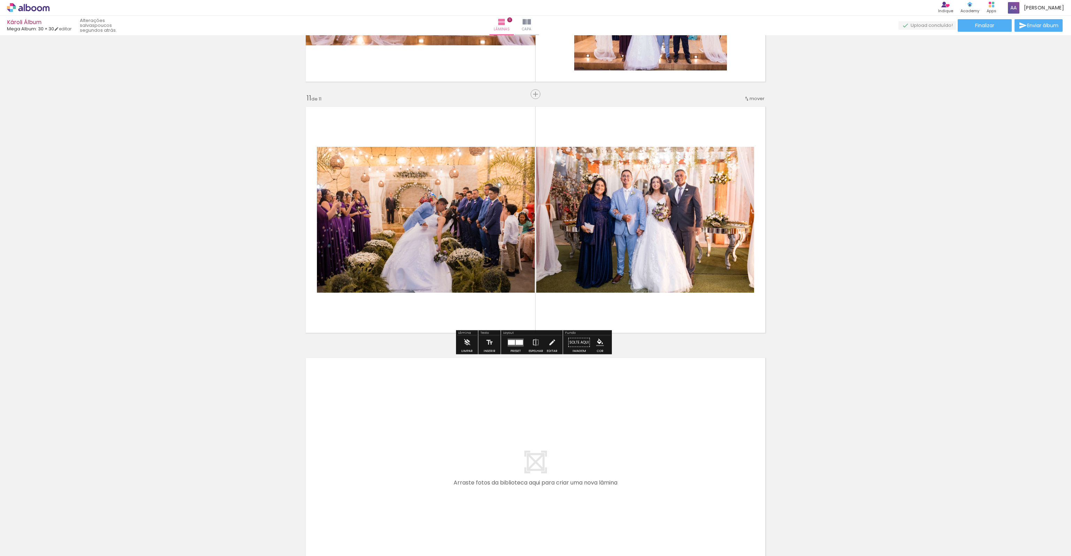
scroll to position [2476, 0]
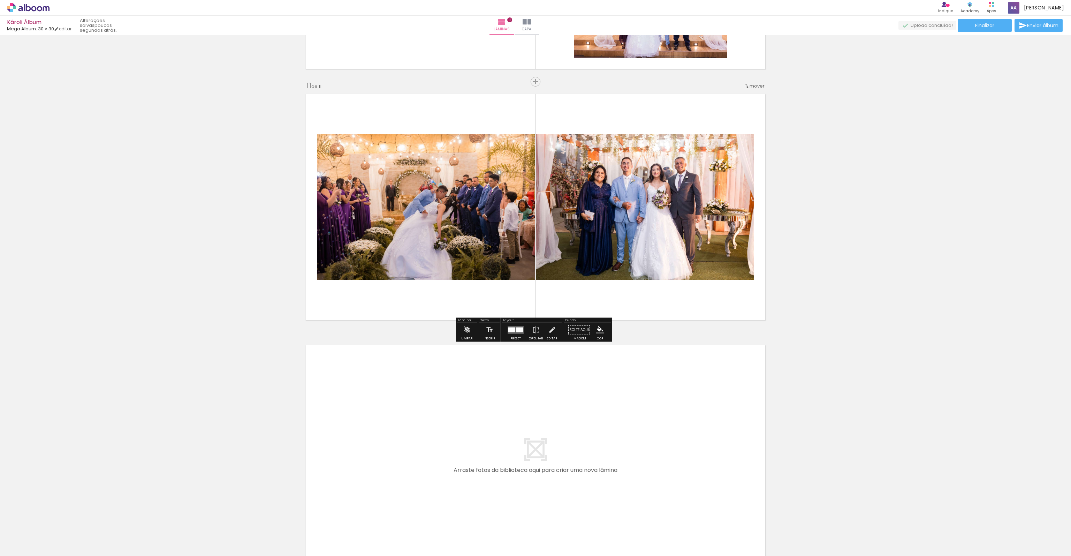
click at [534, 431] on quentale-layouter at bounding box center [535, 458] width 467 height 234
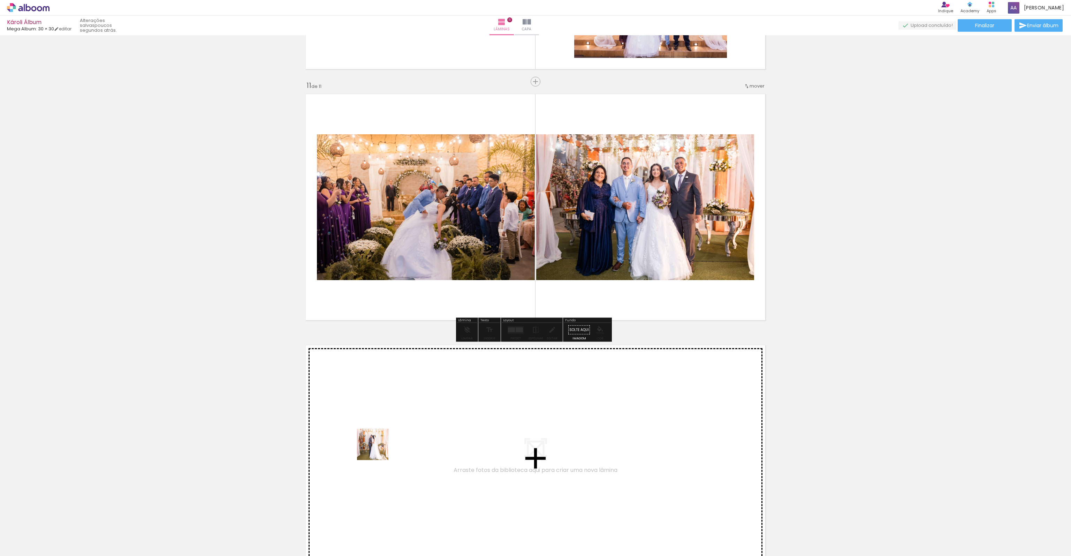
drag, startPoint x: 347, startPoint y: 533, endPoint x: 382, endPoint y: 438, distance: 101.9
click at [382, 438] on quentale-workspace at bounding box center [535, 278] width 1071 height 556
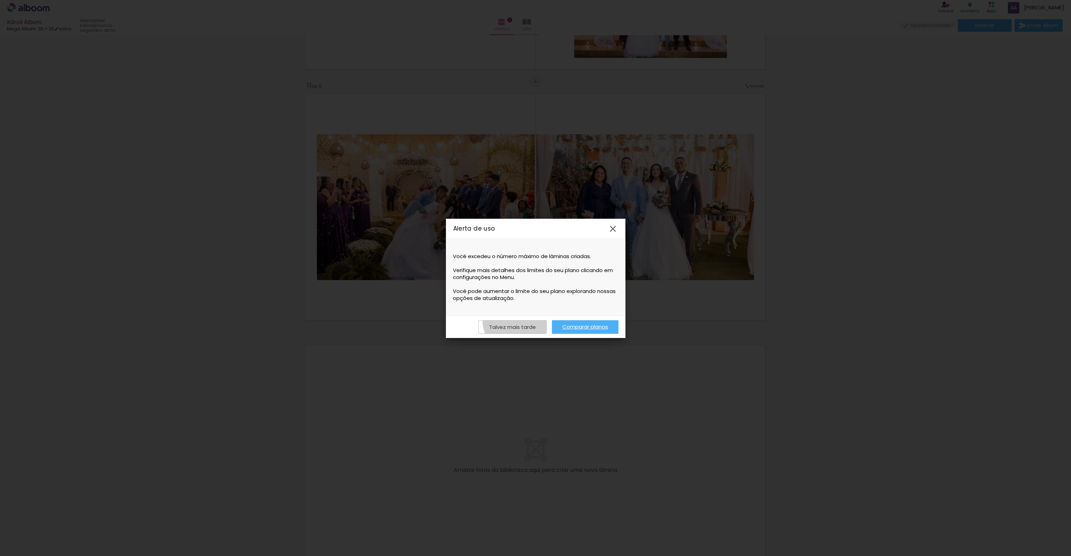
click at [517, 320] on paper-button "Talvez mais tarde" at bounding box center [512, 327] width 68 height 14
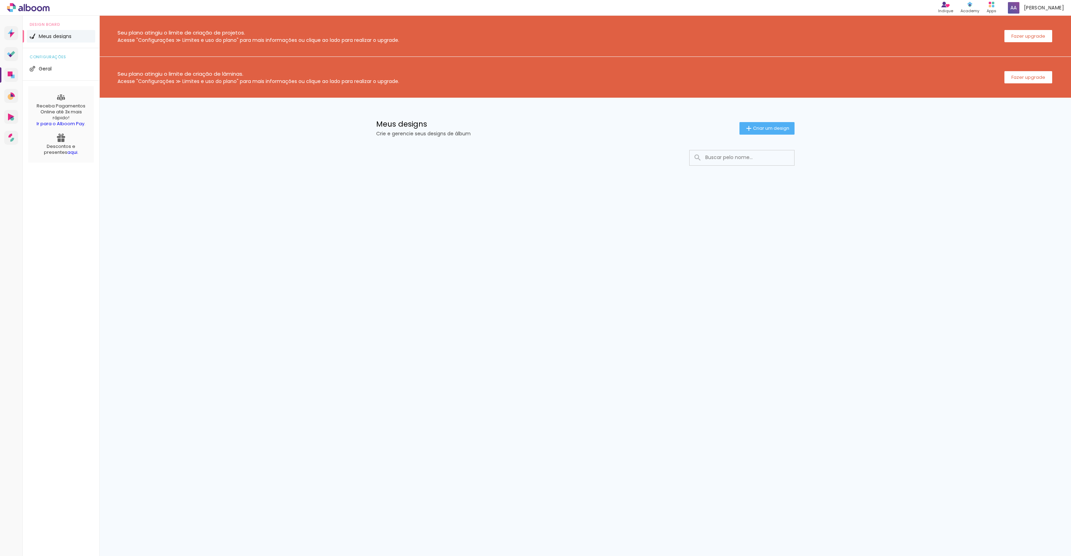
click at [231, 172] on div "Seu plano atingiu o limite de criação de projetos. Acesse "Configurações ≫ Limi…" at bounding box center [585, 115] width 972 height 199
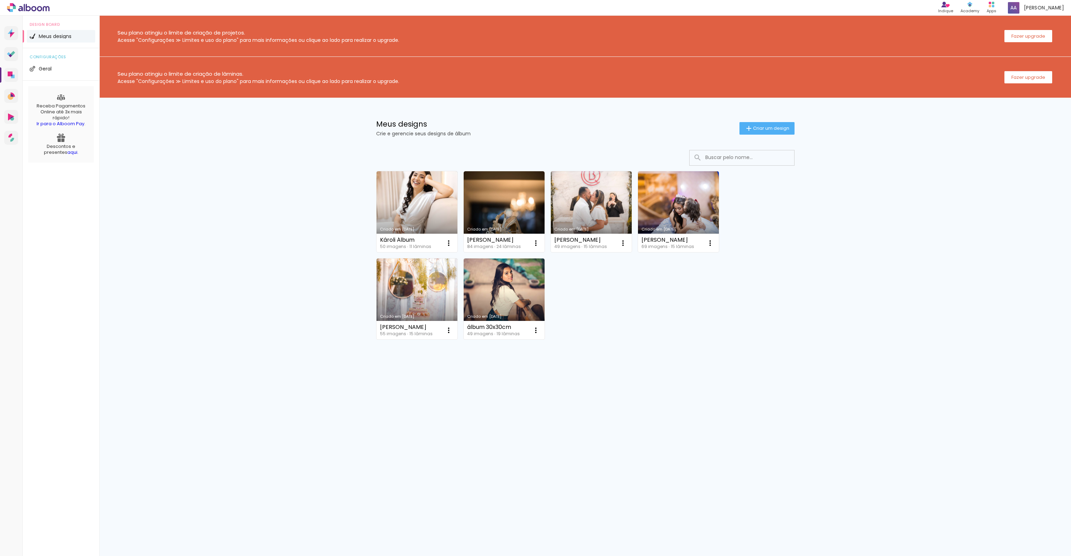
drag, startPoint x: 141, startPoint y: 28, endPoint x: 331, endPoint y: 58, distance: 192.4
click at [377, 46] on div "Seu plano atingiu o limite de criação de projetos. Acesse "Configurações ≫ Limi…" at bounding box center [585, 36] width 972 height 41
click at [164, 88] on div "Seu plano atingiu o limite de criação de lâminas. Acesse "Configurações ≫ Limit…" at bounding box center [585, 77] width 972 height 41
drag, startPoint x: 152, startPoint y: 71, endPoint x: 345, endPoint y: 86, distance: 193.8
click at [345, 86] on div "Seu plano atingiu o limite de criação de lâminas. Acesse "Configurações ≫ Limit…" at bounding box center [585, 77] width 972 height 41
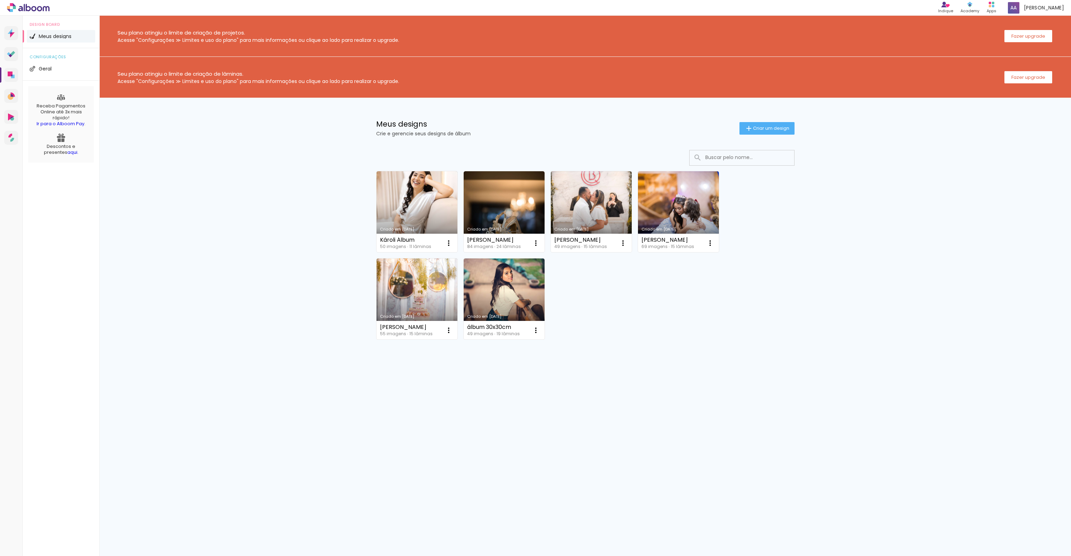
click at [345, 86] on div "Seu plano atingiu o limite de criação de lâminas. Acesse "Configurações ≫ Limit…" at bounding box center [585, 77] width 972 height 41
click at [0, 0] on slot "Fazer upgrade" at bounding box center [0, 0] width 0 height 0
click at [1020, 7] on span at bounding box center [1014, 8] width 12 height 12
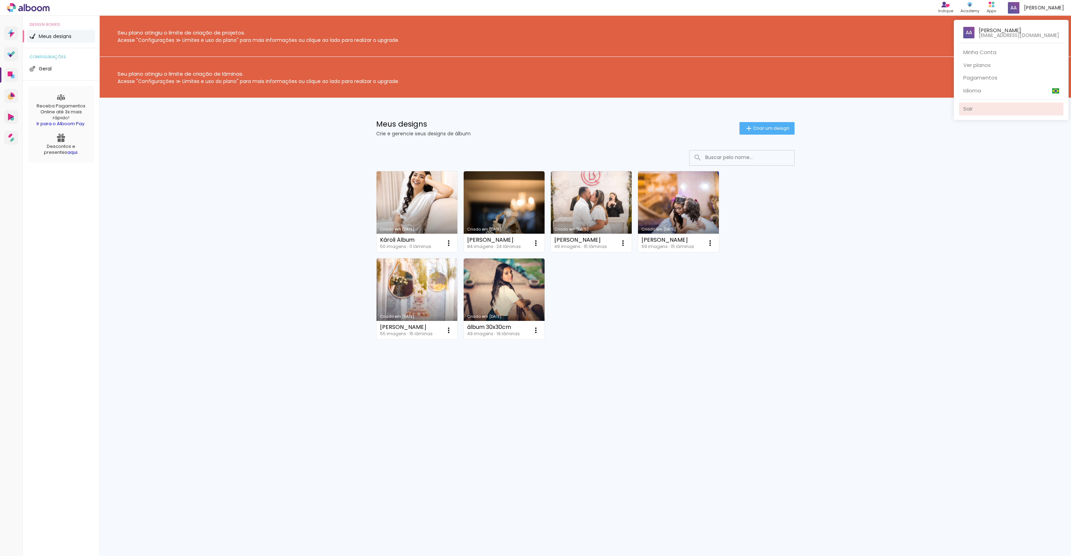
click at [998, 112] on link "Sair" at bounding box center [1011, 109] width 104 height 13
